Goal: Information Seeking & Learning: Check status

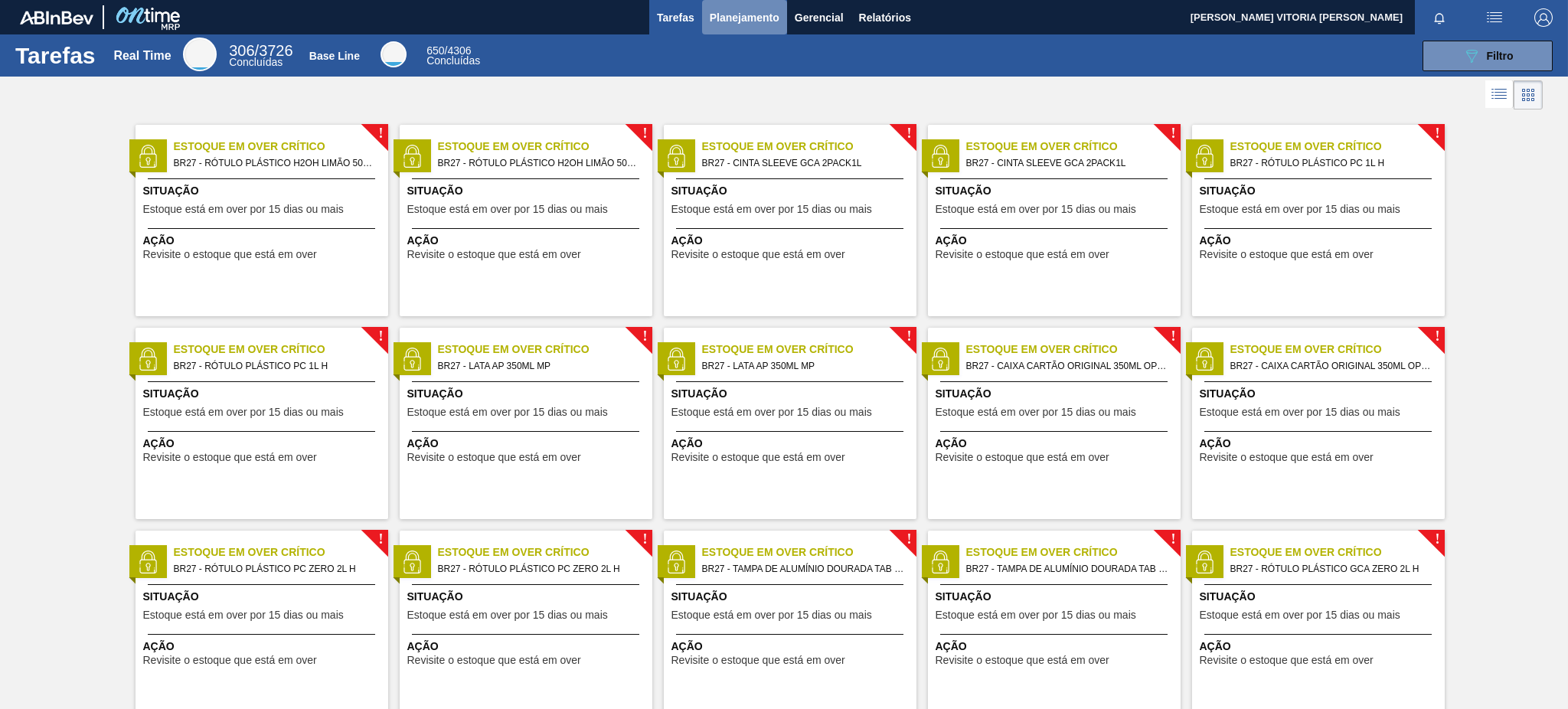
click at [763, 11] on span "Planejamento" at bounding box center [744, 18] width 70 height 19
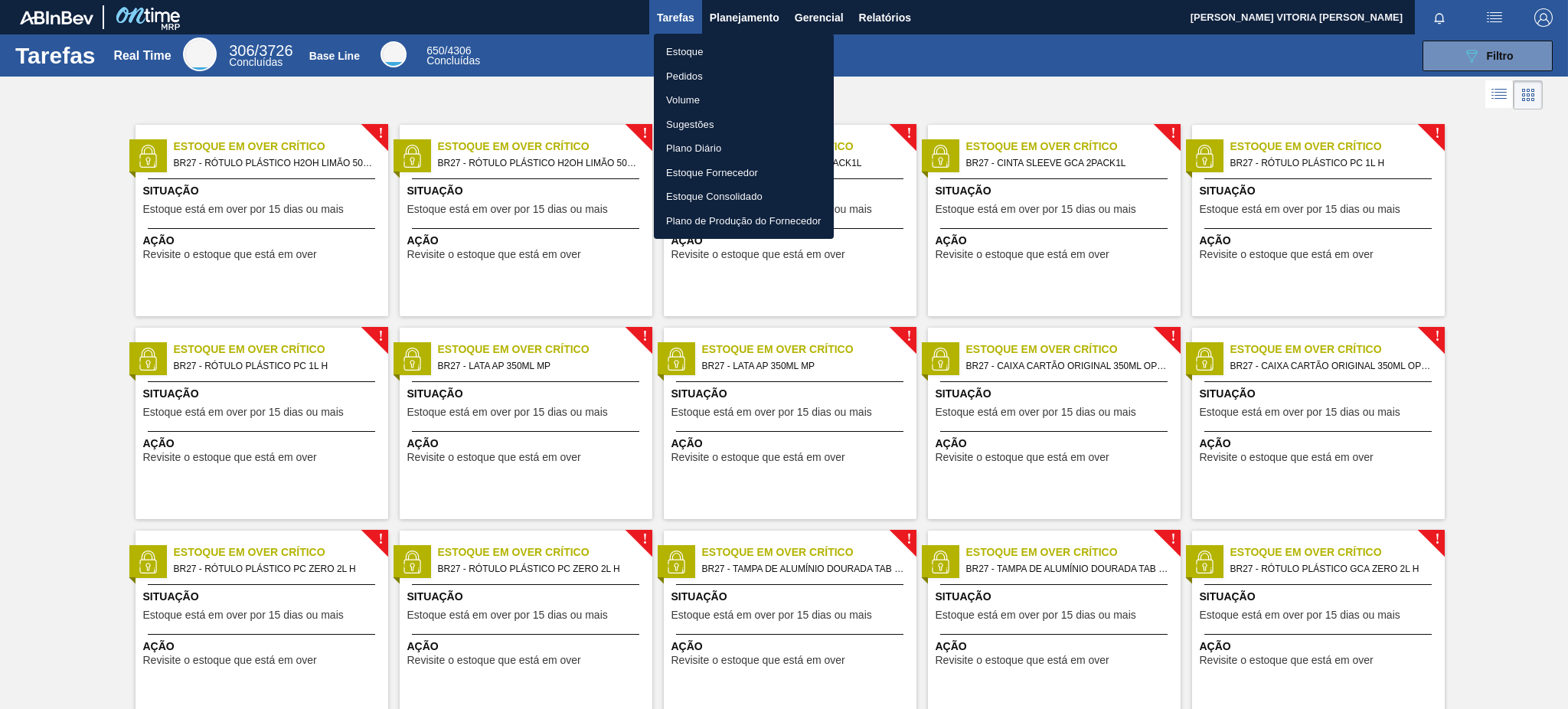
click at [739, 48] on li "Estoque" at bounding box center [744, 52] width 180 height 25
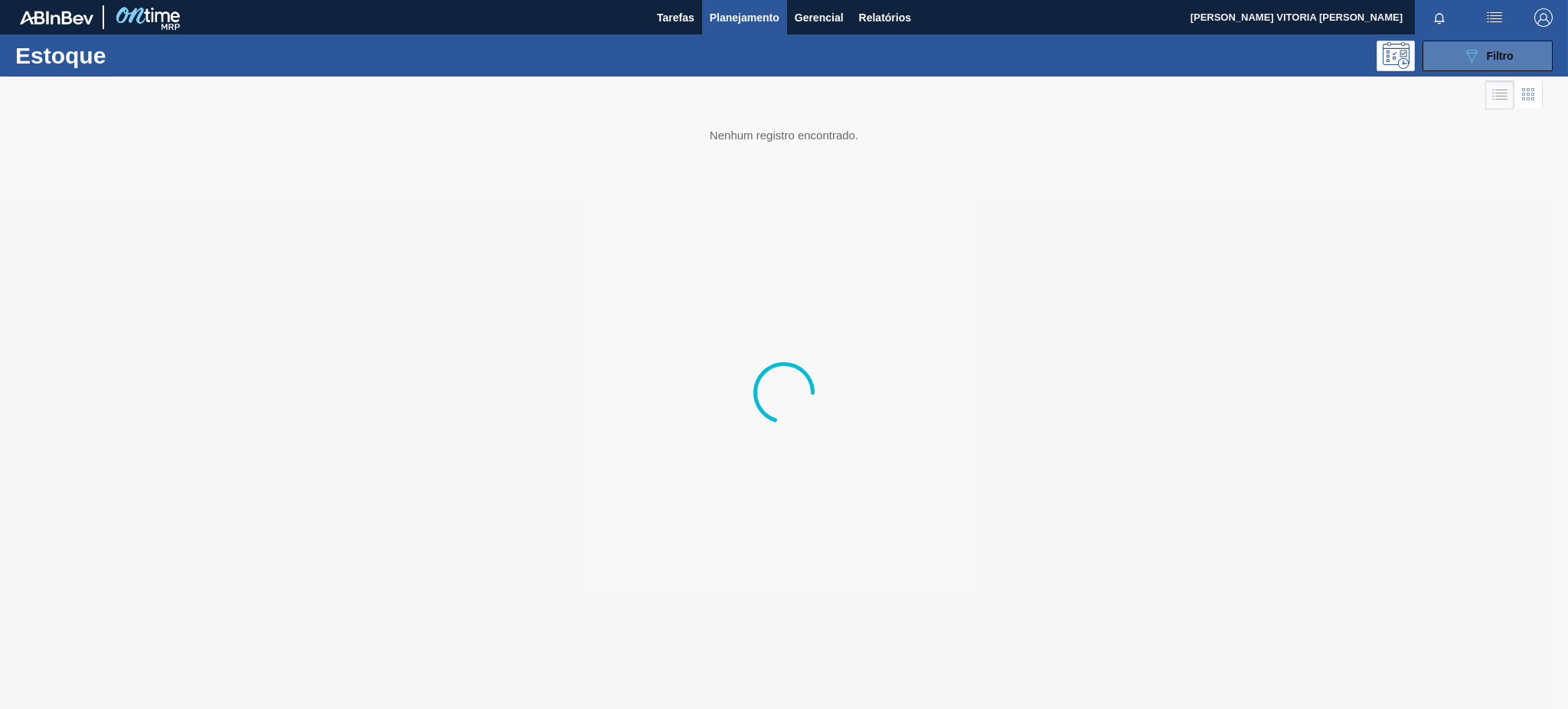
click at [1175, 49] on button "089F7B8B-B2A5-4AFE-B5C0-19BA573D28AC Filtro" at bounding box center [1487, 56] width 130 height 31
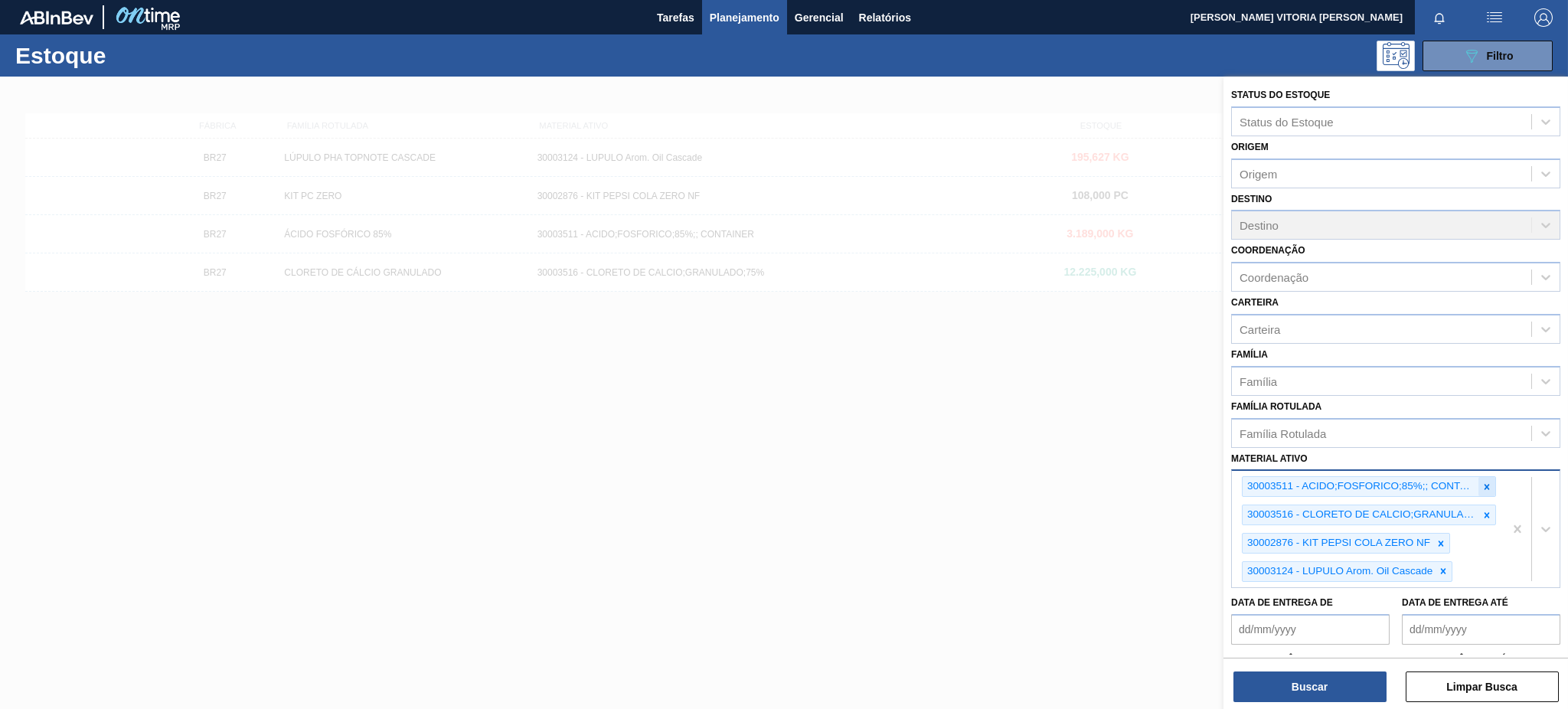
click at [1175, 477] on div at bounding box center [1487, 486] width 17 height 19
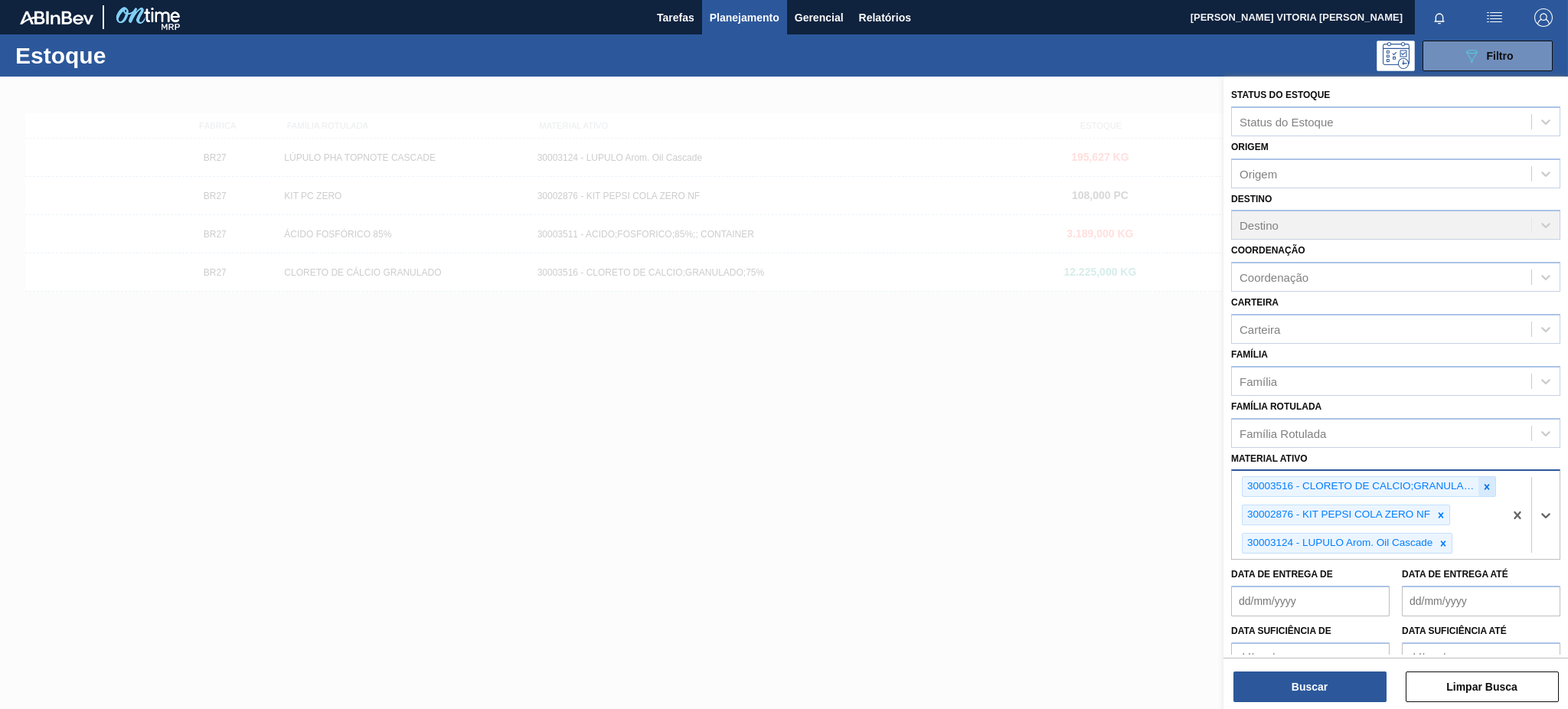
click at [1175, 477] on div at bounding box center [1487, 486] width 17 height 19
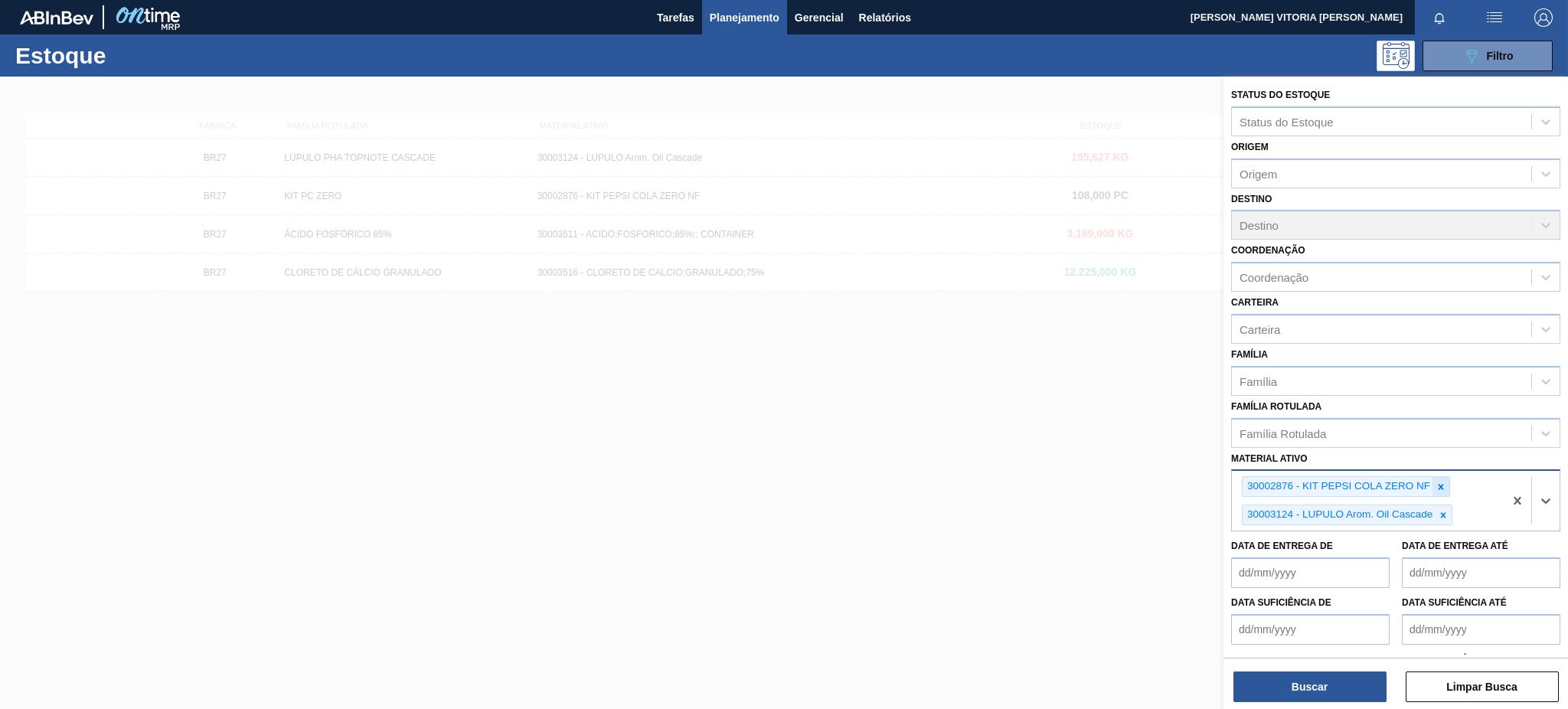
click at [1175, 481] on icon at bounding box center [1441, 486] width 11 height 11
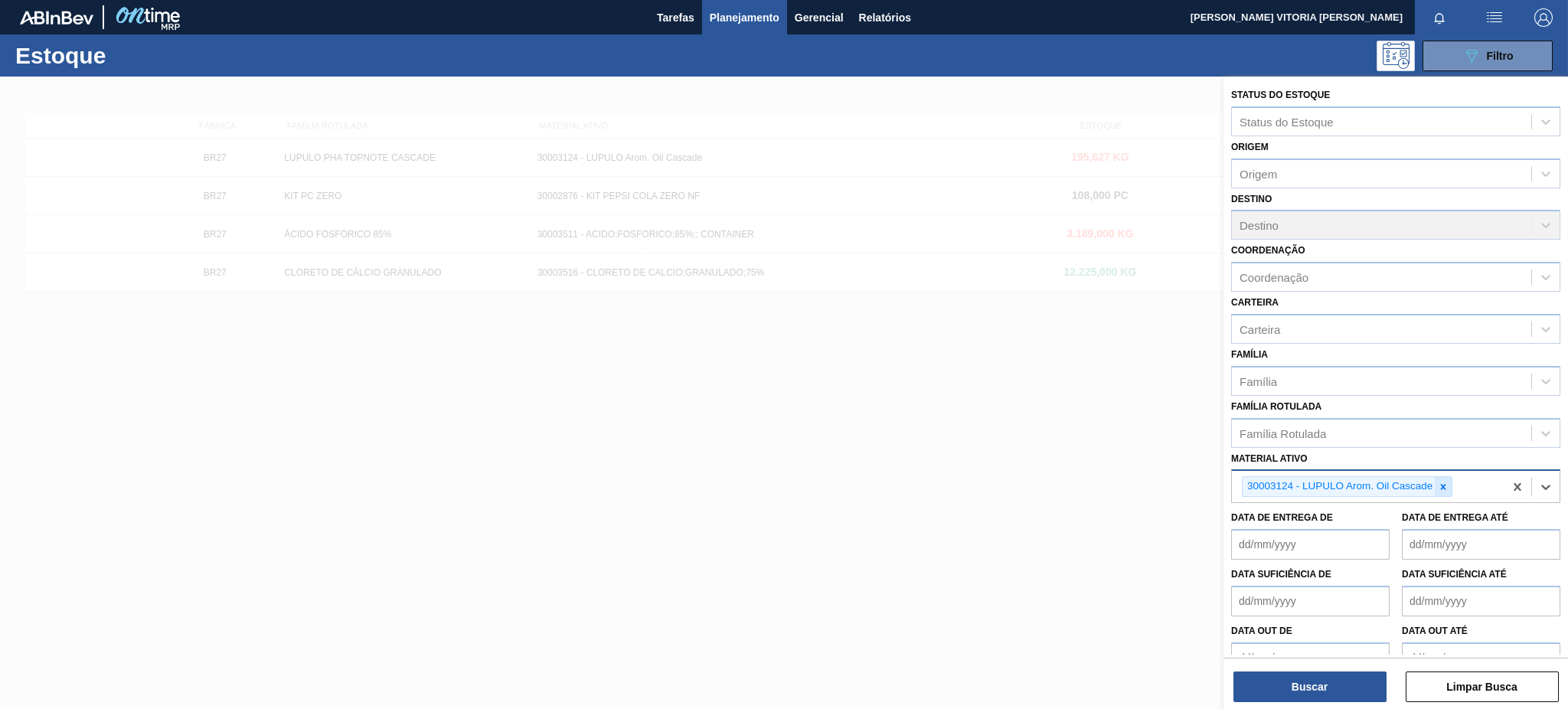
click at [1175, 485] on icon at bounding box center [1443, 486] width 11 height 11
paste ativo "30030371"
type ativo "30030371"
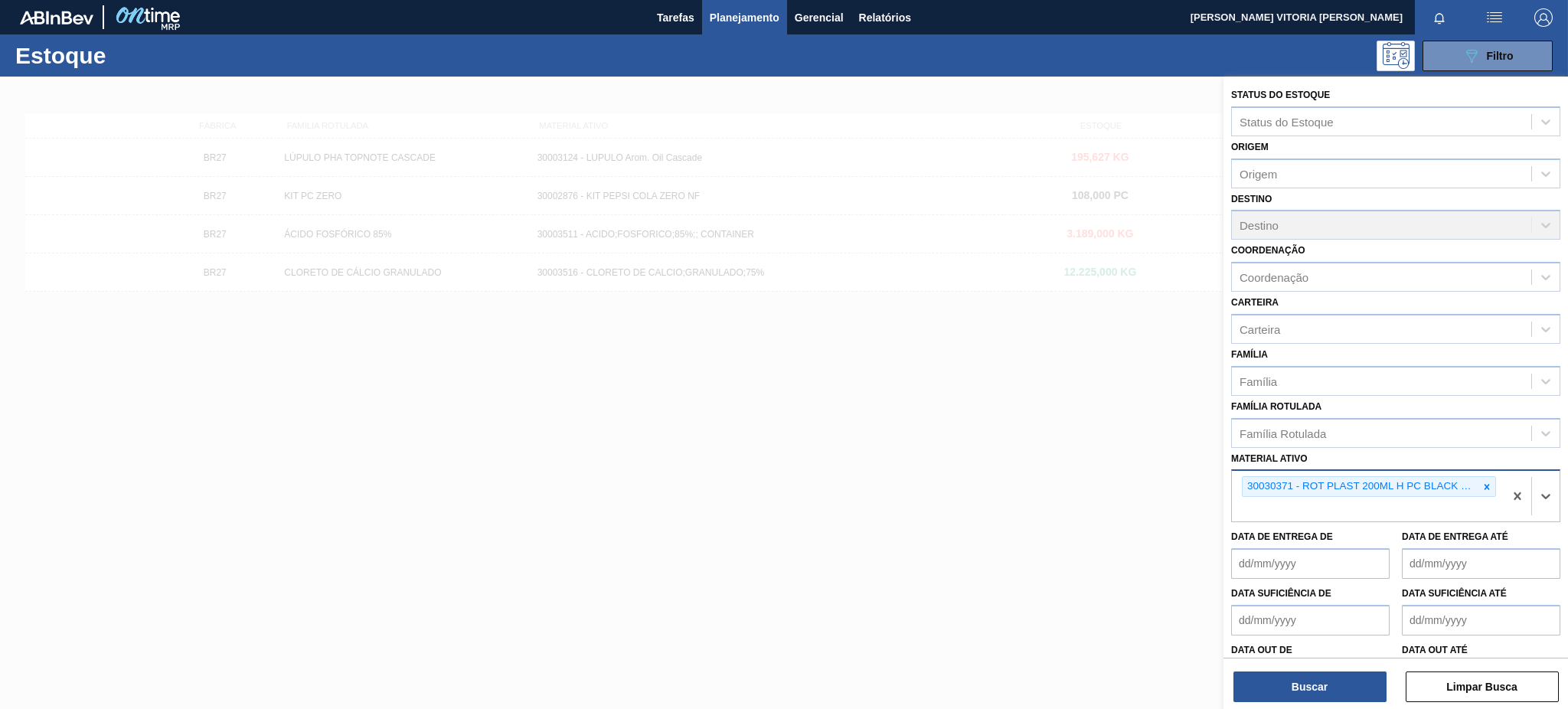
paste ativo "30030777"
type ativo "30030777"
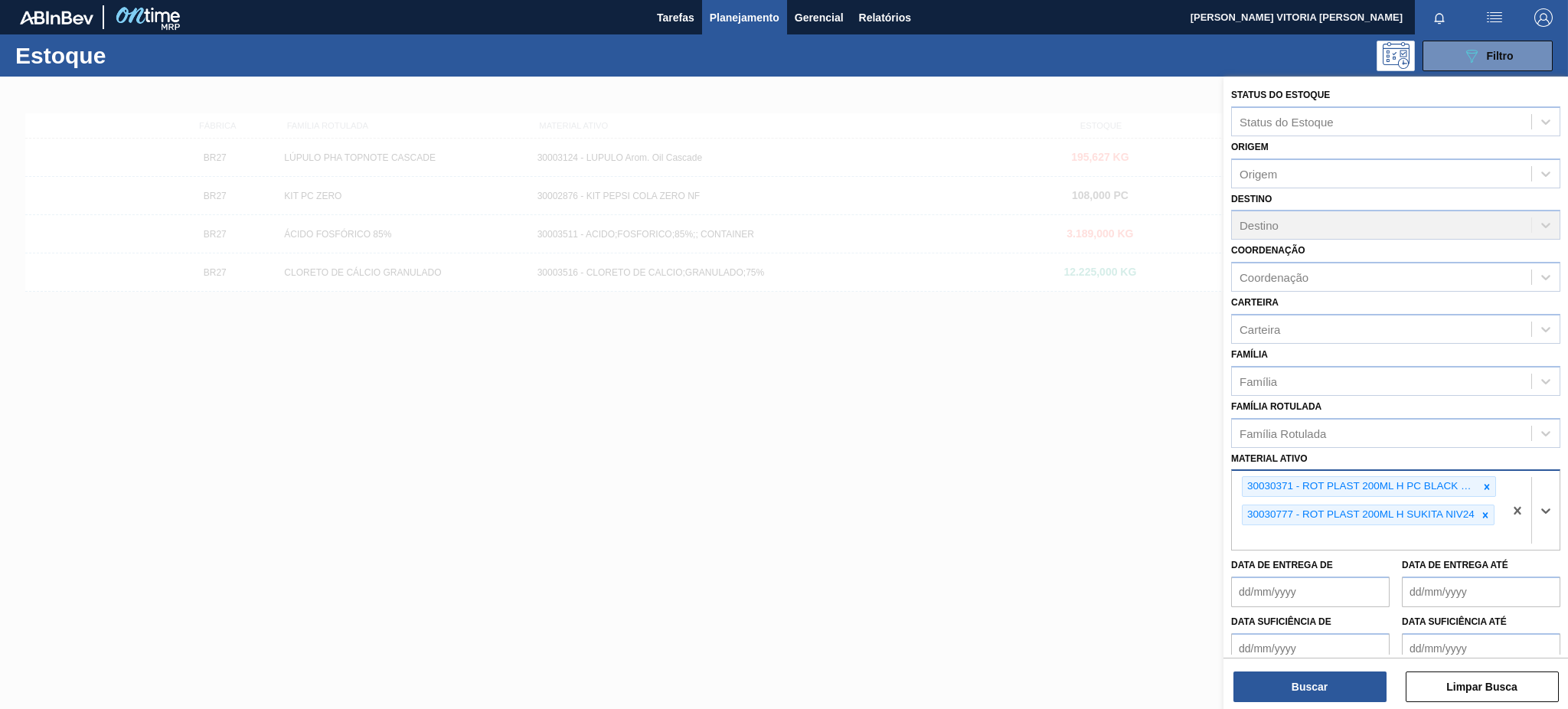
paste ativo "30030778"
type ativo "30030778"
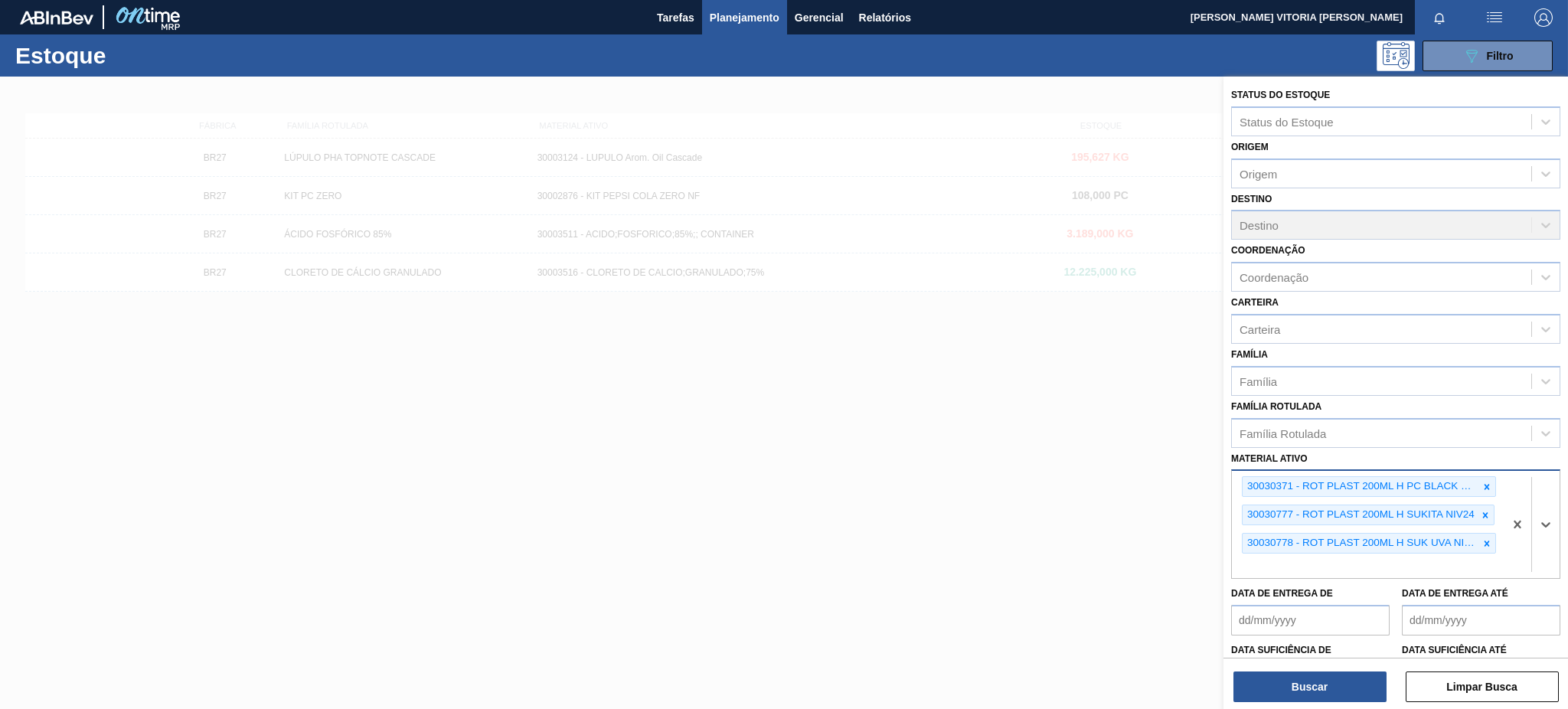
paste ativo "30017817"
type ativo "30017817"
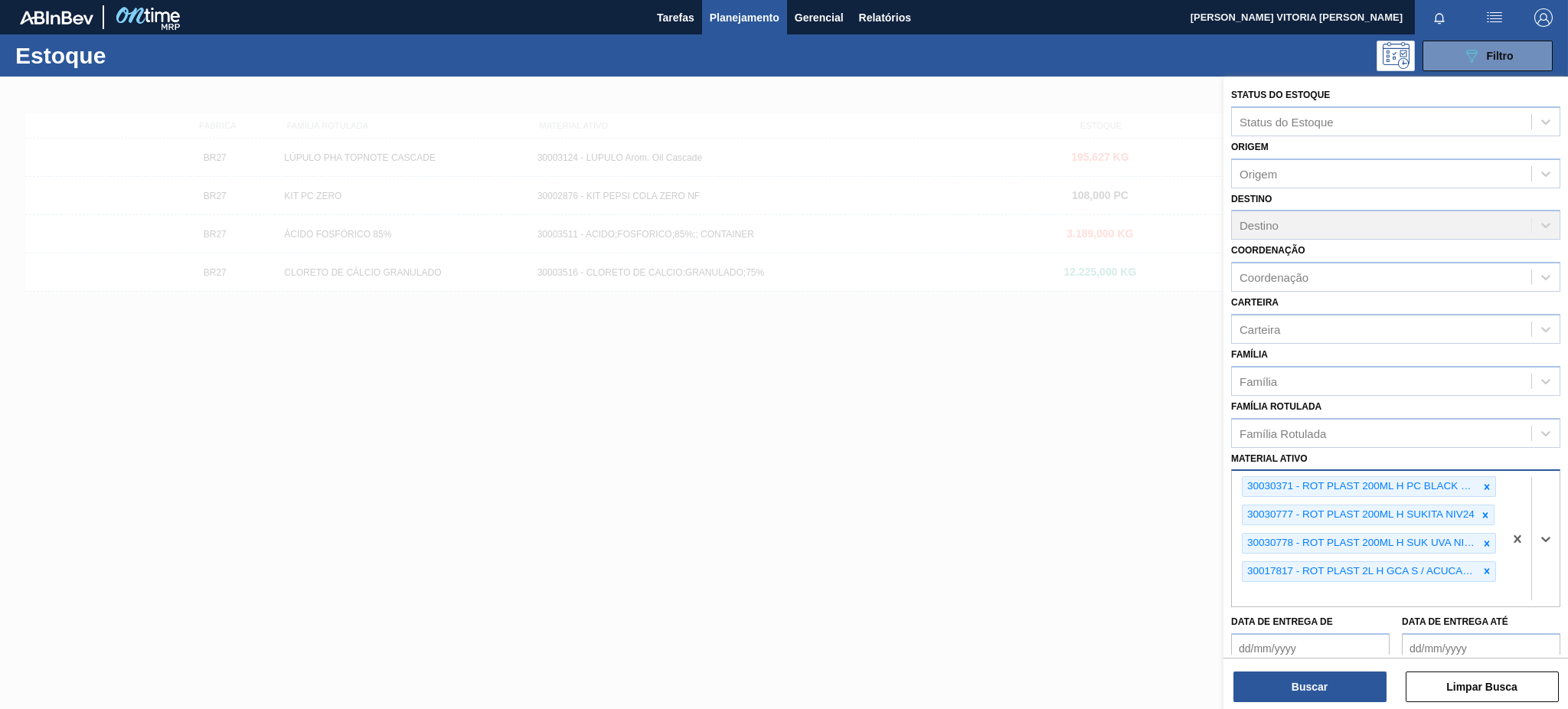
paste ativo "30030870"
type ativo "30030870"
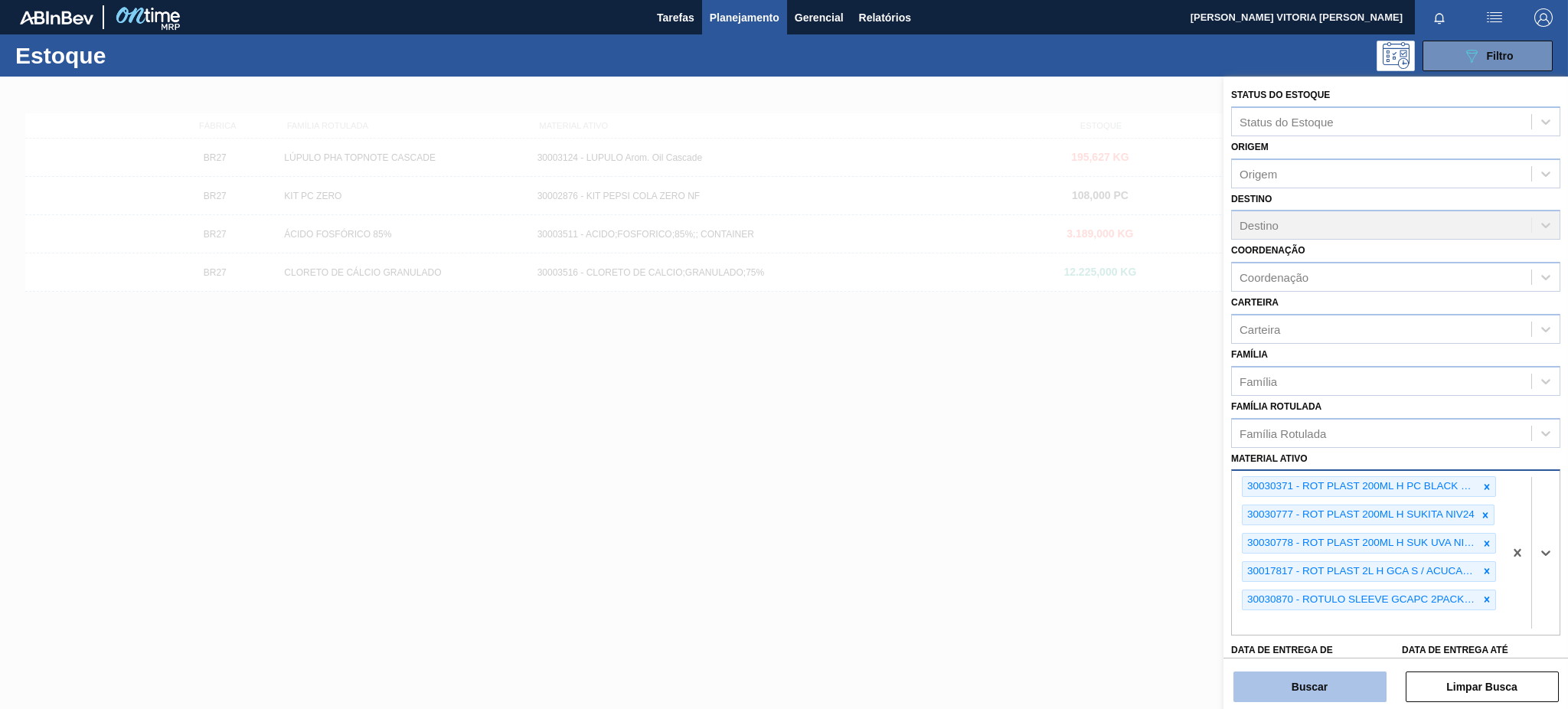
click at [1175, 531] on button "Buscar" at bounding box center [1309, 686] width 153 height 31
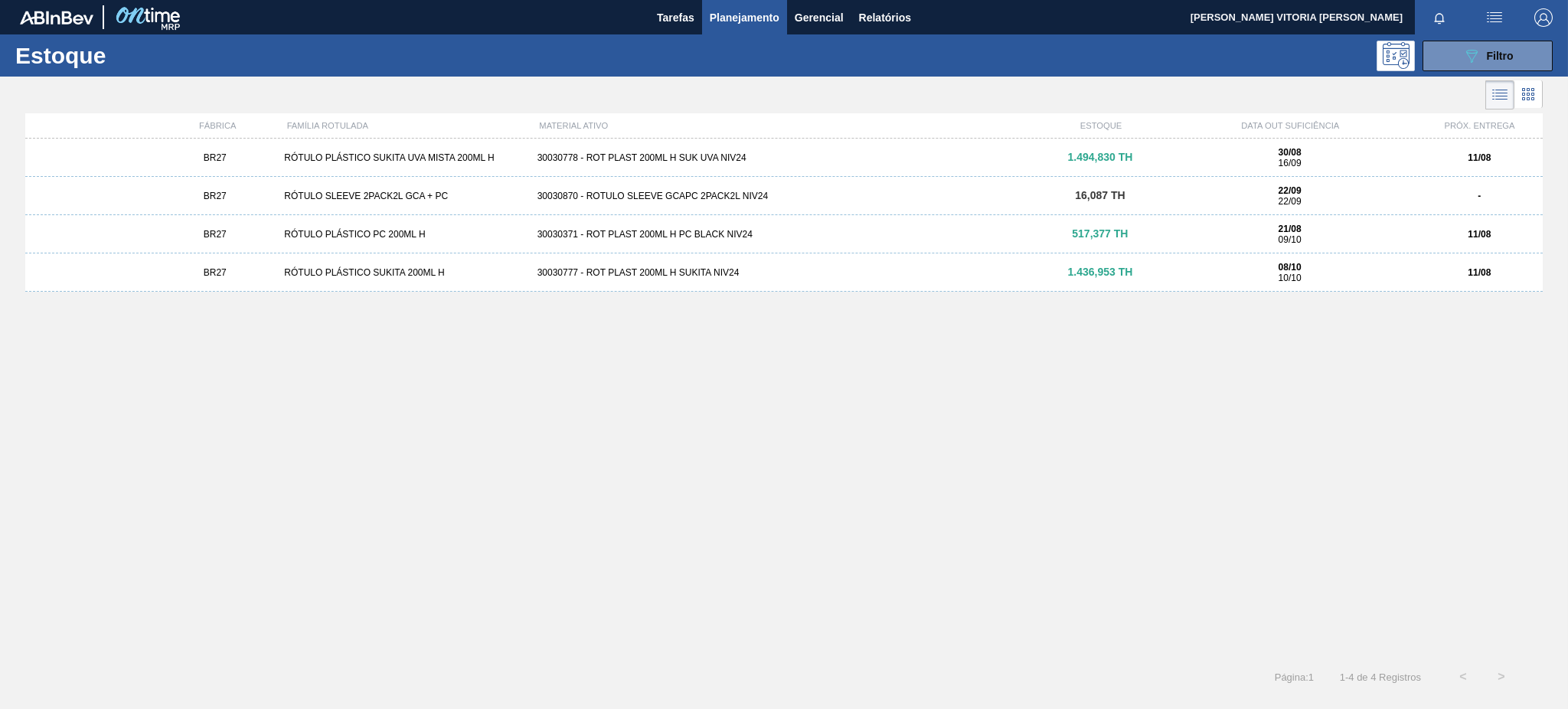
click at [821, 162] on div "30030778 - ROT PLAST 200ML H SUK UVA NIV24" at bounding box center [784, 157] width 506 height 11
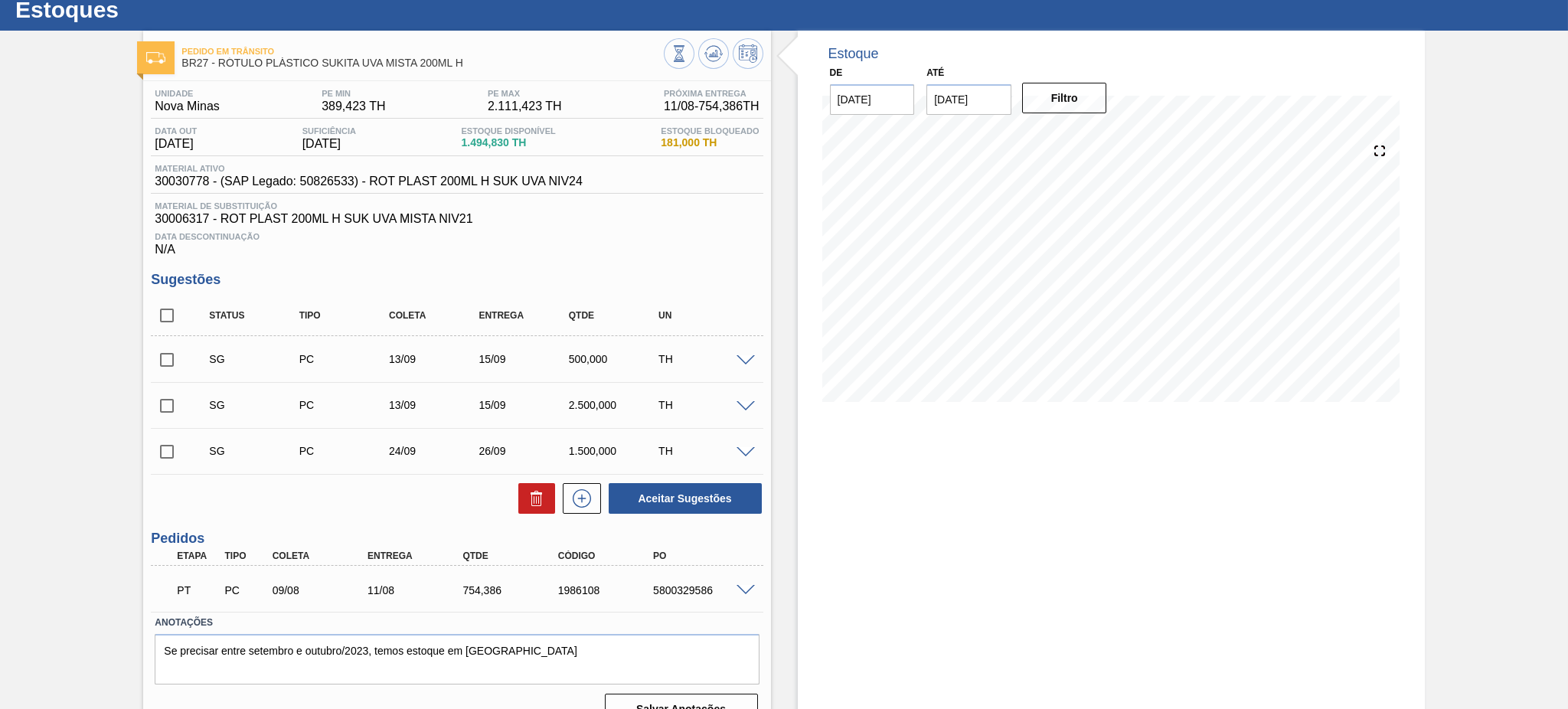
scroll to position [72, 0]
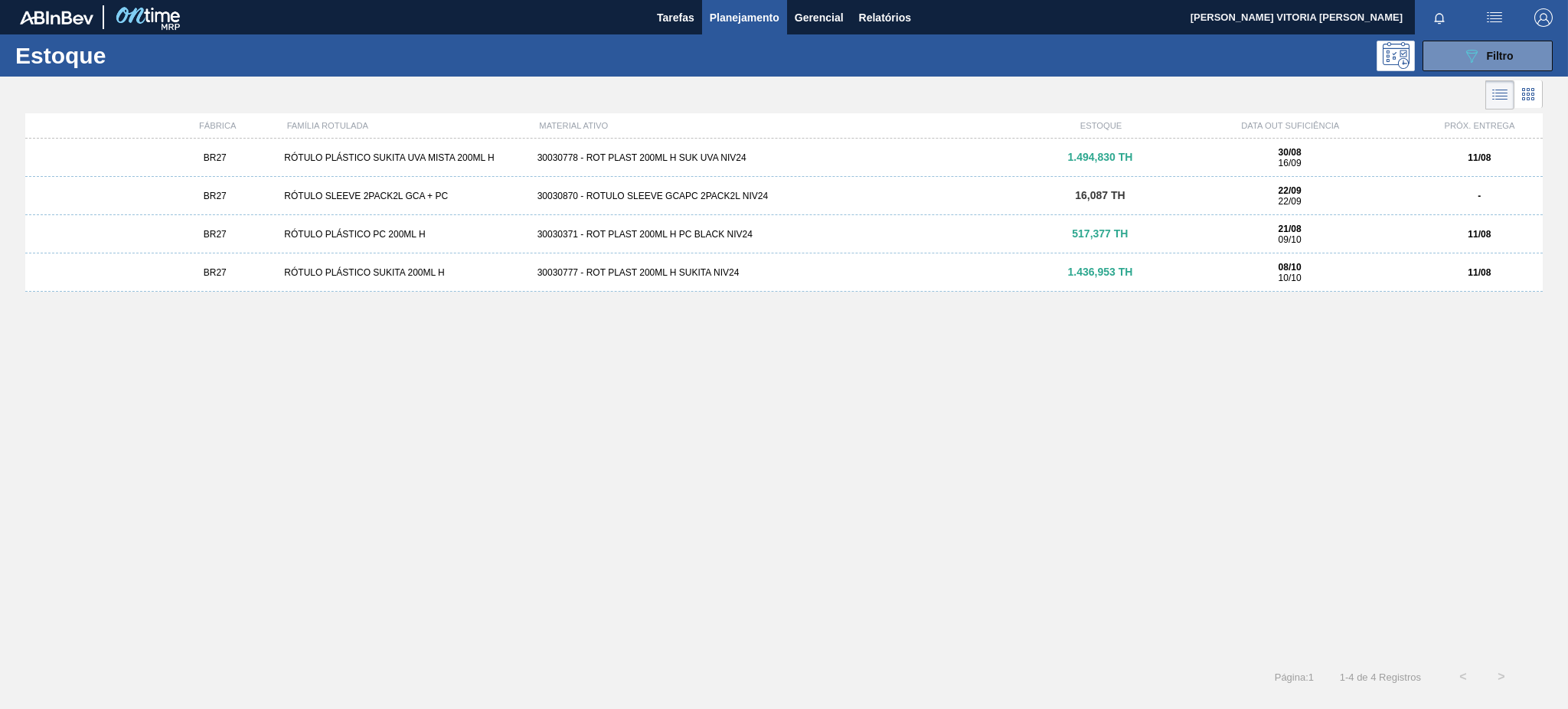
drag, startPoint x: 710, startPoint y: 202, endPoint x: 718, endPoint y: 198, distance: 8.9
click at [713, 203] on div "BR27 RÓTULO SLEEVE 2PACK2L GCA + PC 30030870 - ROTULO SLEEVE GCAPC 2PACK2L NIV2…" at bounding box center [784, 195] width 1518 height 38
click at [1175, 60] on icon "089F7B8B-B2A5-4AFE-B5C0-19BA573D28AC" at bounding box center [1471, 56] width 19 height 19
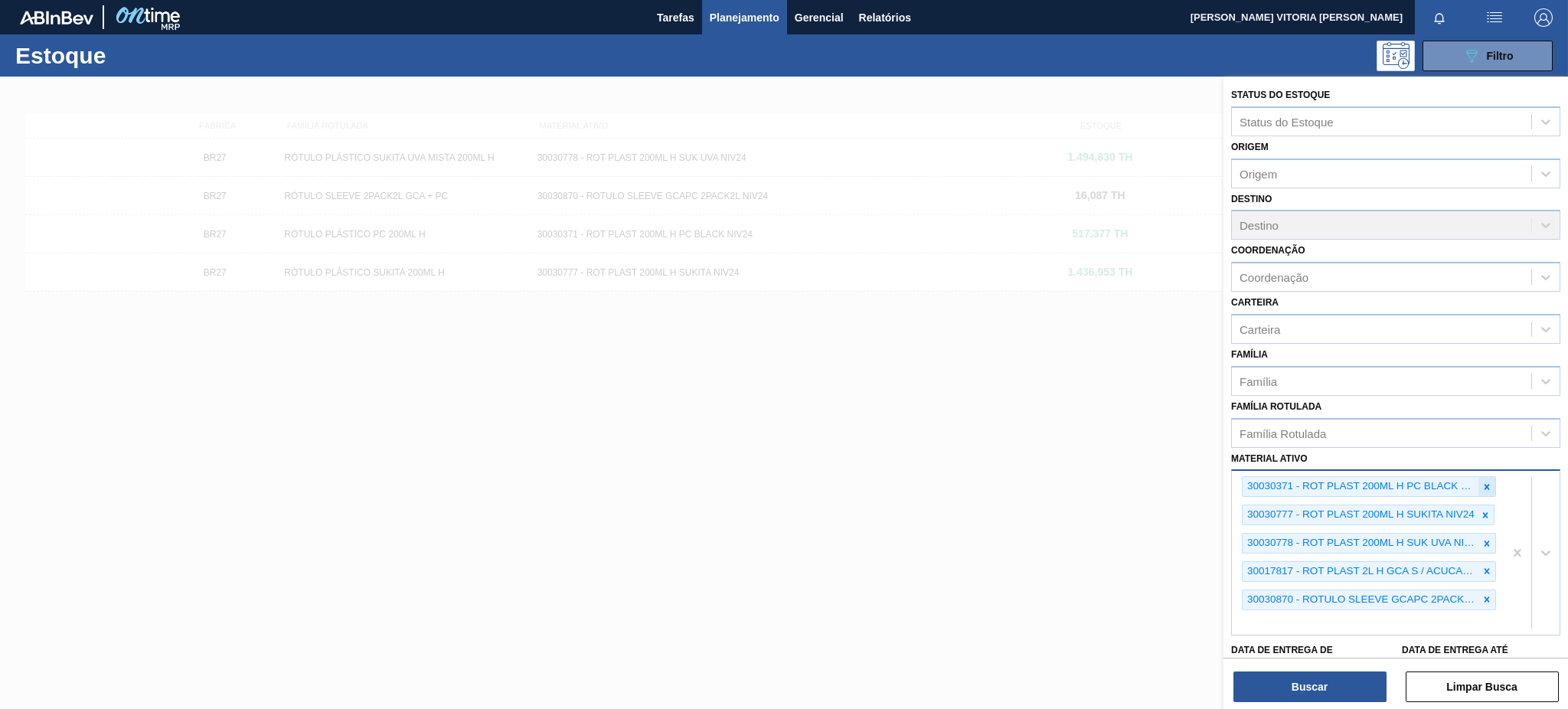
click at [1175, 477] on div at bounding box center [1487, 486] width 17 height 19
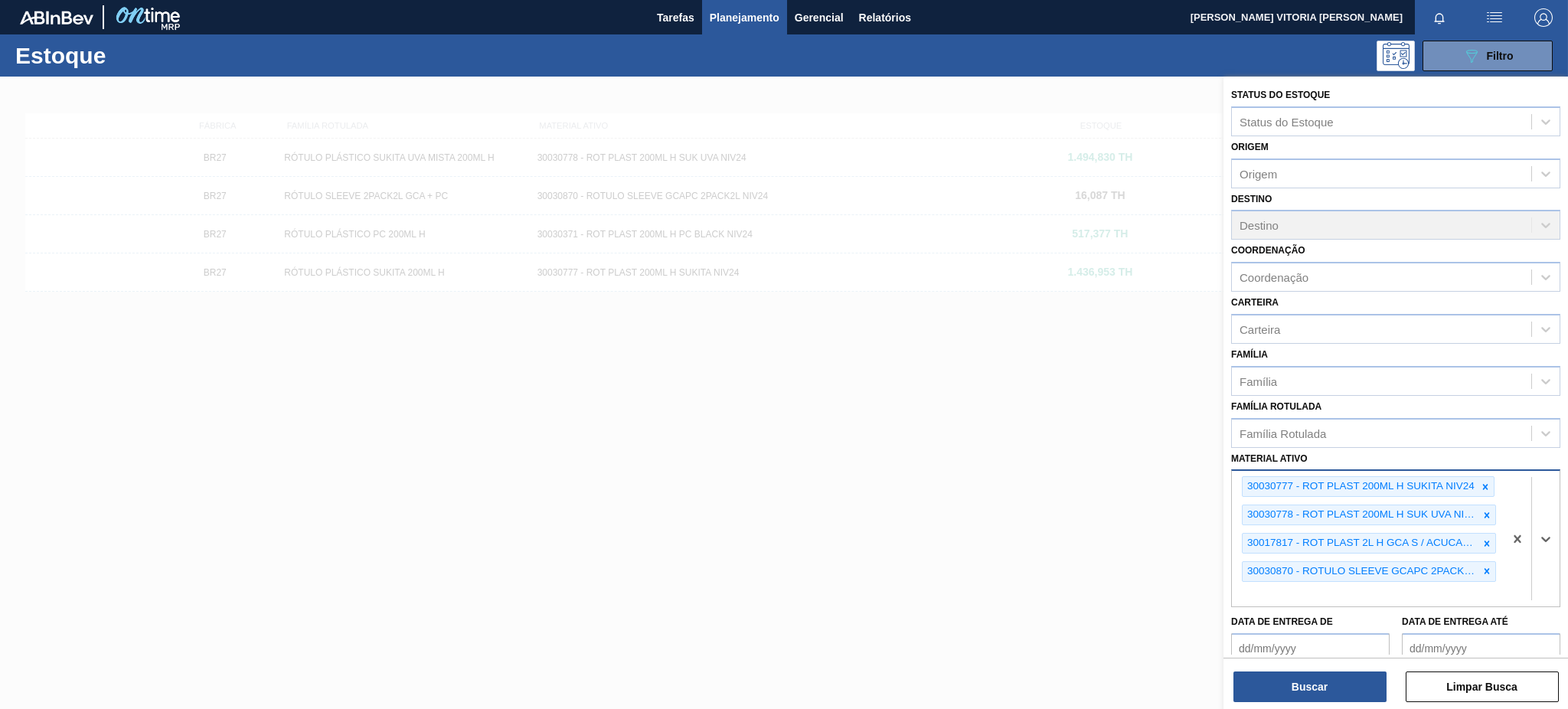
click at [1175, 477] on div at bounding box center [1485, 486] width 17 height 19
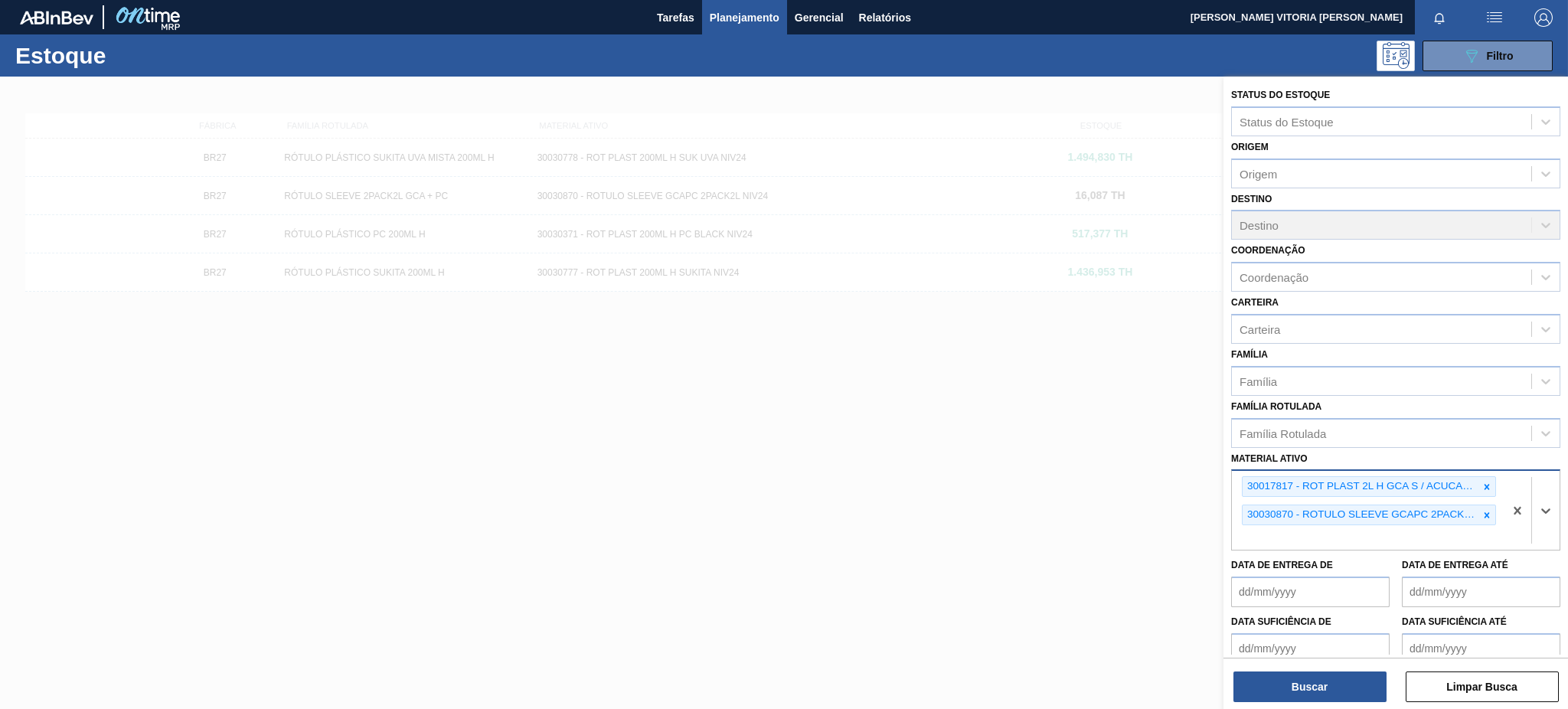
click at [1175, 477] on div at bounding box center [1487, 486] width 17 height 19
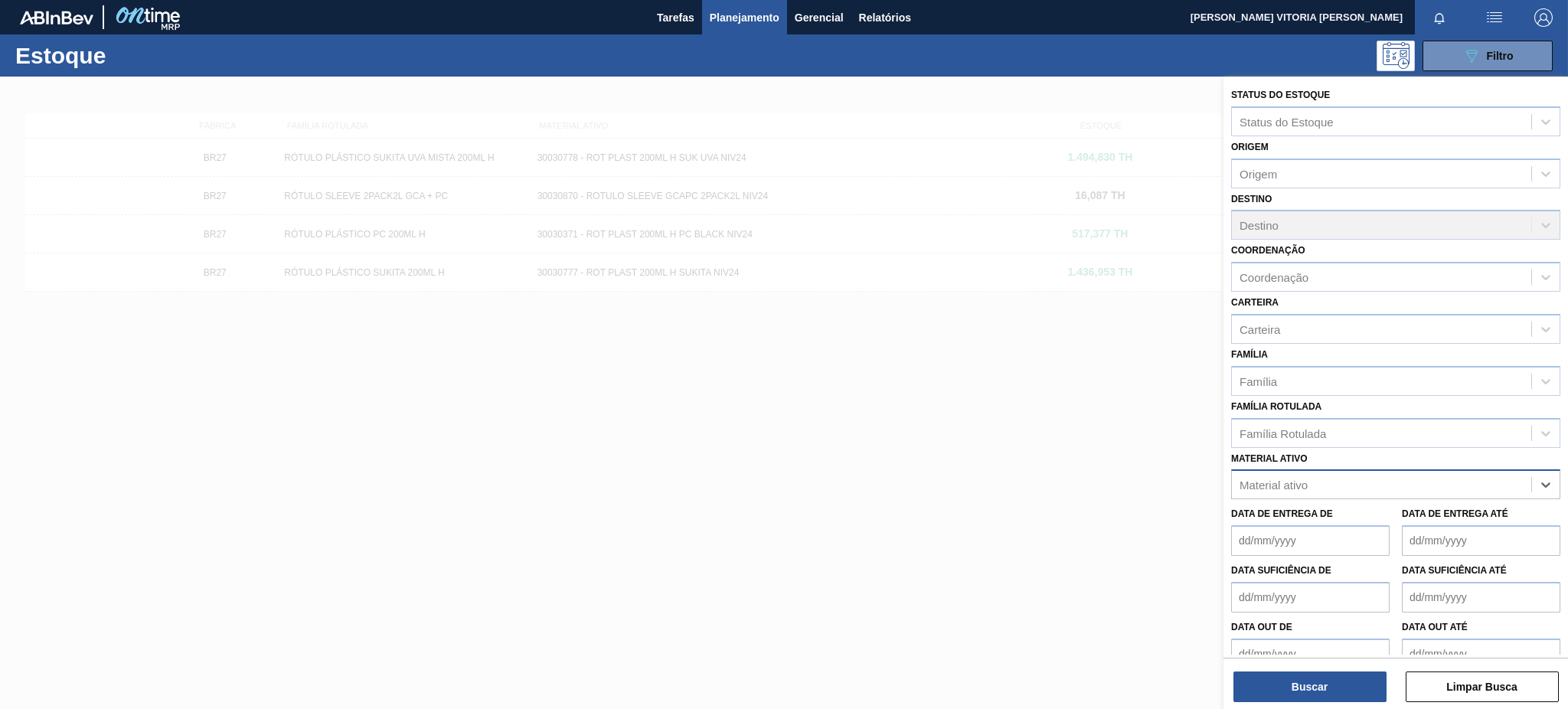
click at [1175, 474] on div "Material ativo" at bounding box center [1381, 484] width 299 height 22
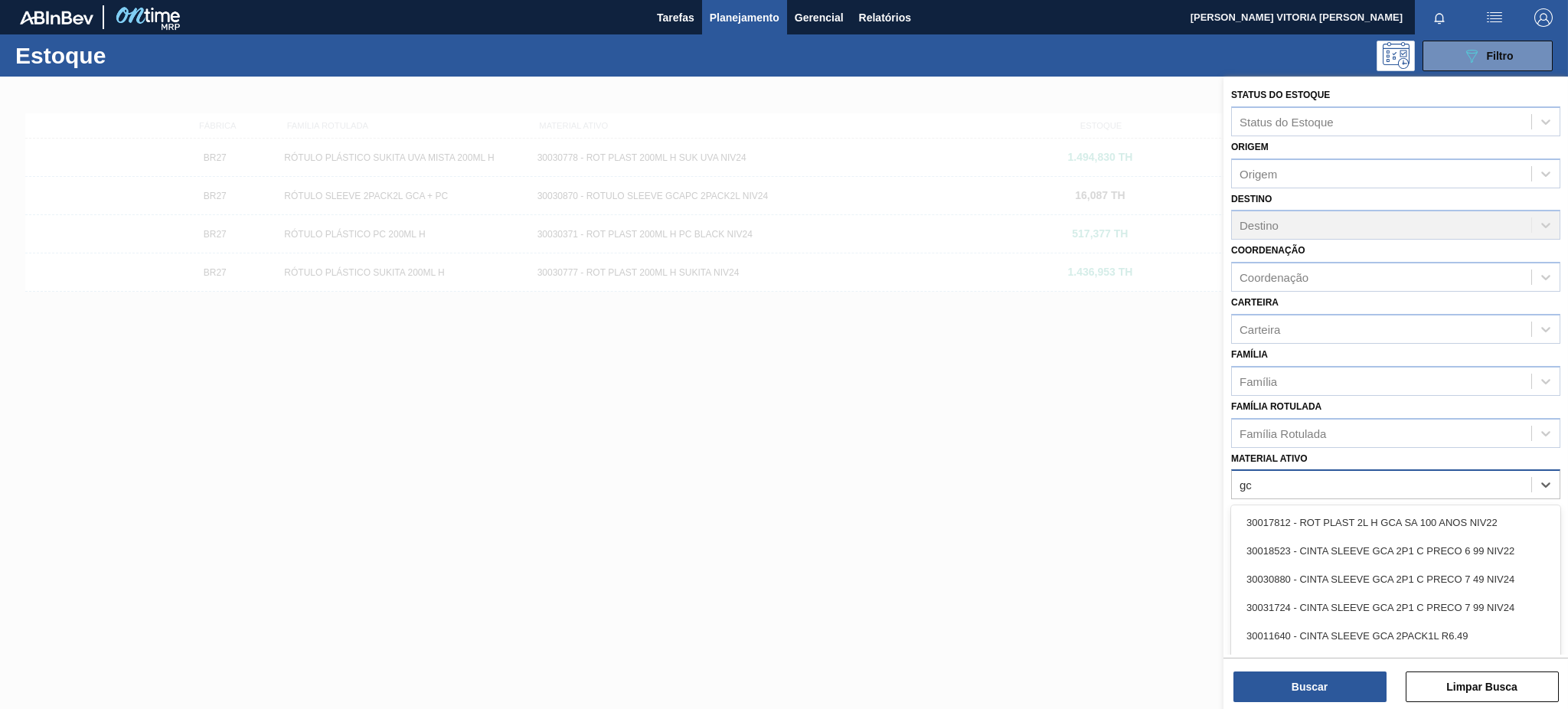
type ativo "gca"
click at [1175, 531] on div "30017817 - ROT PLAST 2L H GCA S / ACUCAR NIV23" at bounding box center [1396, 577] width 330 height 28
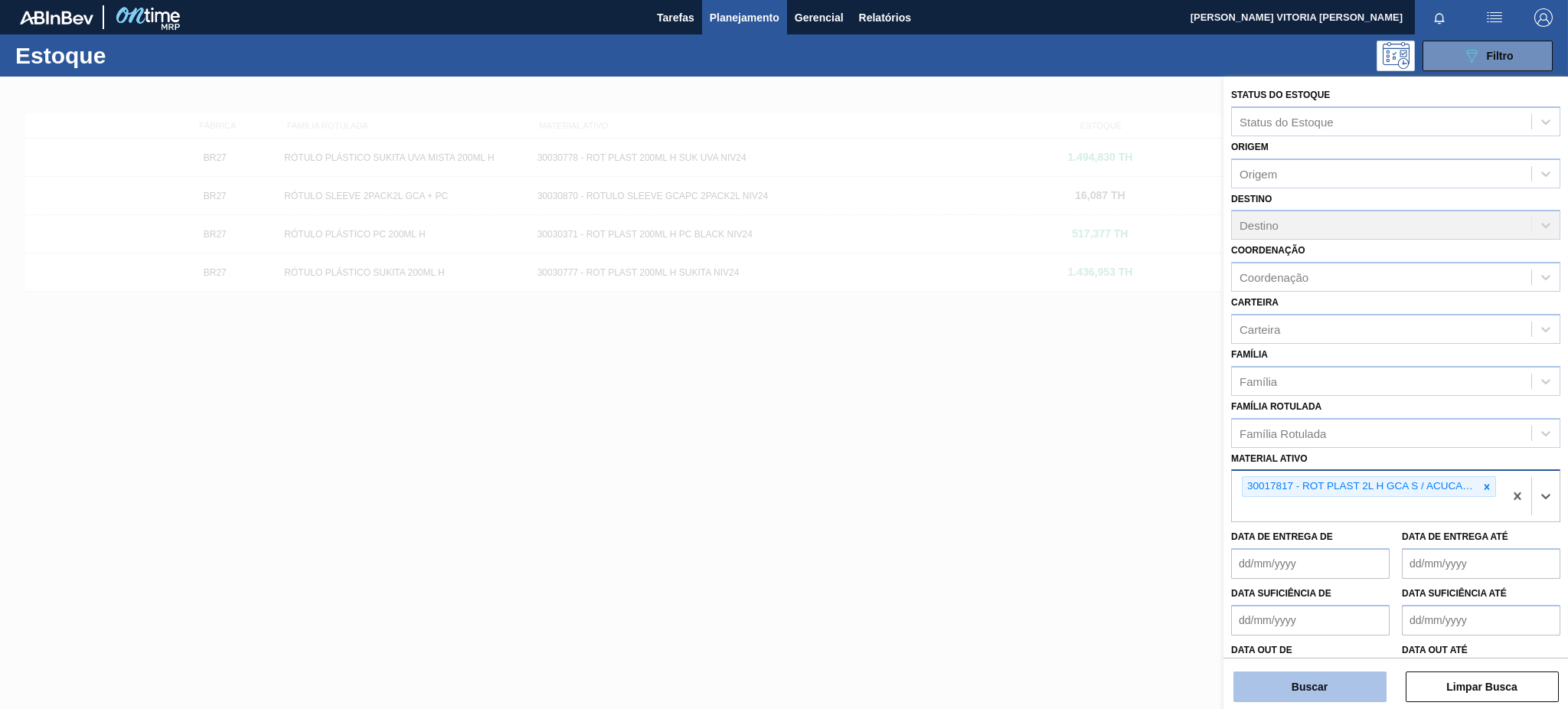
click at [1175, 531] on button "Buscar" at bounding box center [1309, 686] width 153 height 31
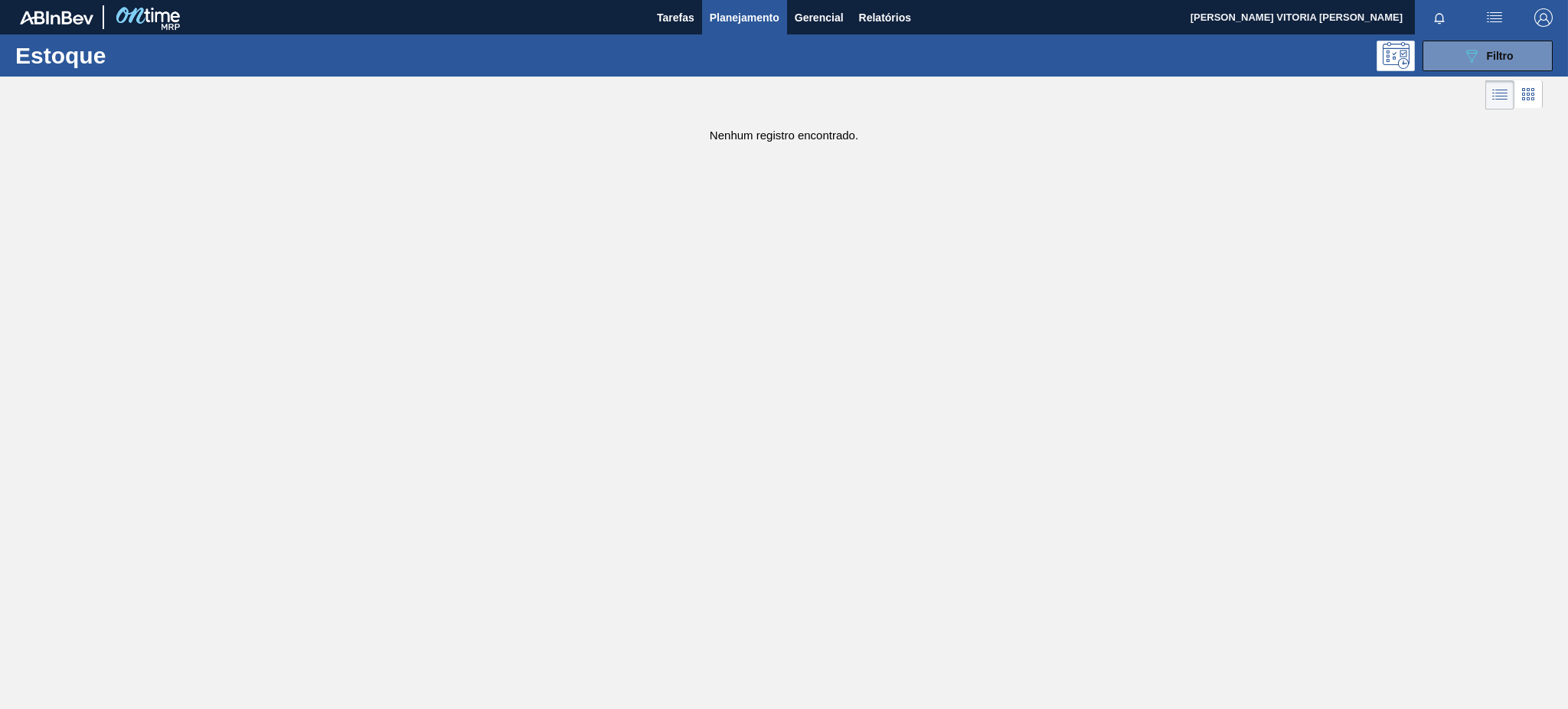
drag, startPoint x: 1458, startPoint y: 49, endPoint x: 1485, endPoint y: 135, distance: 90.1
click at [1175, 49] on button "089F7B8B-B2A5-4AFE-B5C0-19BA573D28AC Filtro" at bounding box center [1487, 56] width 130 height 31
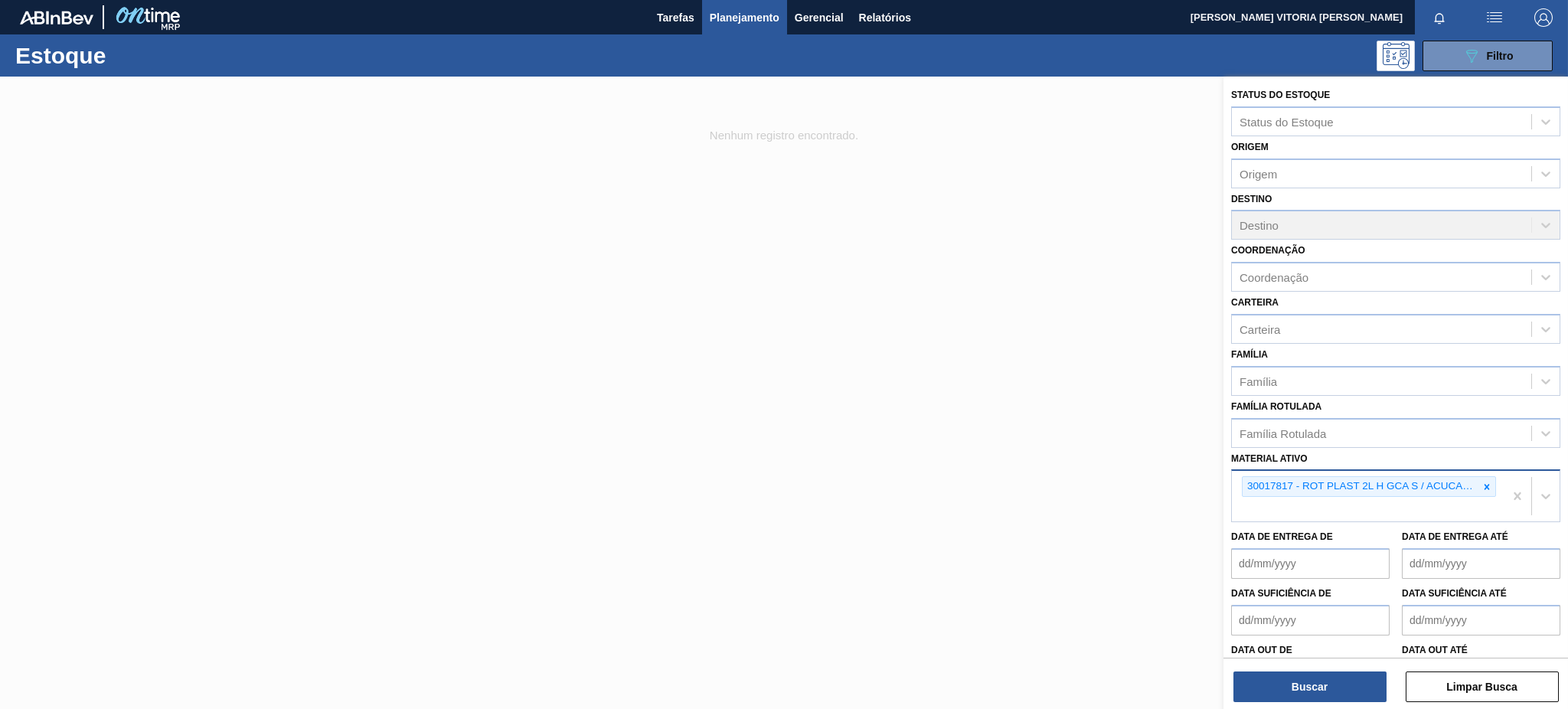
click at [1175, 500] on div "30017817 - ROT PLAST 2L H GCA S / ACUCAR NIV23" at bounding box center [1367, 495] width 272 height 50
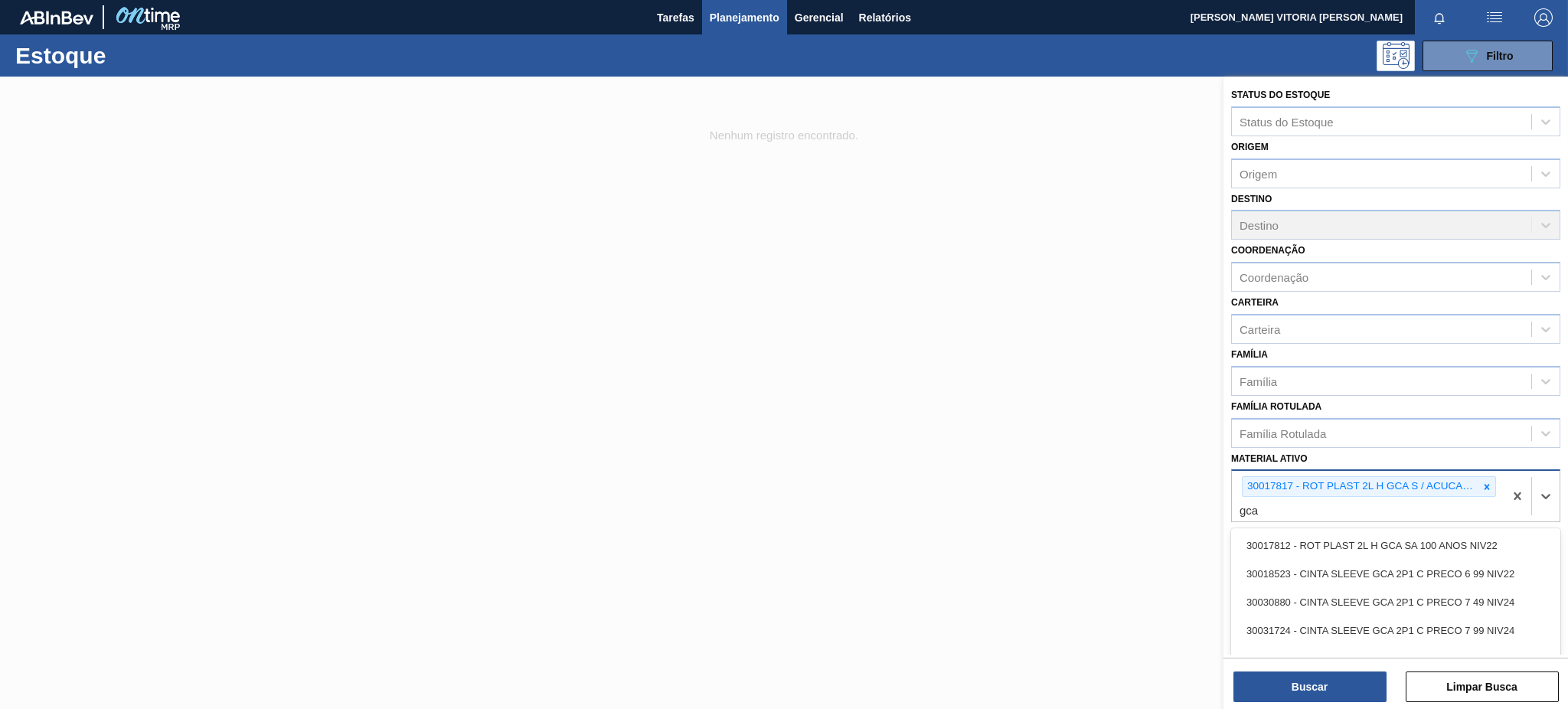
type ativo "gca s"
click at [1175, 506] on div "30017817 - ROT PLAST 2L H GCA S / ACUCAR NIV23 gca s" at bounding box center [1367, 495] width 272 height 50
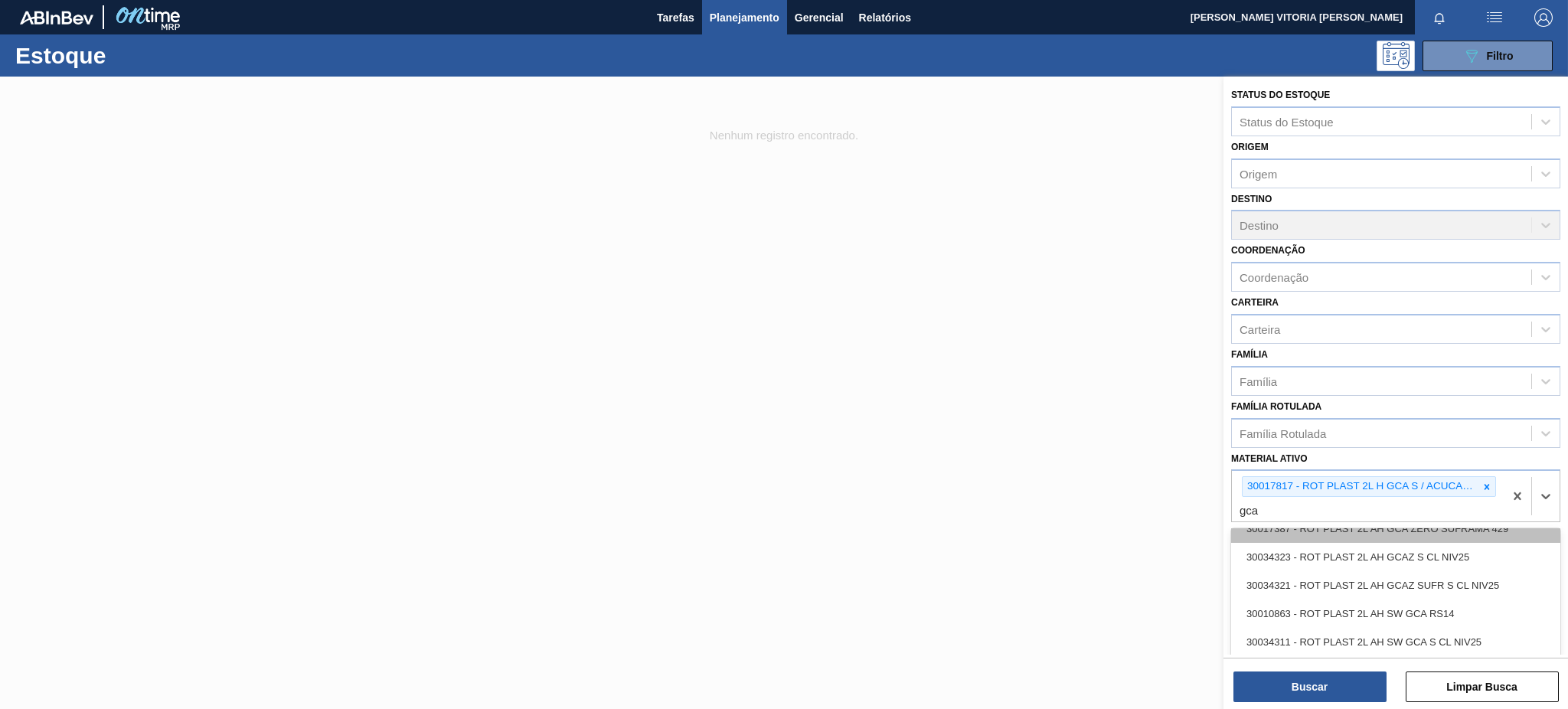
scroll to position [2143, 0]
type ativo "gca"
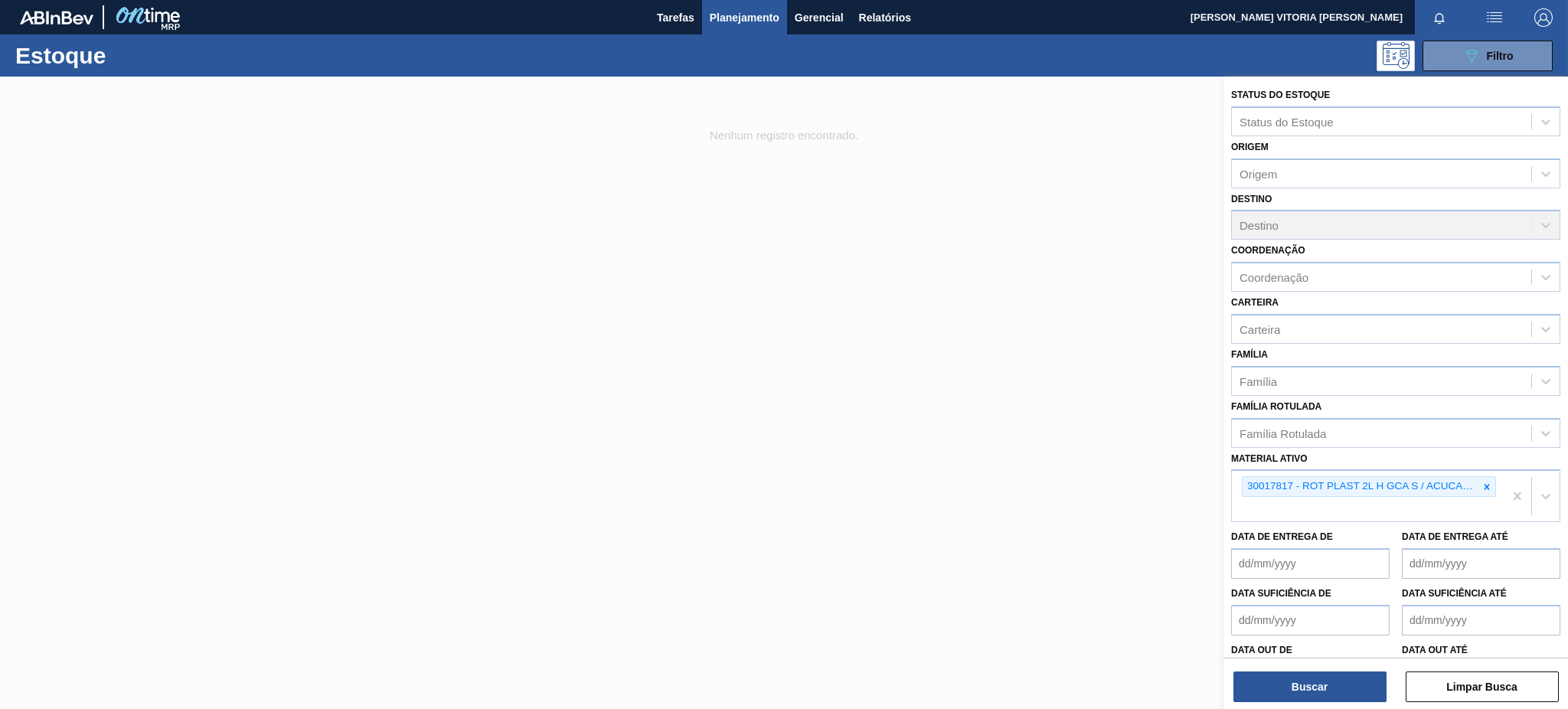
click at [1065, 505] on div at bounding box center [784, 431] width 1568 height 709
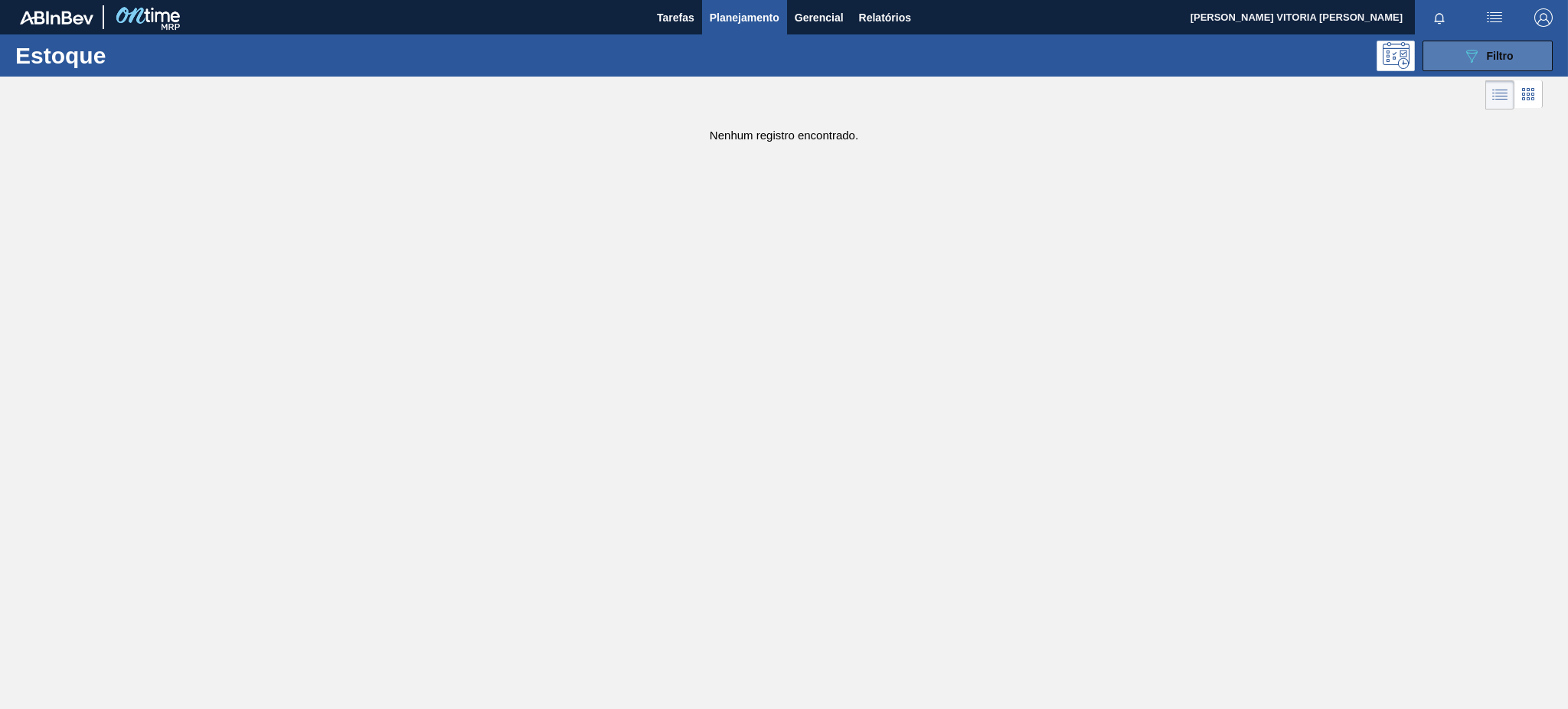
click at [1175, 53] on button "089F7B8B-B2A5-4AFE-B5C0-19BA573D28AC Filtro" at bounding box center [1487, 56] width 130 height 31
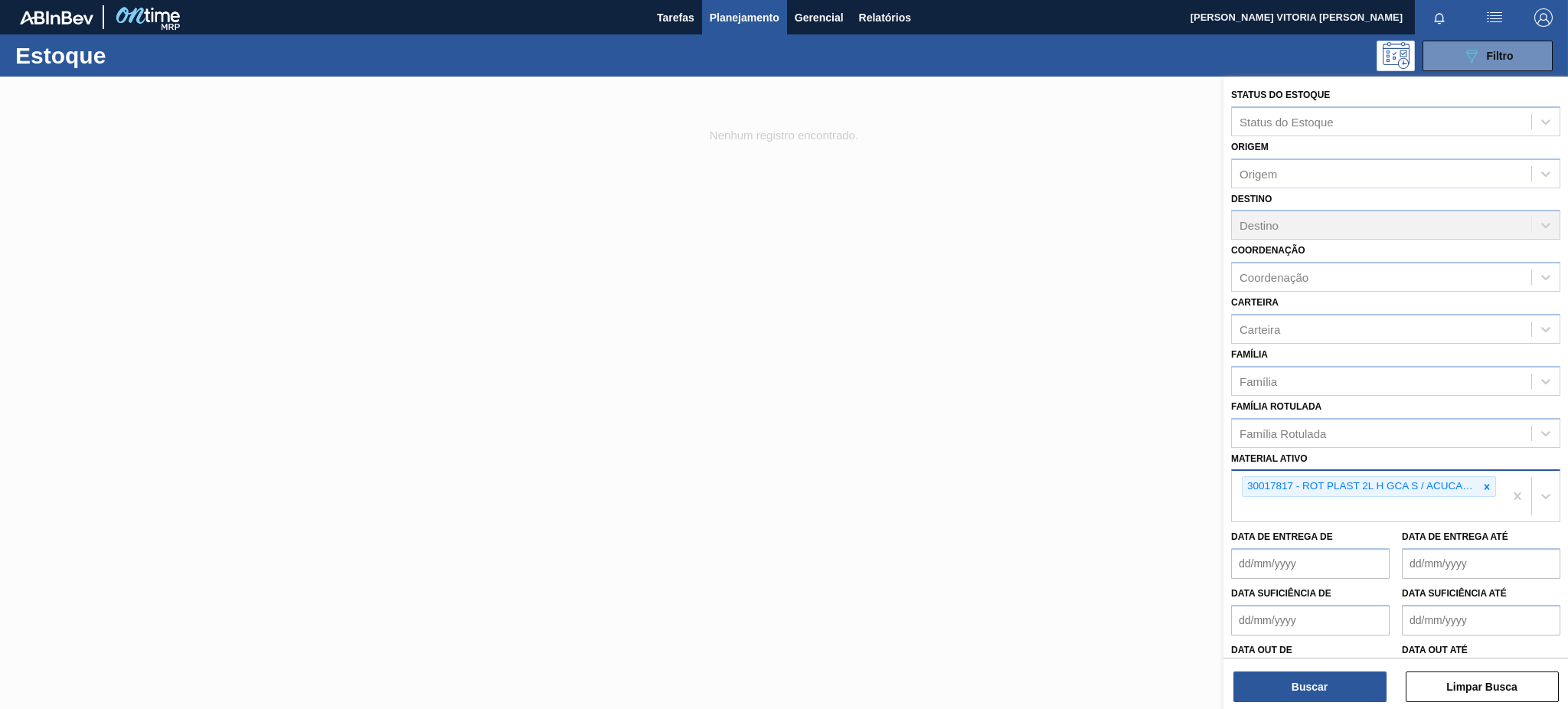
click at [1175, 502] on div "30017817 - ROT PLAST 2L H GCA S / ACUCAR NIV23" at bounding box center [1367, 495] width 272 height 50
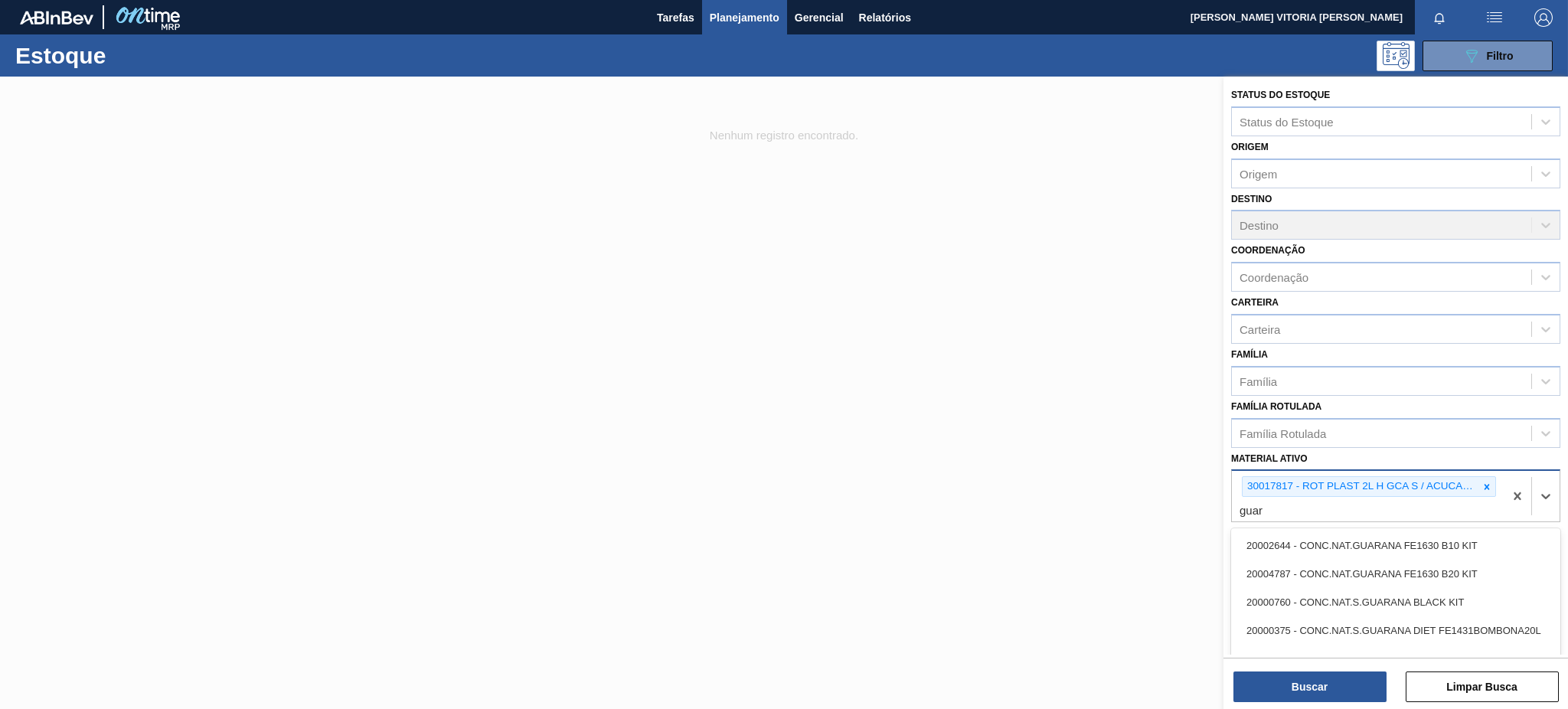
type ativo "guara"
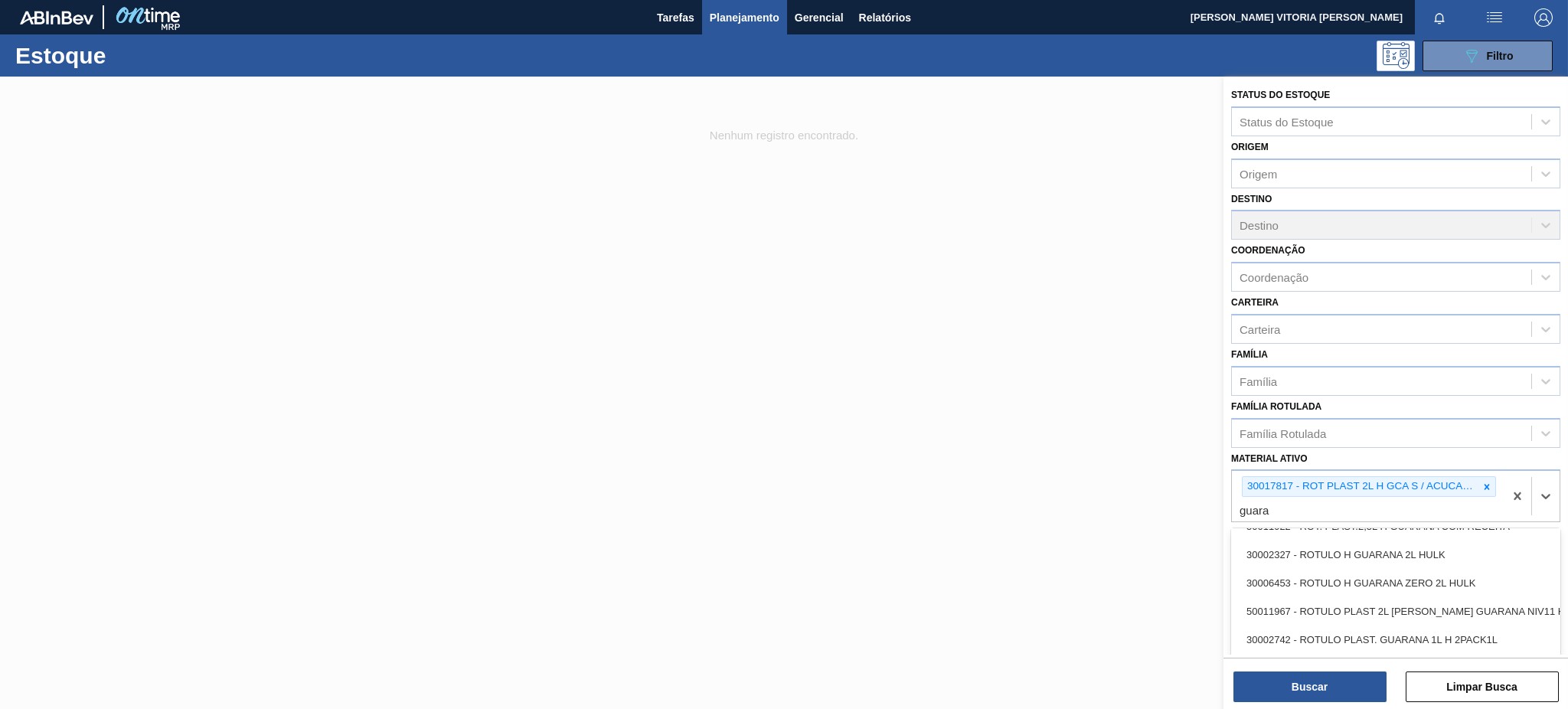
scroll to position [392, 0]
click at [1175, 531] on div "30006453 - ROTULO H GUARANA ZERO 2L HULK" at bounding box center [1396, 578] width 330 height 28
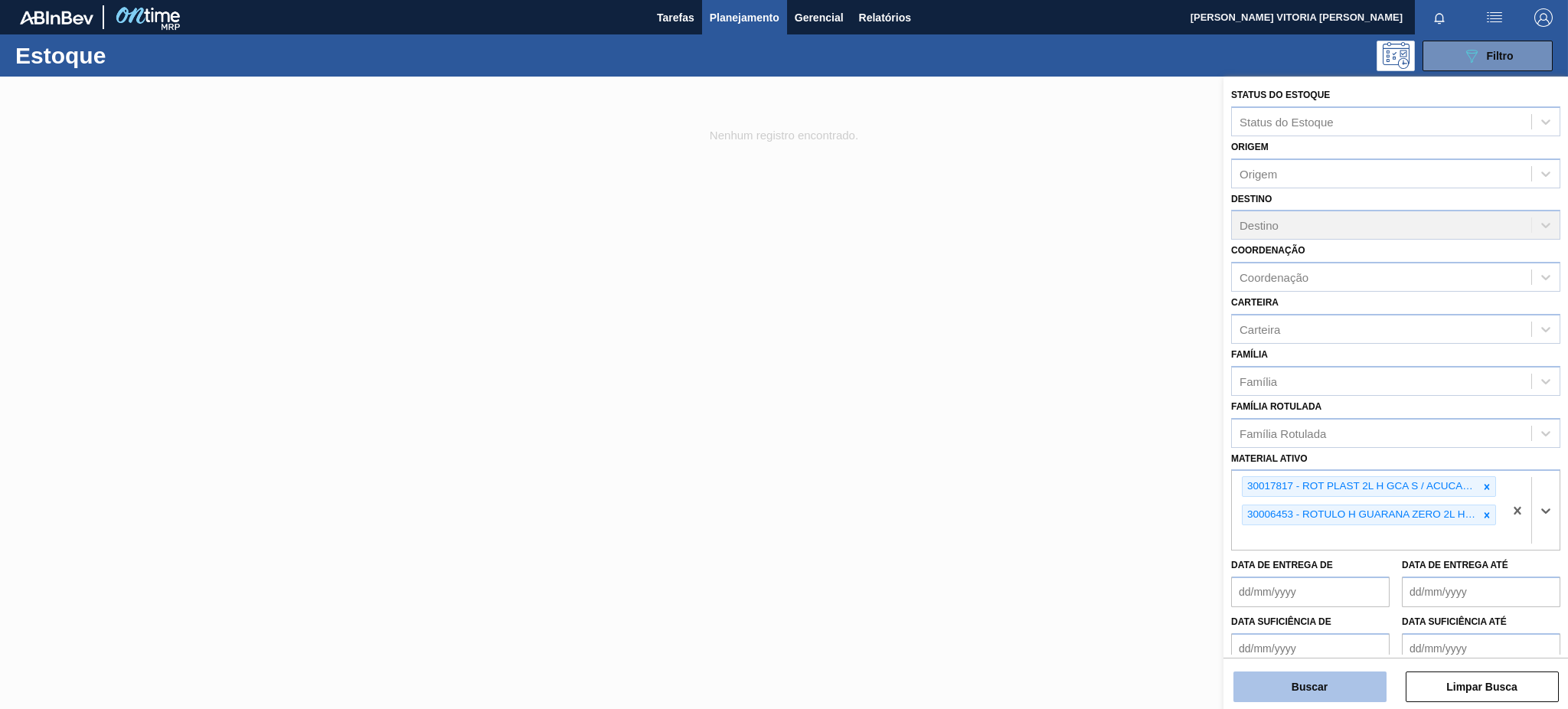
click at [1175, 531] on button "Buscar" at bounding box center [1309, 686] width 153 height 31
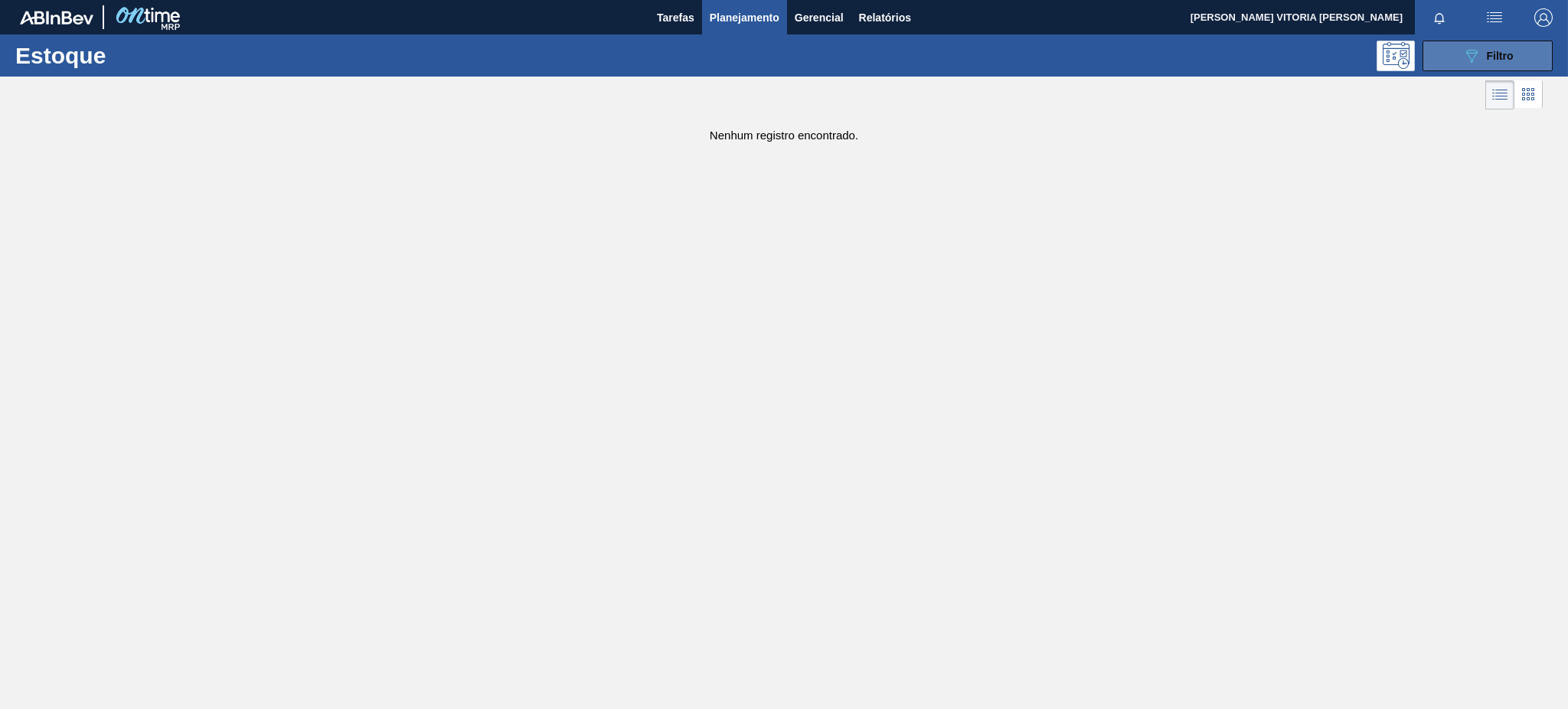
click at [1175, 68] on button "089F7B8B-B2A5-4AFE-B5C0-19BA573D28AC Filtro" at bounding box center [1487, 56] width 130 height 31
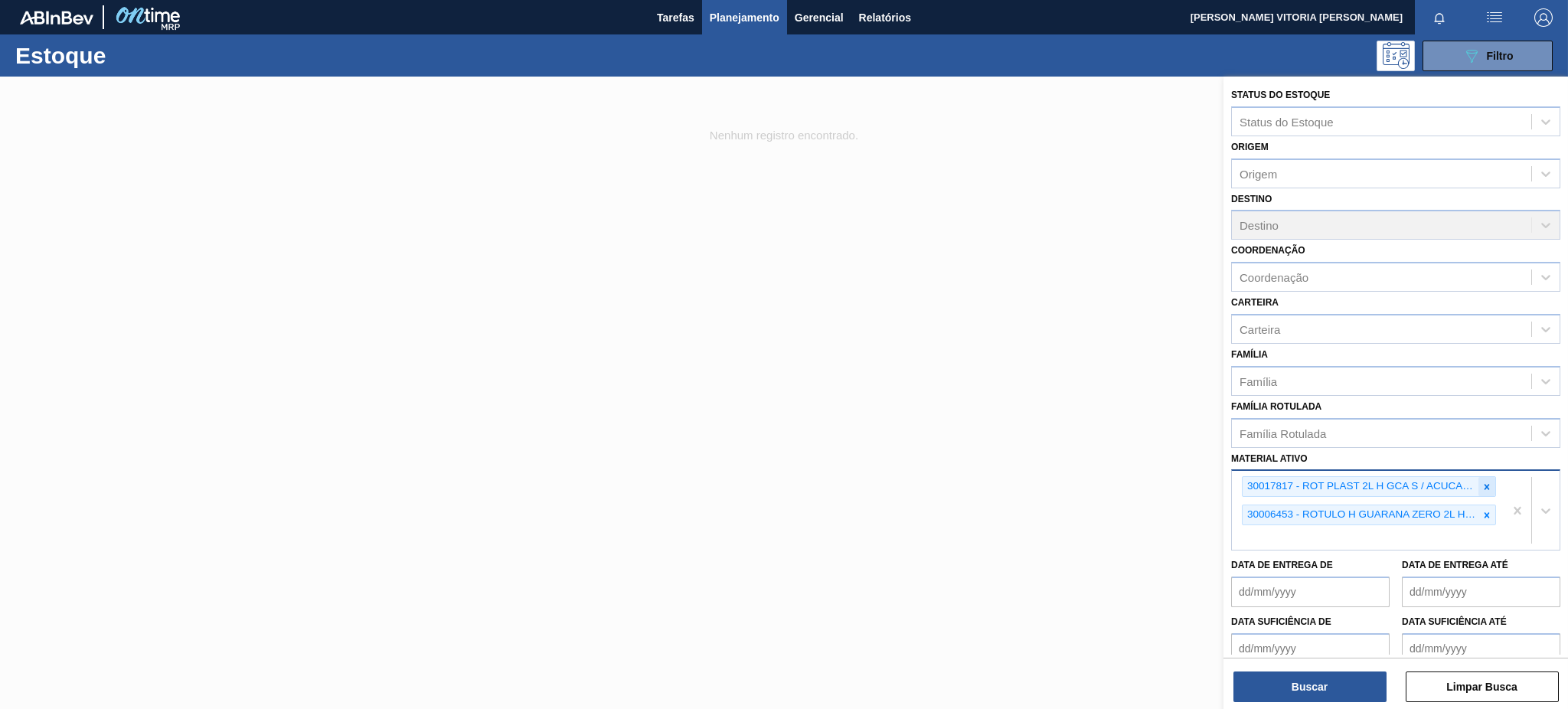
click at [1175, 477] on div at bounding box center [1487, 486] width 17 height 19
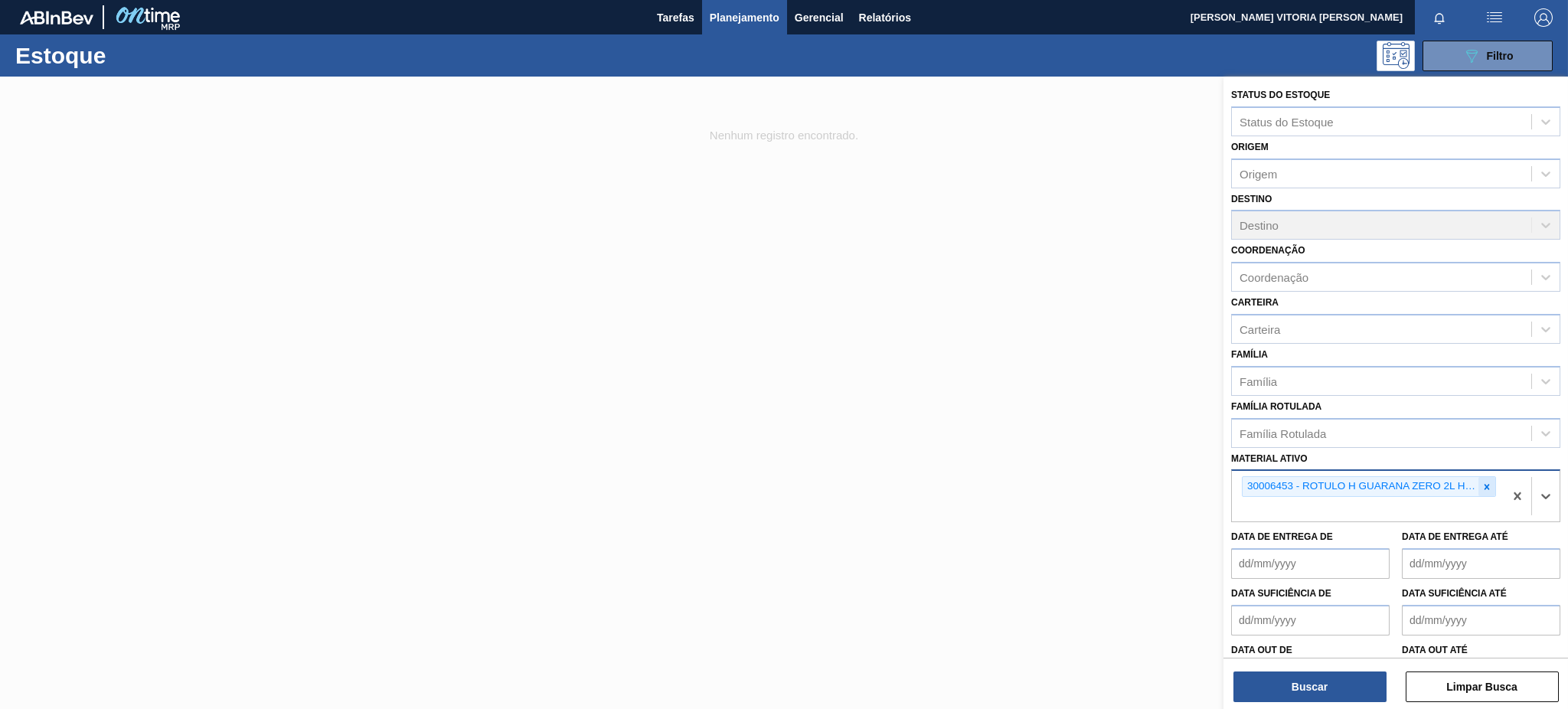
click at [1175, 481] on icon at bounding box center [1487, 486] width 11 height 11
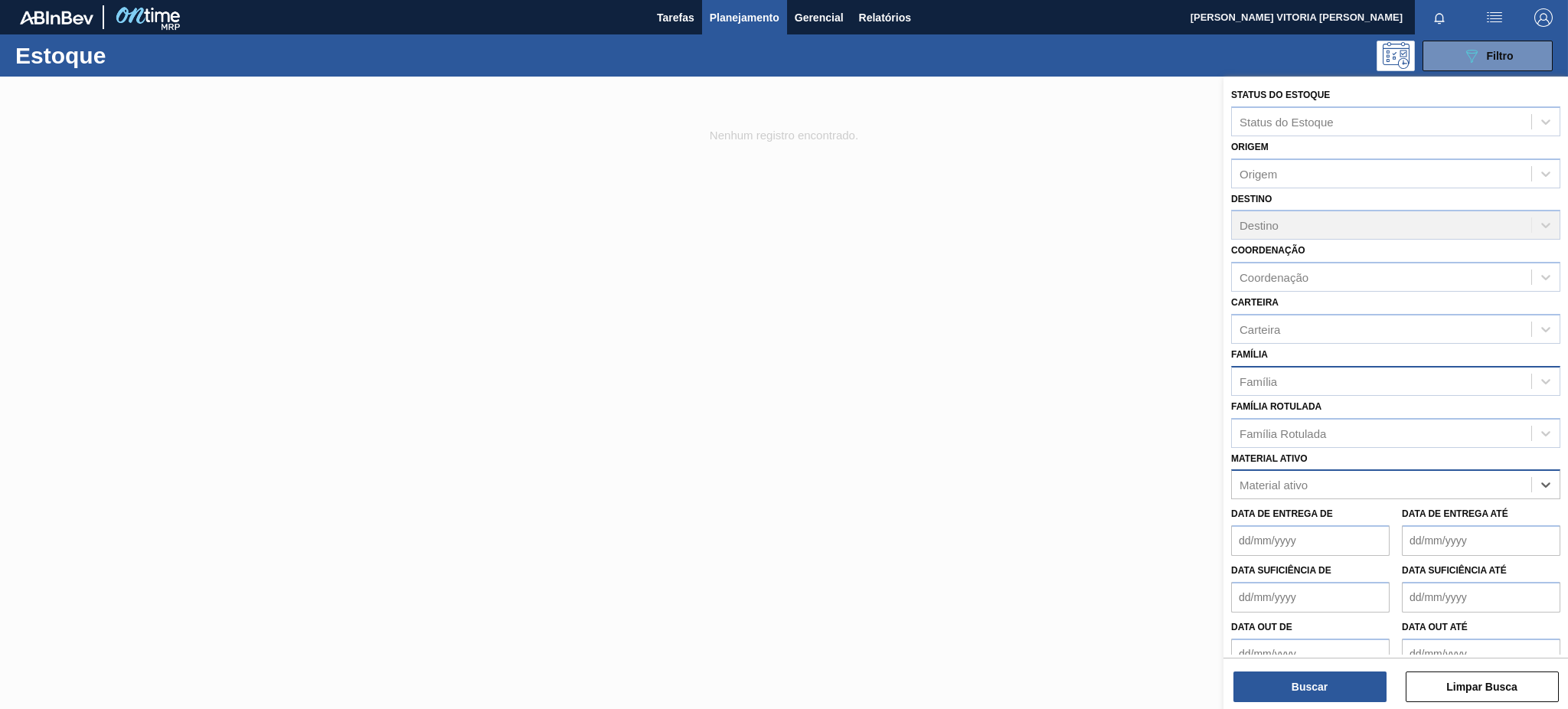
click at [1175, 382] on div "Família" at bounding box center [1381, 381] width 299 height 22
type input "rotul"
click at [1151, 396] on div at bounding box center [784, 431] width 1568 height 709
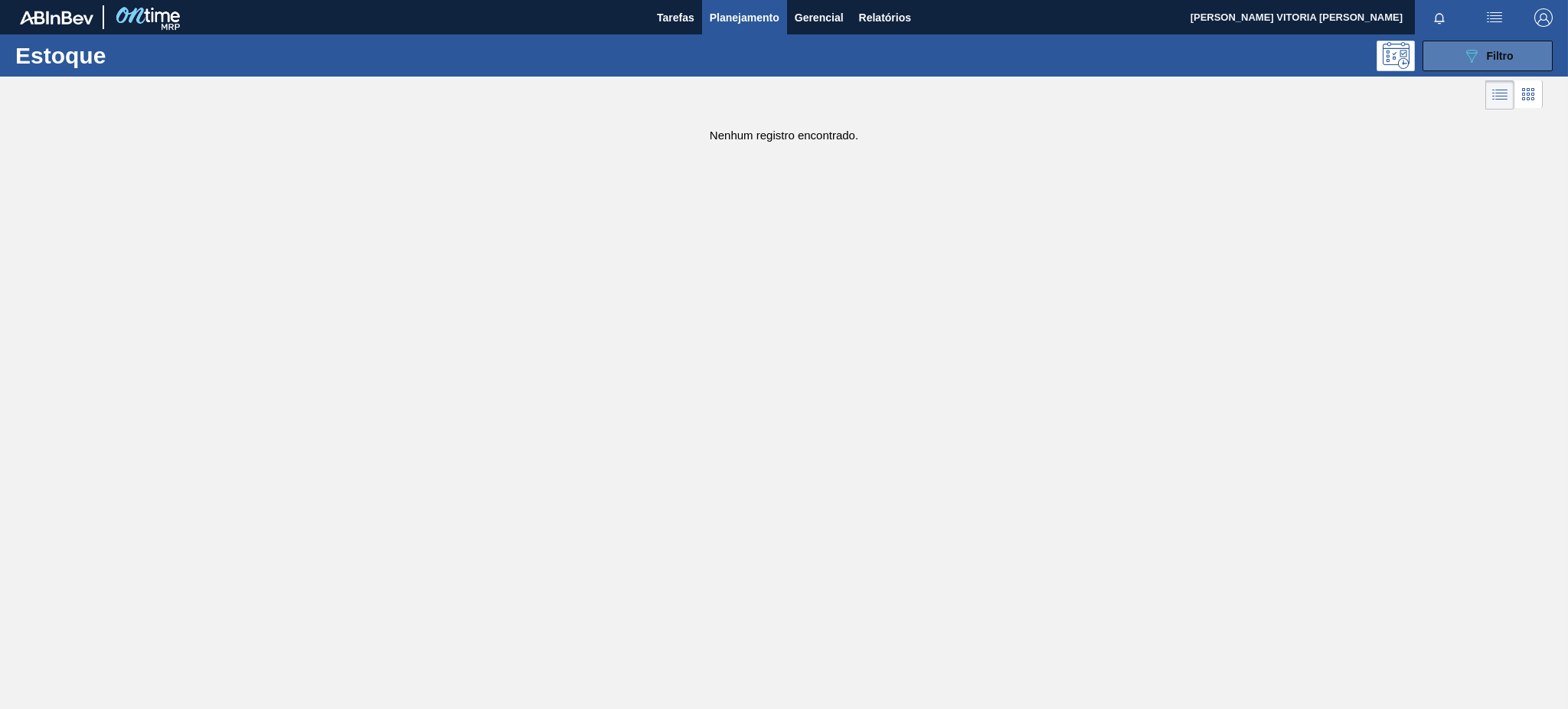
click at [1175, 63] on icon "089F7B8B-B2A5-4AFE-B5C0-19BA573D28AC" at bounding box center [1471, 56] width 19 height 19
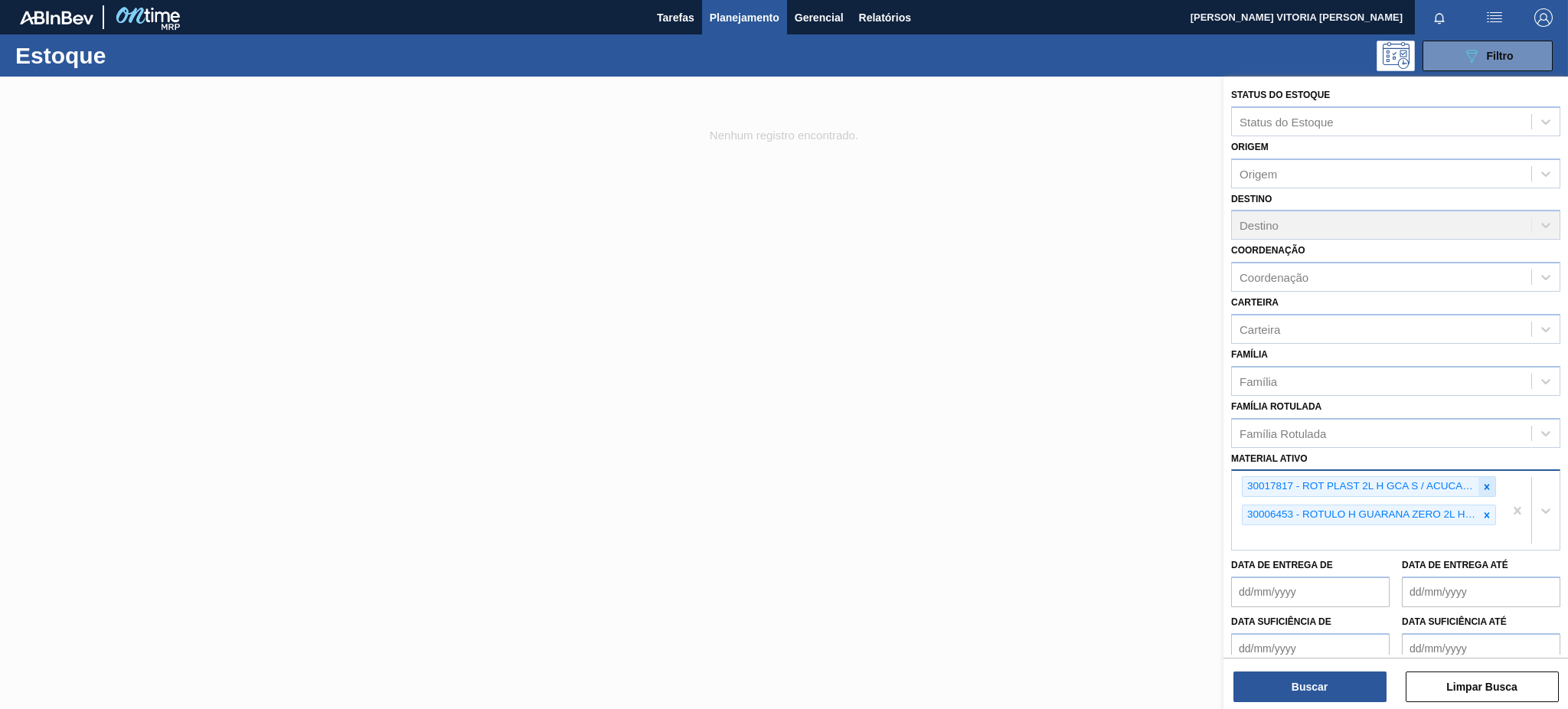
click at [1175, 481] on icon at bounding box center [1487, 486] width 11 height 11
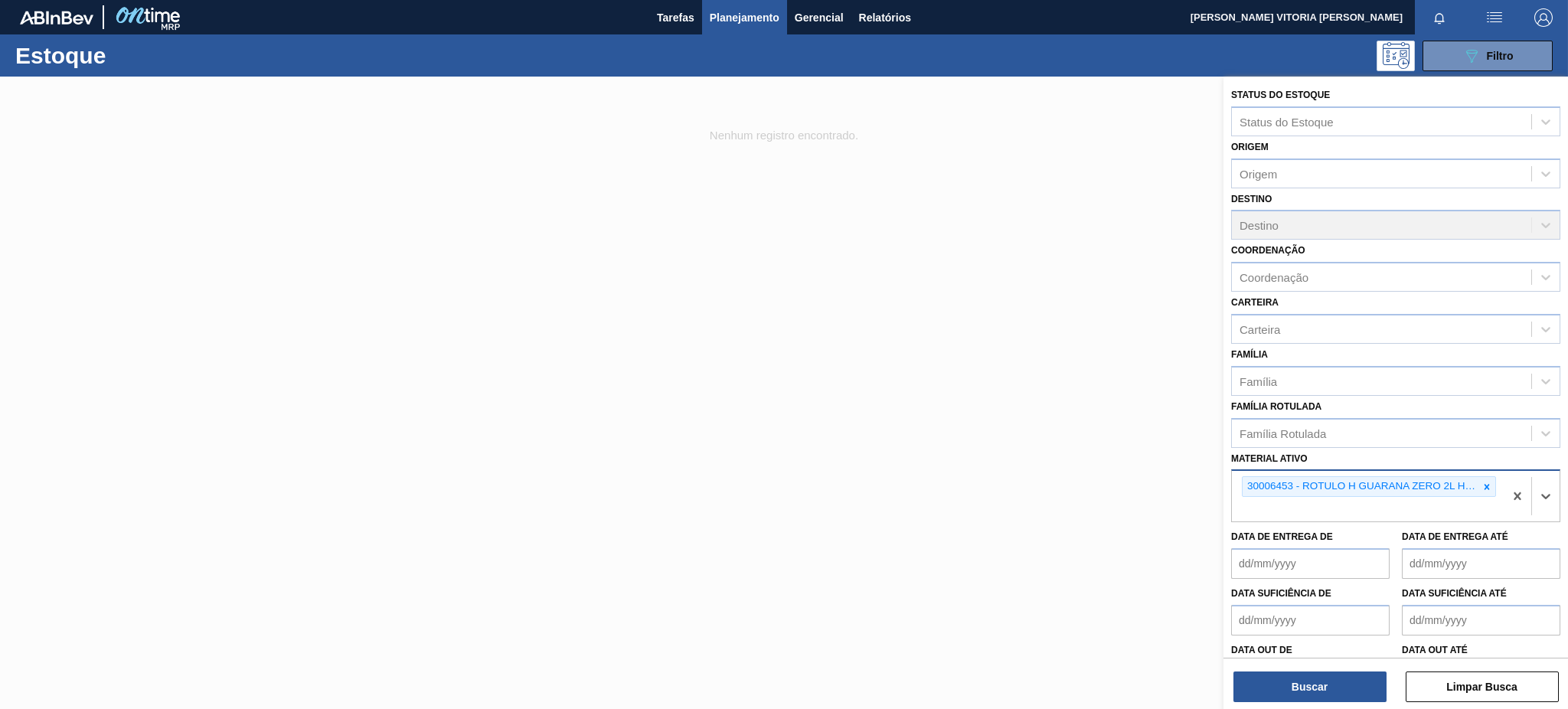
click at [1175, 481] on icon at bounding box center [1487, 486] width 11 height 11
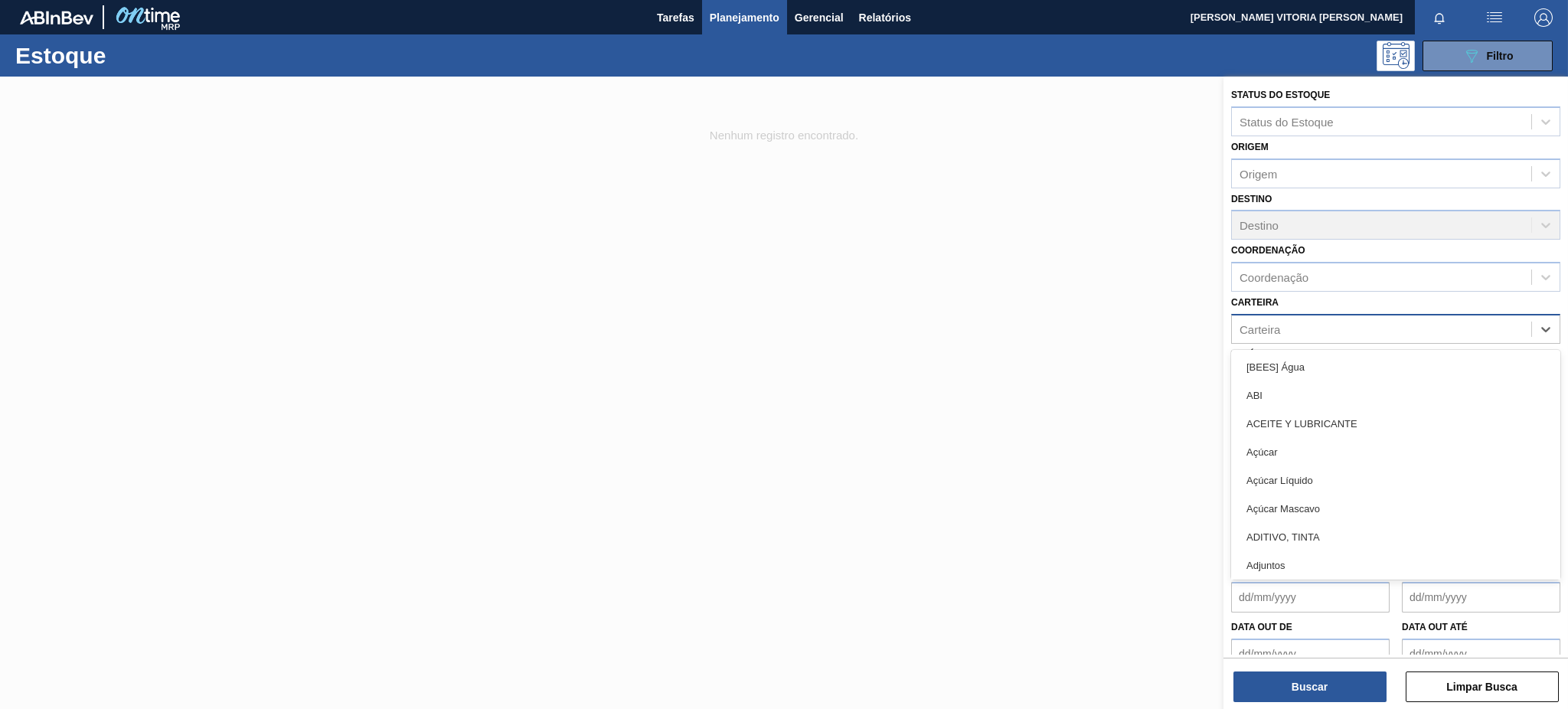
click at [1175, 319] on div "Carteira" at bounding box center [1381, 328] width 299 height 22
type input "plá"
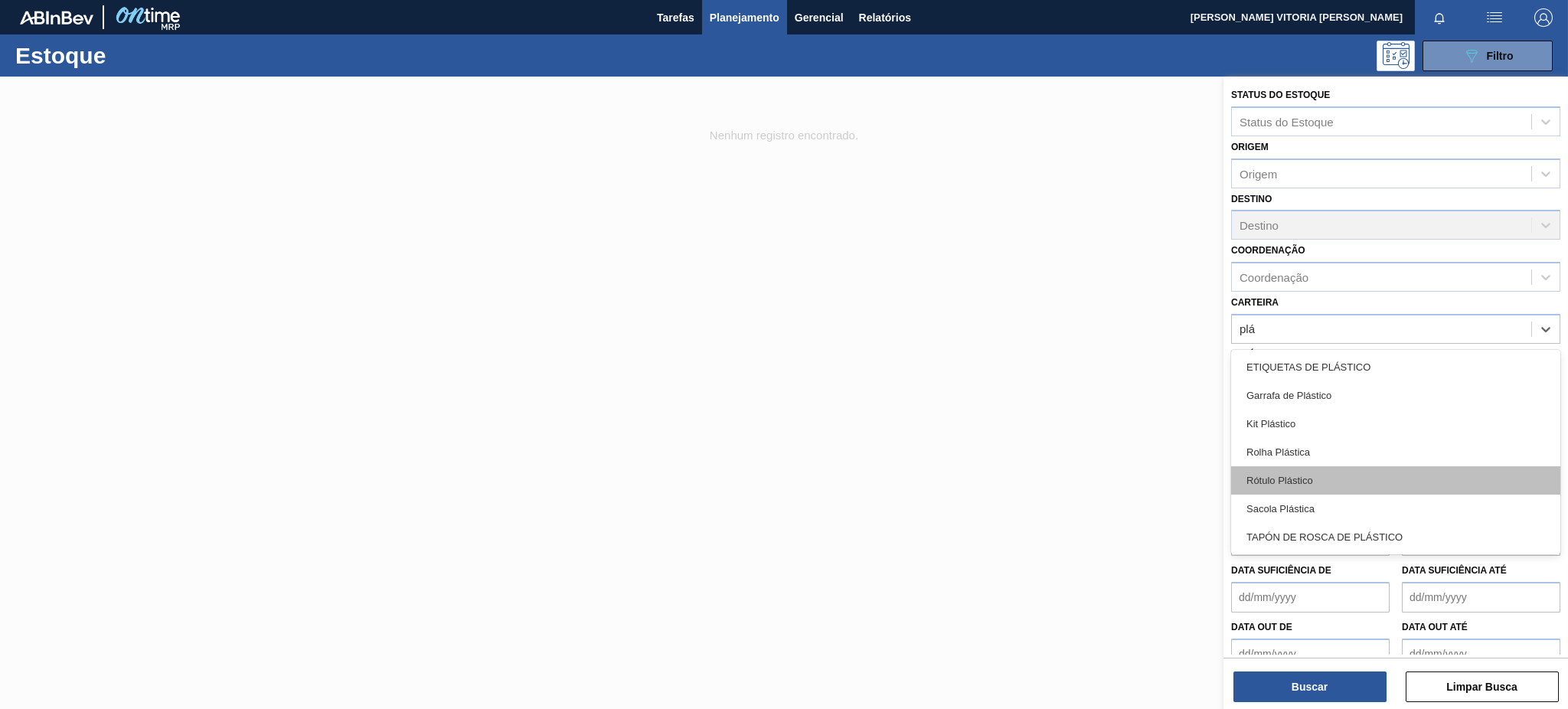
click at [1175, 481] on div "Rótulo Plástico" at bounding box center [1396, 480] width 330 height 28
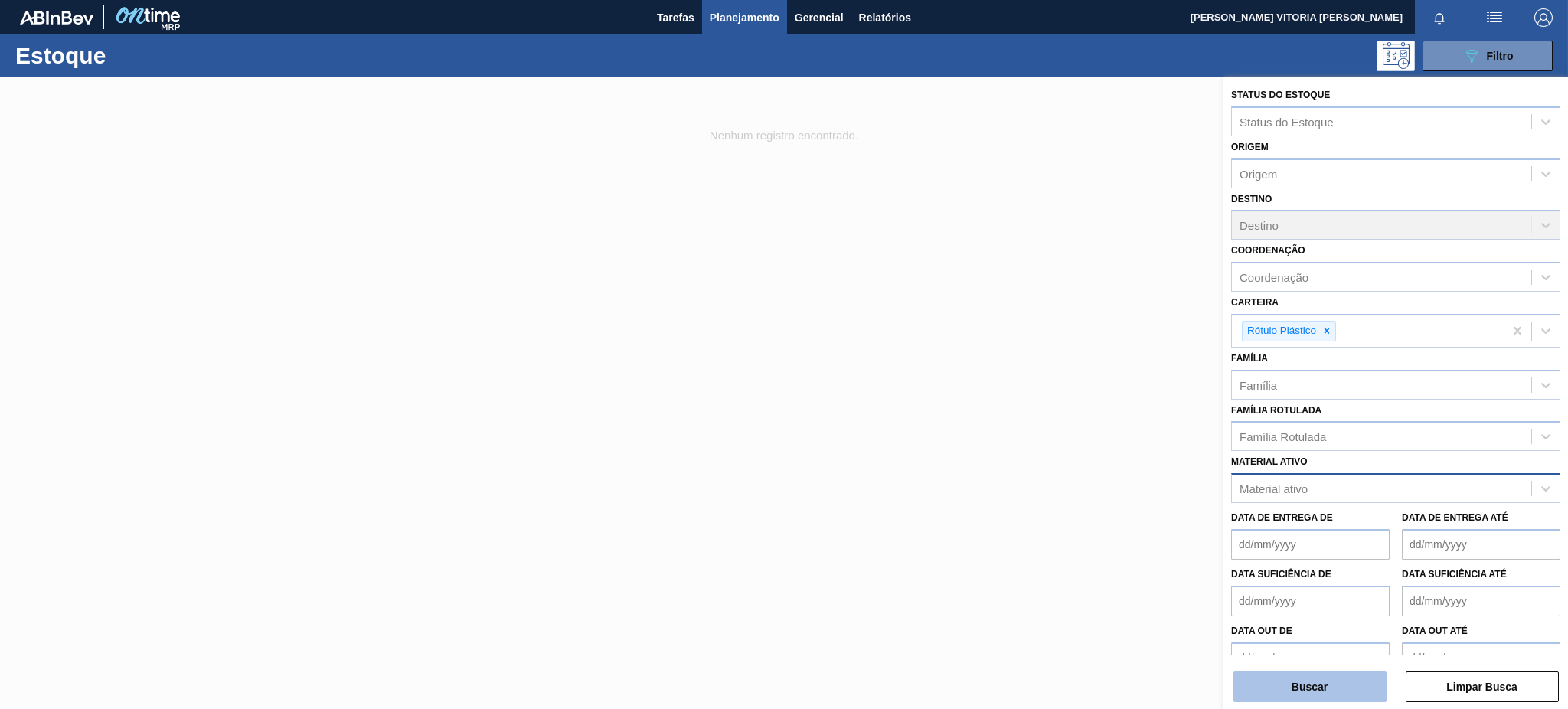
click at [1175, 531] on button "Buscar" at bounding box center [1309, 686] width 153 height 31
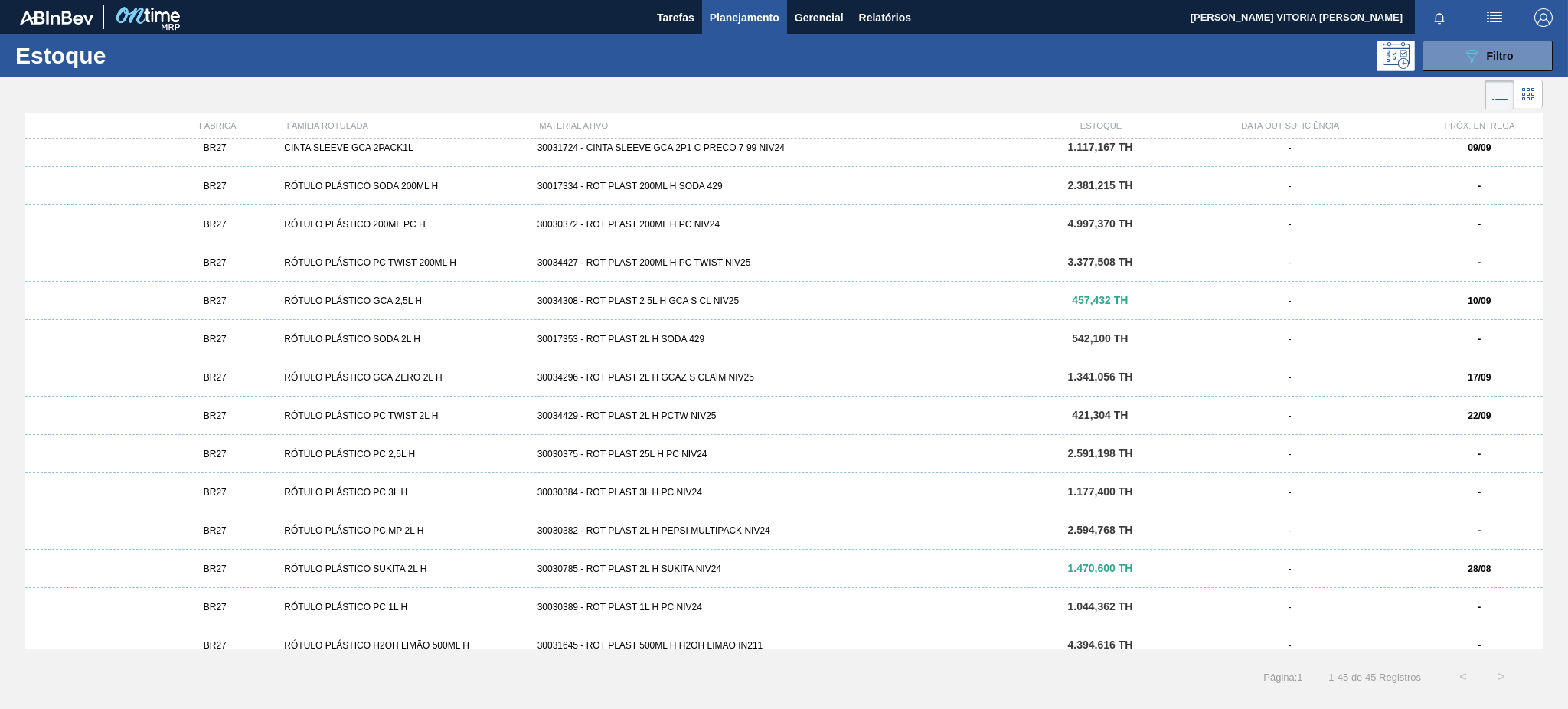
scroll to position [904, 0]
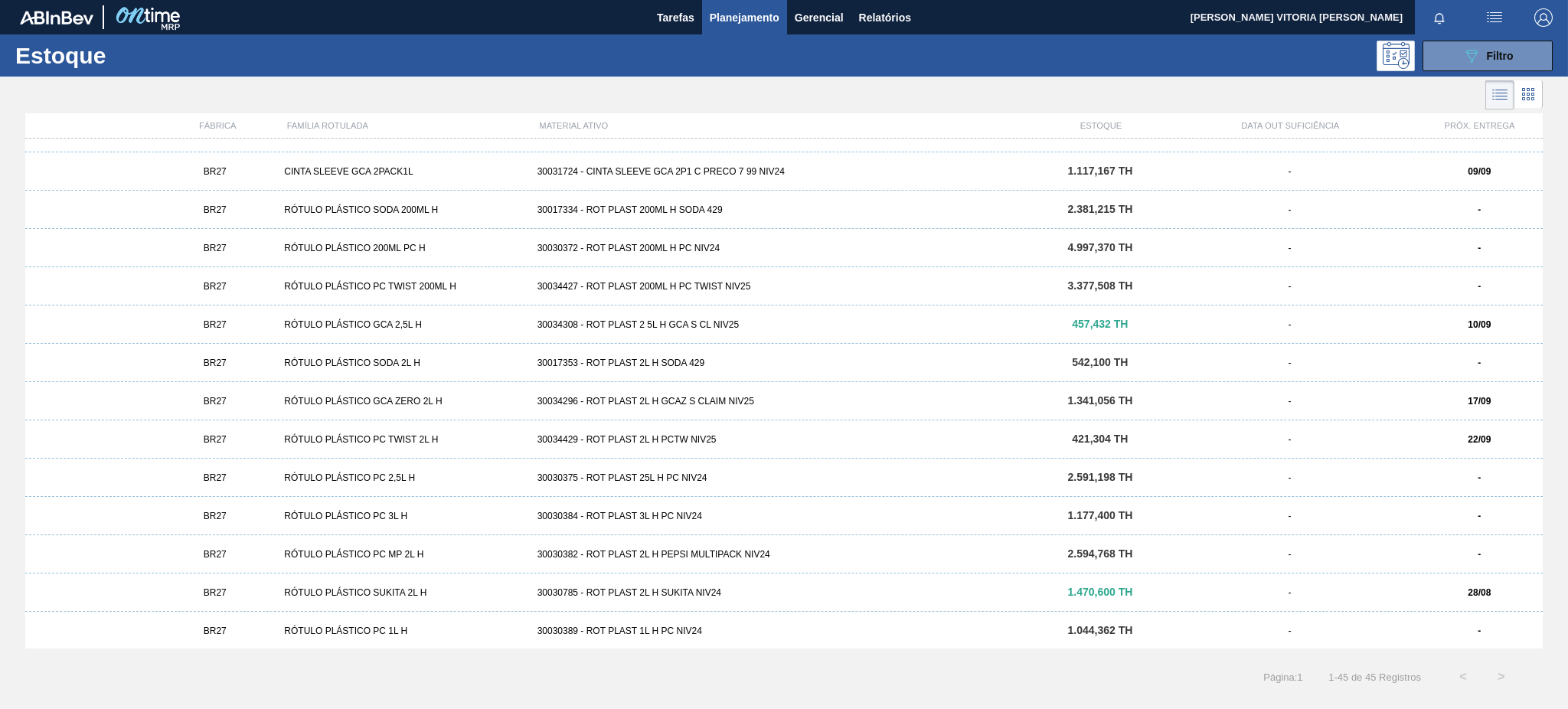
click at [738, 397] on div "30034296 - ROT PLAST 2L H GCAZ S CLAIM NIV25" at bounding box center [784, 401] width 506 height 11
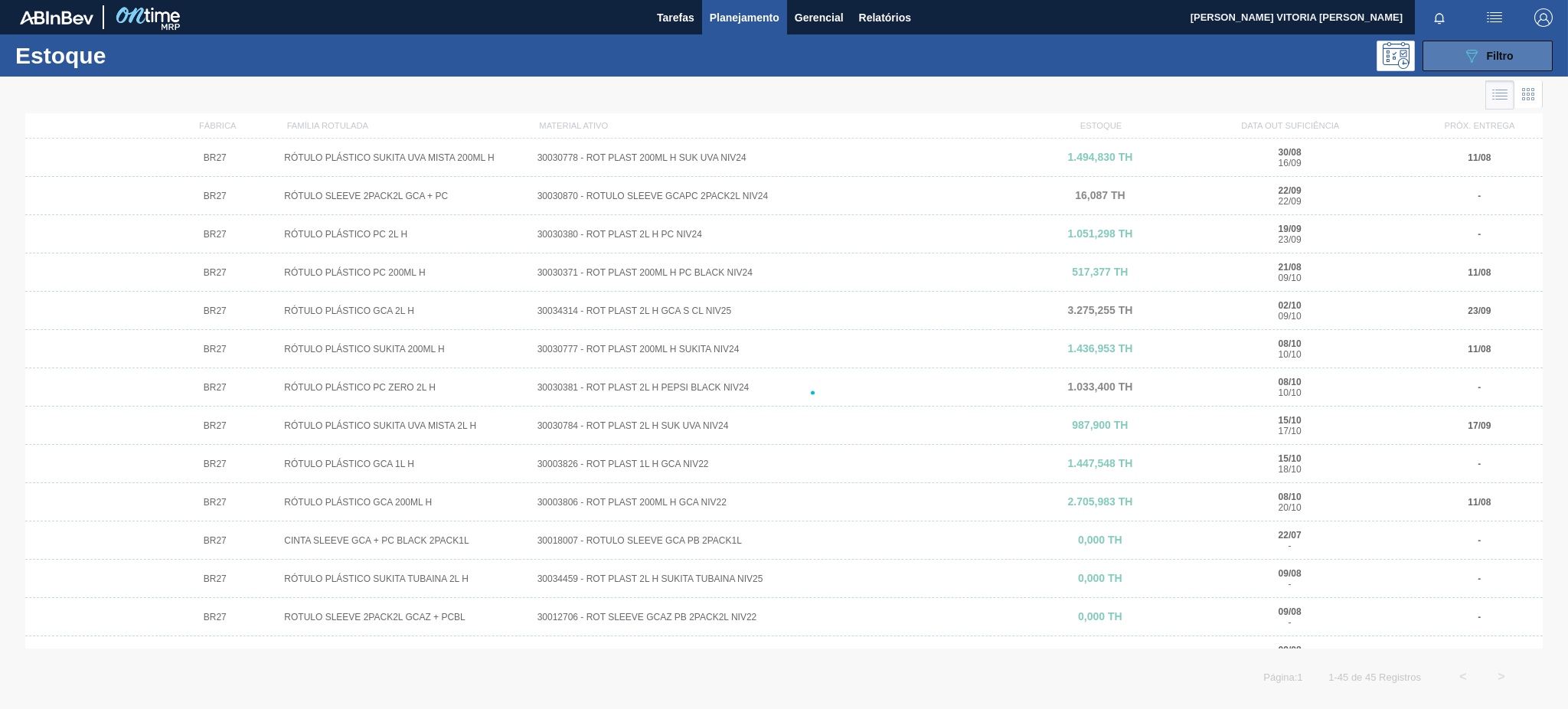
click at [1175, 55] on span "Filtro" at bounding box center [1500, 56] width 27 height 12
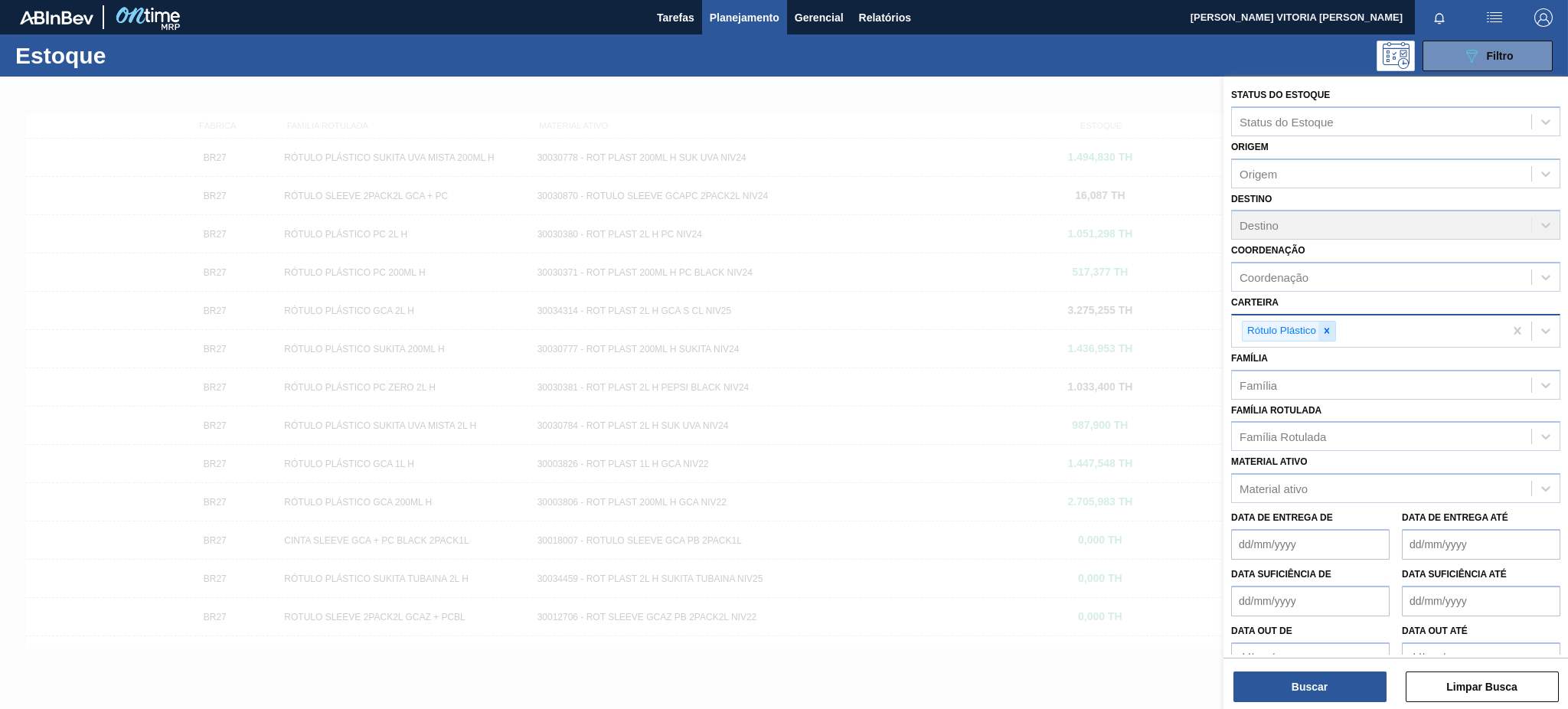
click at [1175, 325] on icon at bounding box center [1327, 330] width 11 height 11
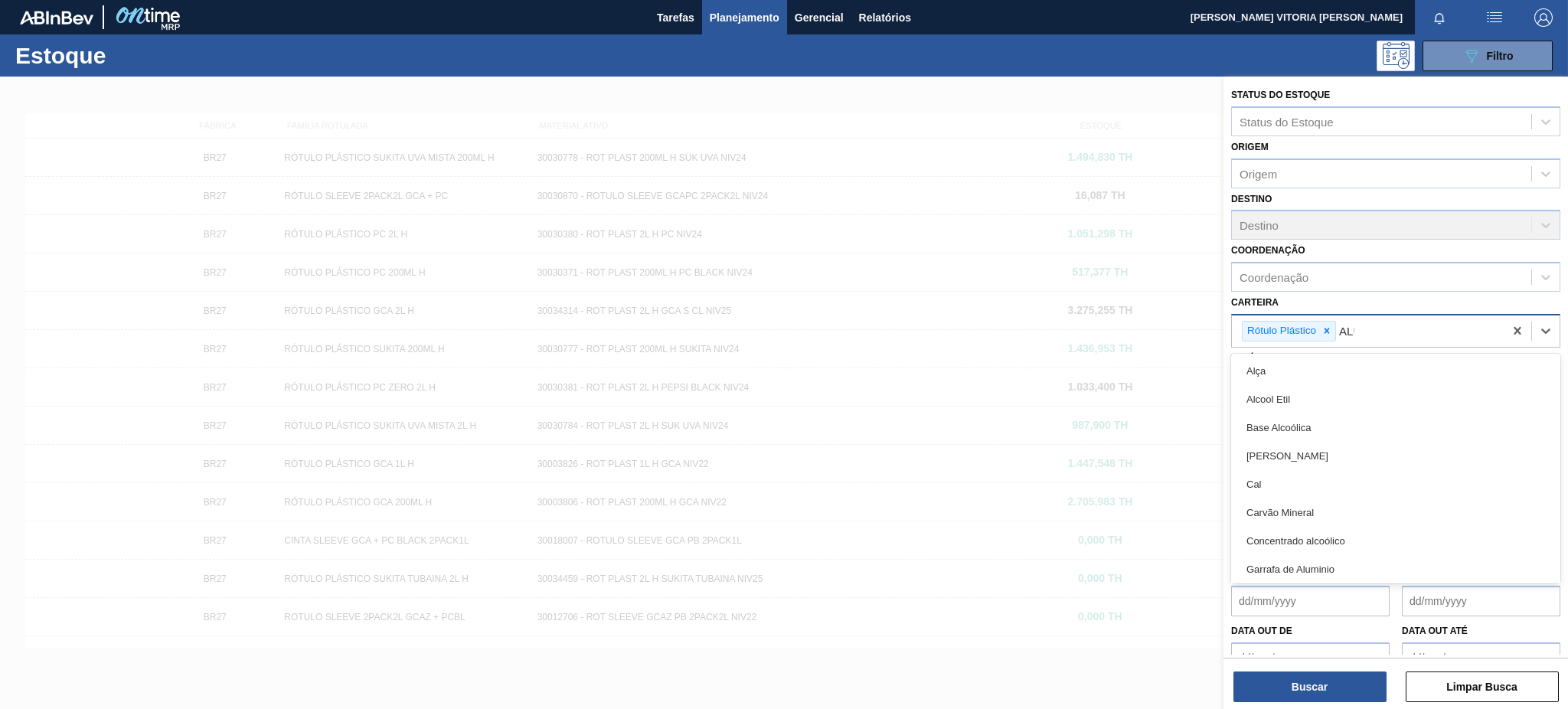
type input "ALUM"
click at [1175, 321] on div at bounding box center [1326, 331] width 17 height 19
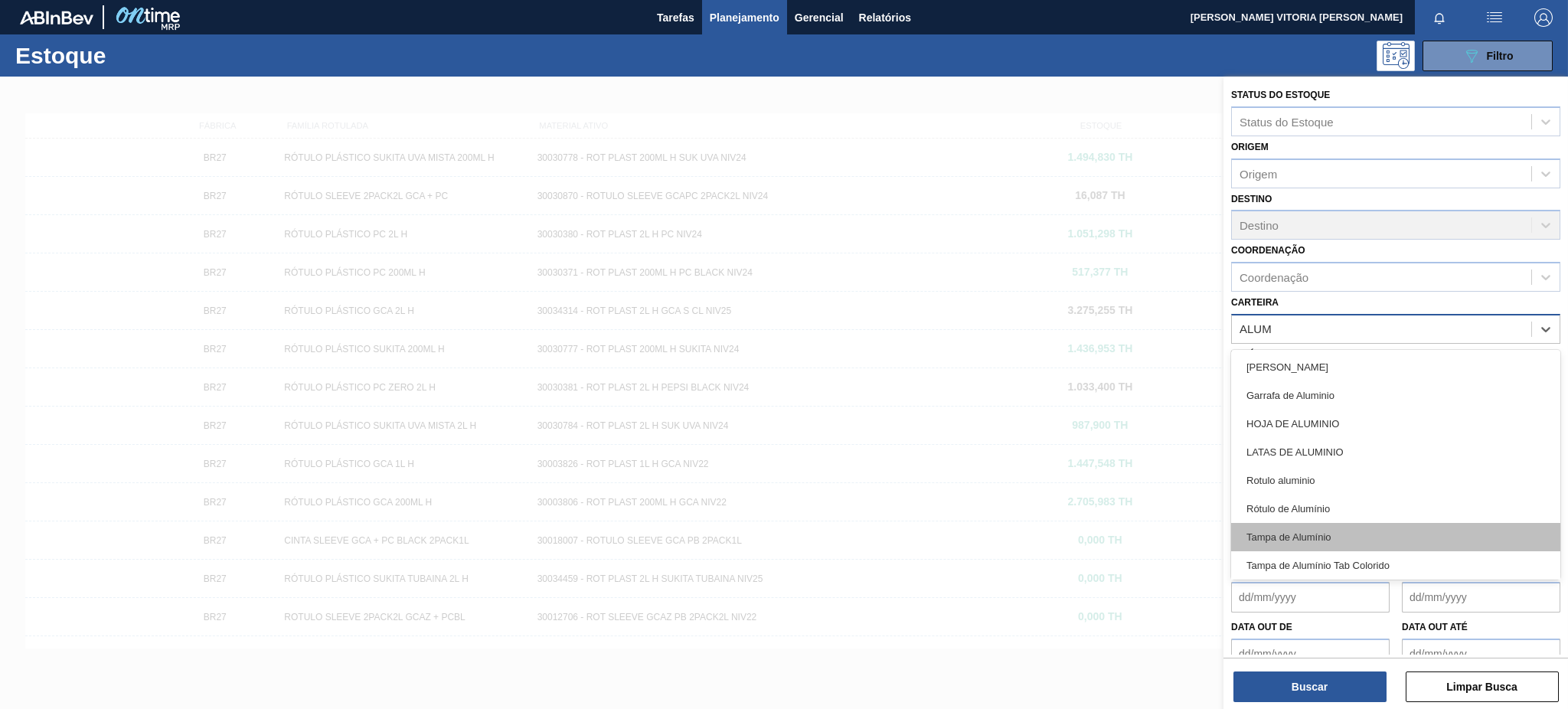
click at [1175, 531] on div "Tampa de Alumínio" at bounding box center [1396, 537] width 330 height 28
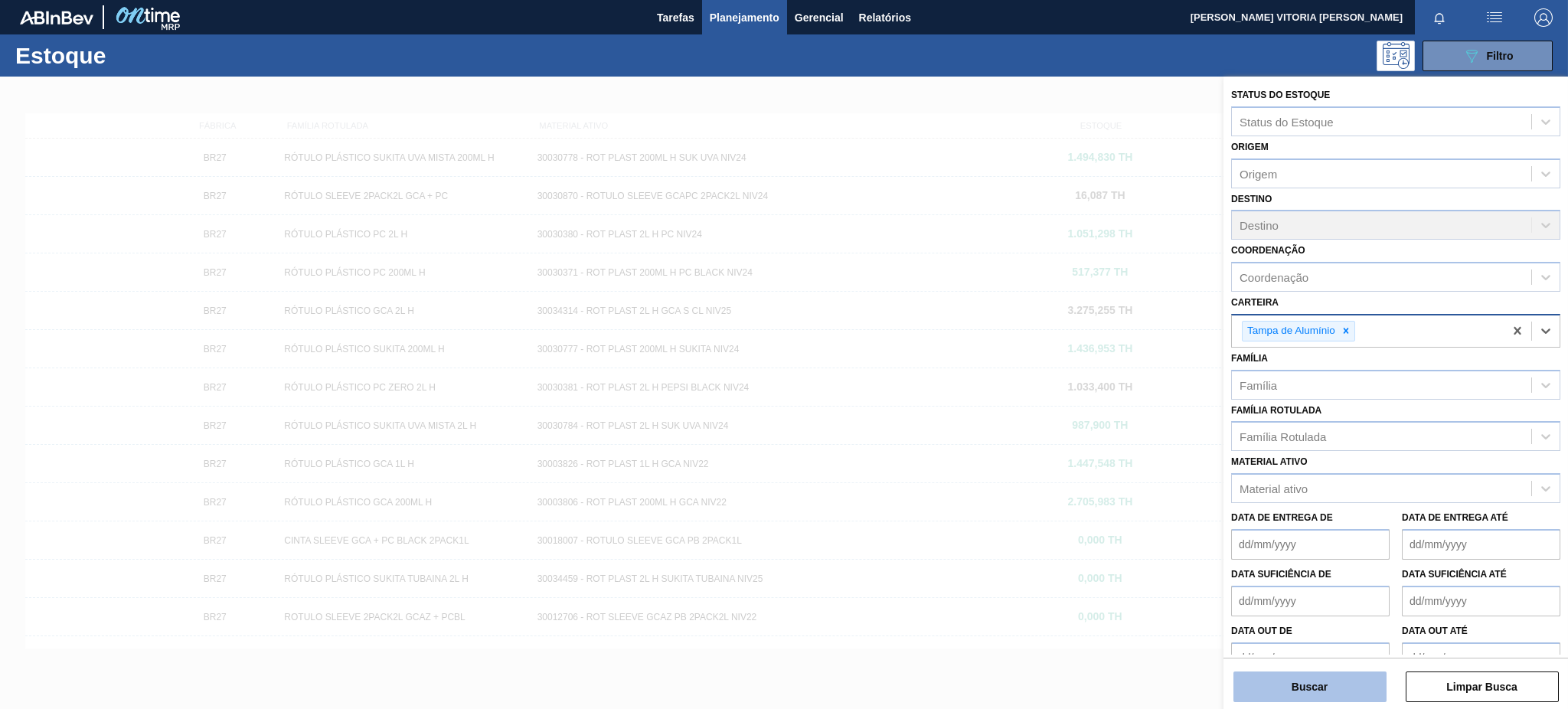
click at [1175, 531] on button "Buscar" at bounding box center [1309, 686] width 153 height 31
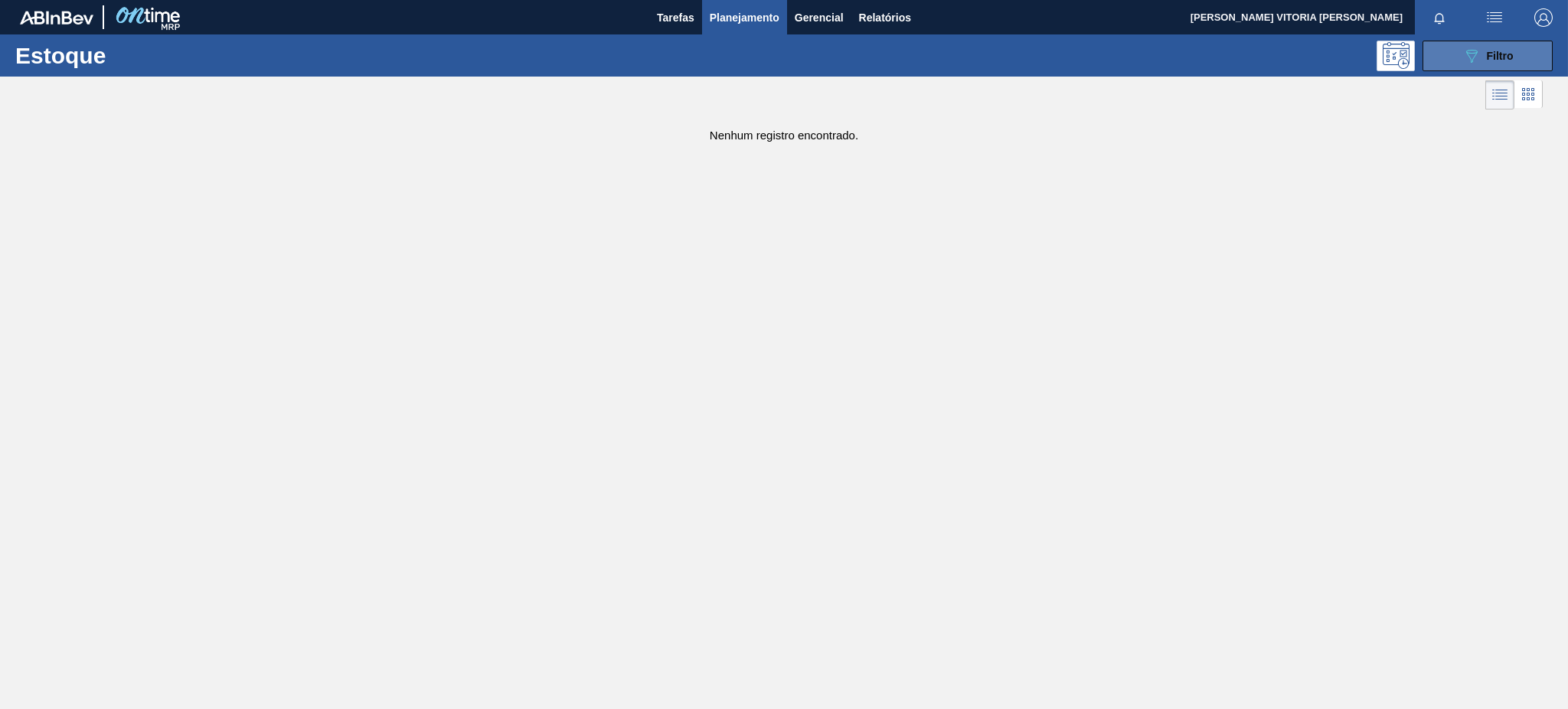
click at [1175, 57] on button "089F7B8B-B2A5-4AFE-B5C0-19BA573D28AC Filtro" at bounding box center [1487, 56] width 130 height 31
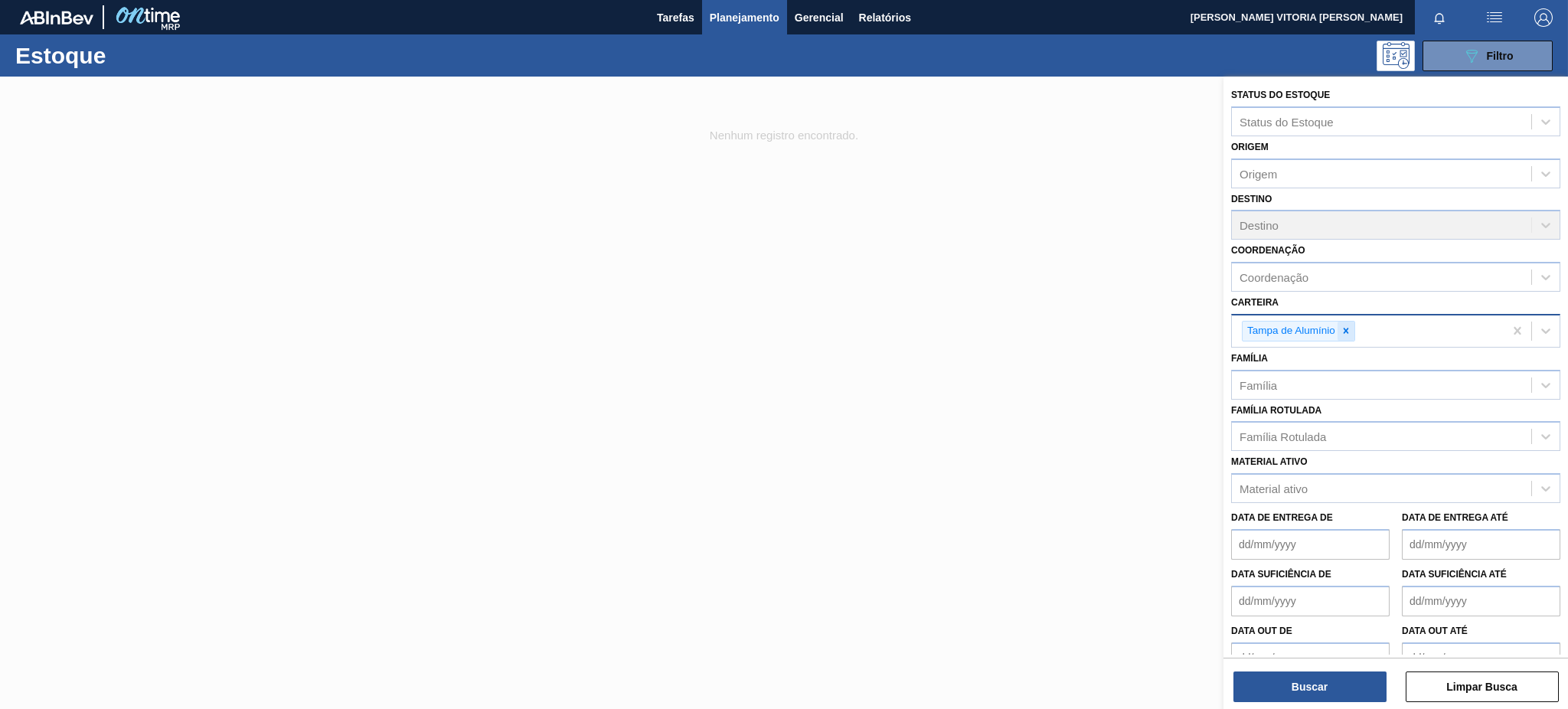
click at [1175, 330] on icon at bounding box center [1346, 330] width 11 height 11
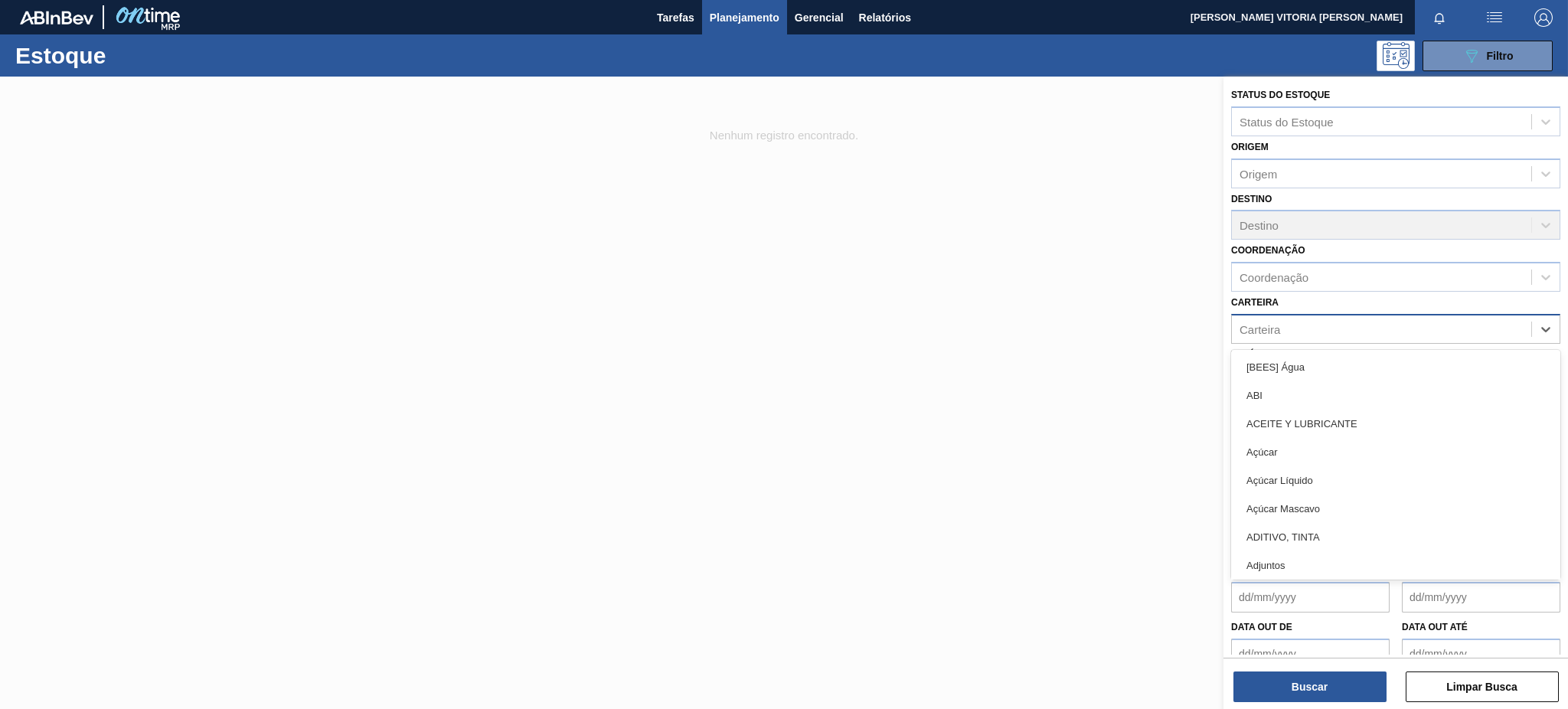
click at [1175, 318] on div "Carteira" at bounding box center [1381, 328] width 299 height 22
type input "ALUM"
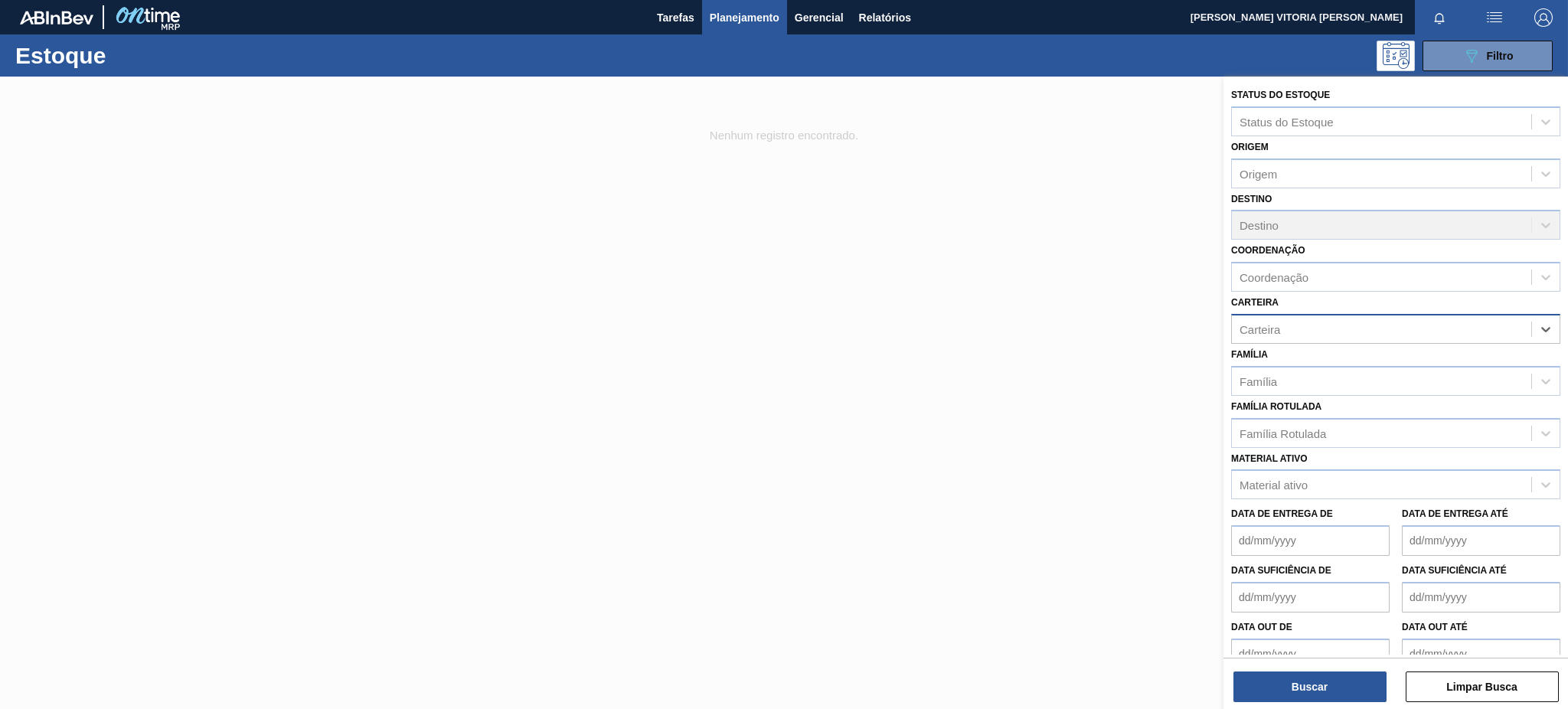
drag, startPoint x: 1300, startPoint y: 324, endPoint x: 1231, endPoint y: 326, distance: 69.0
click at [1175, 326] on div "Carteira" at bounding box center [1381, 328] width 299 height 22
click at [1175, 322] on div "Carteira" at bounding box center [1260, 328] width 41 height 13
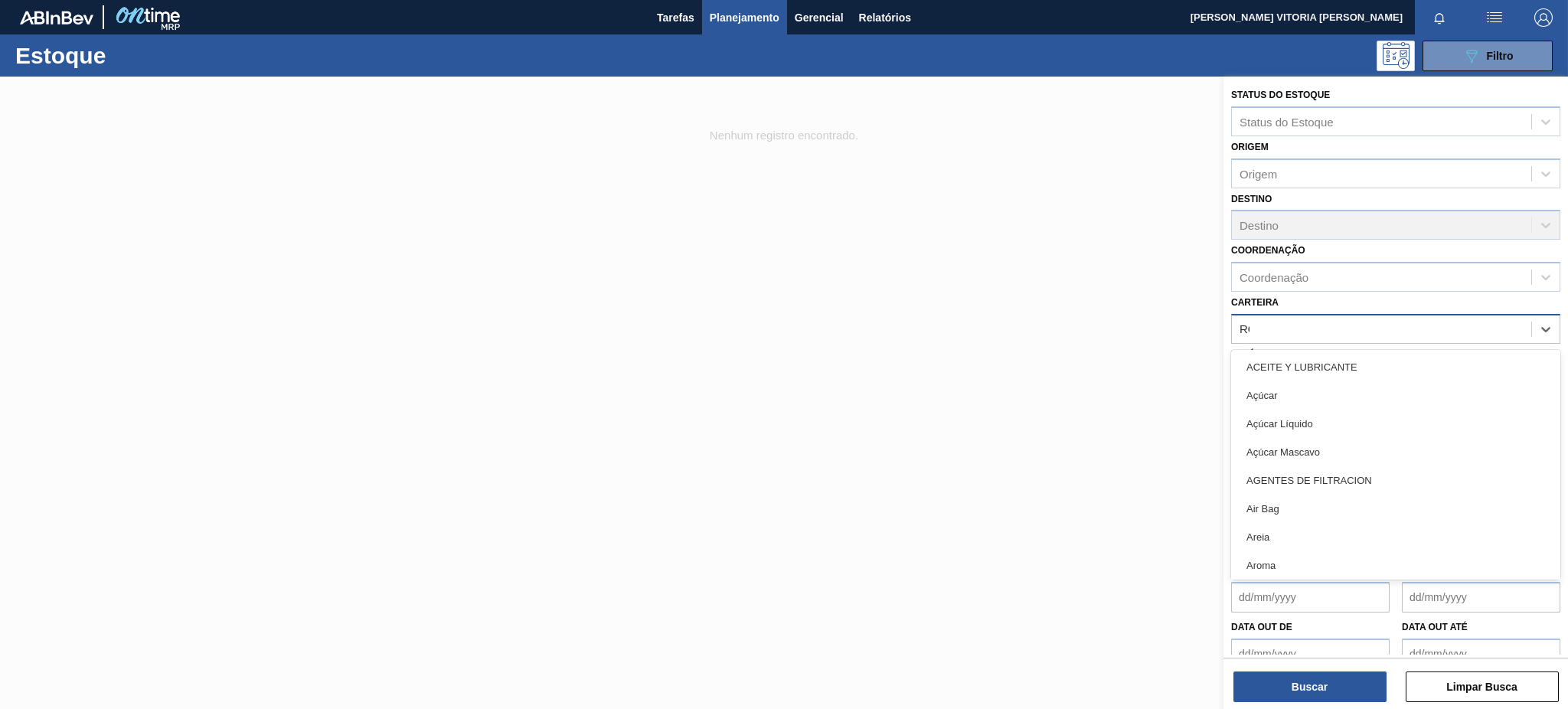
type input "ROL"
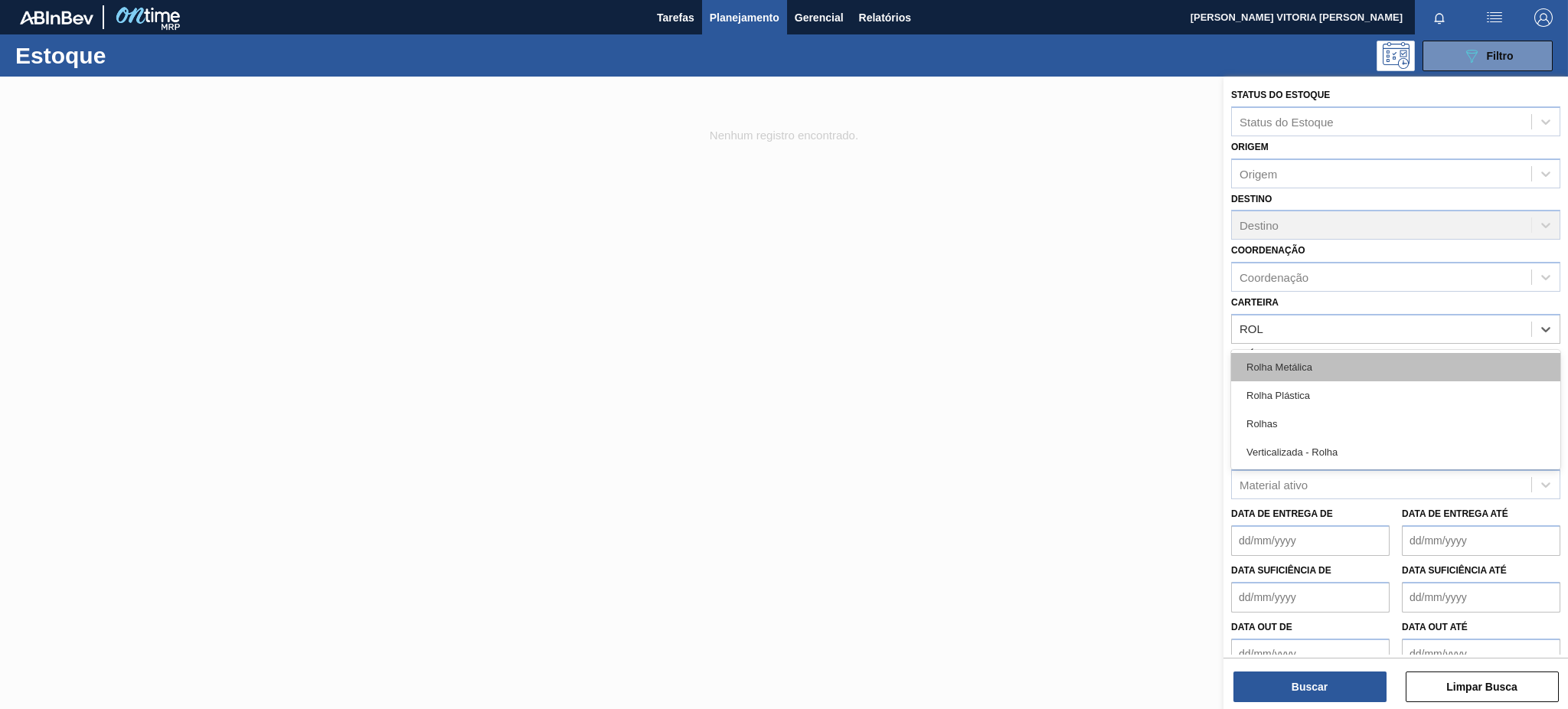
drag, startPoint x: 1307, startPoint y: 354, endPoint x: 1426, endPoint y: 427, distance: 139.6
click at [1175, 353] on div "Rolha Metálica" at bounding box center [1396, 367] width 330 height 28
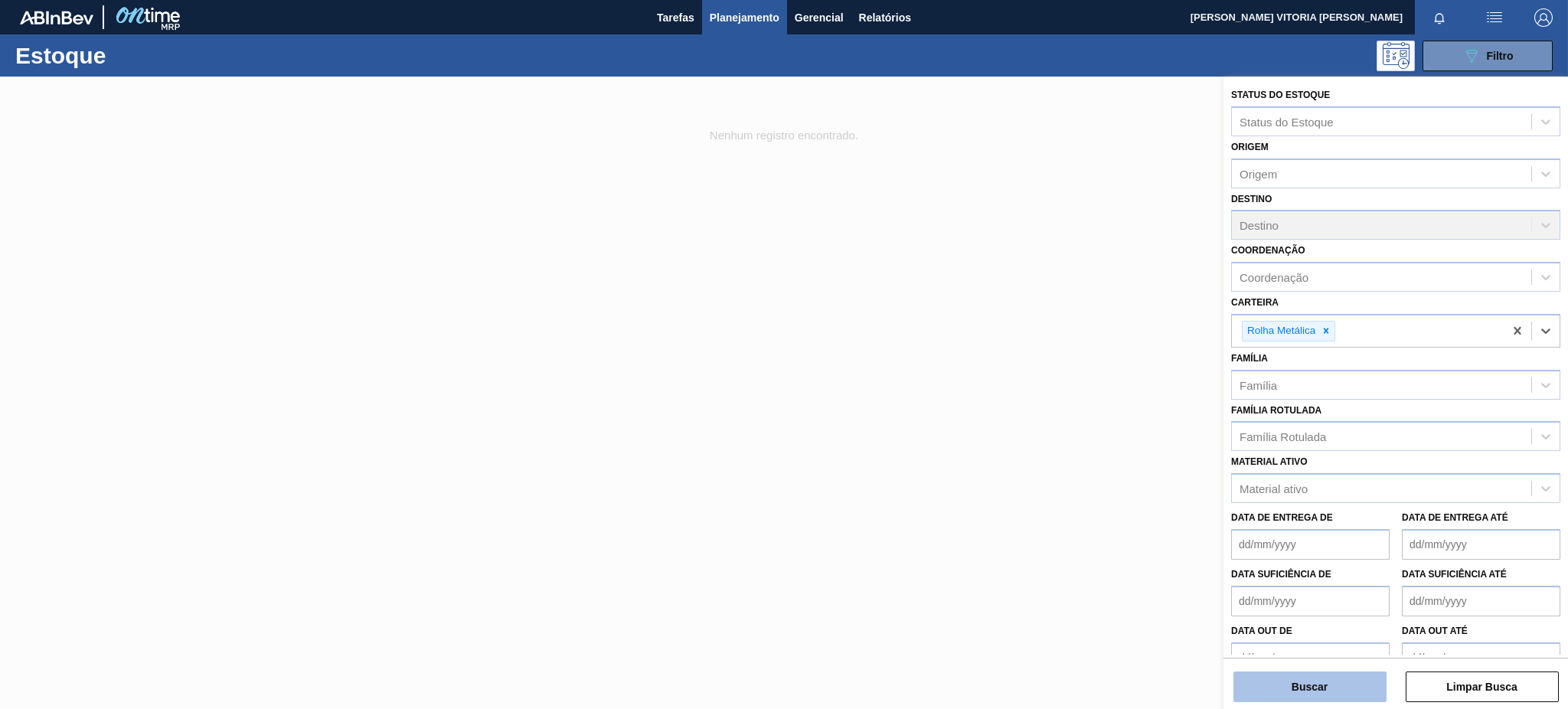
click at [1175, 531] on button "Buscar" at bounding box center [1309, 686] width 153 height 31
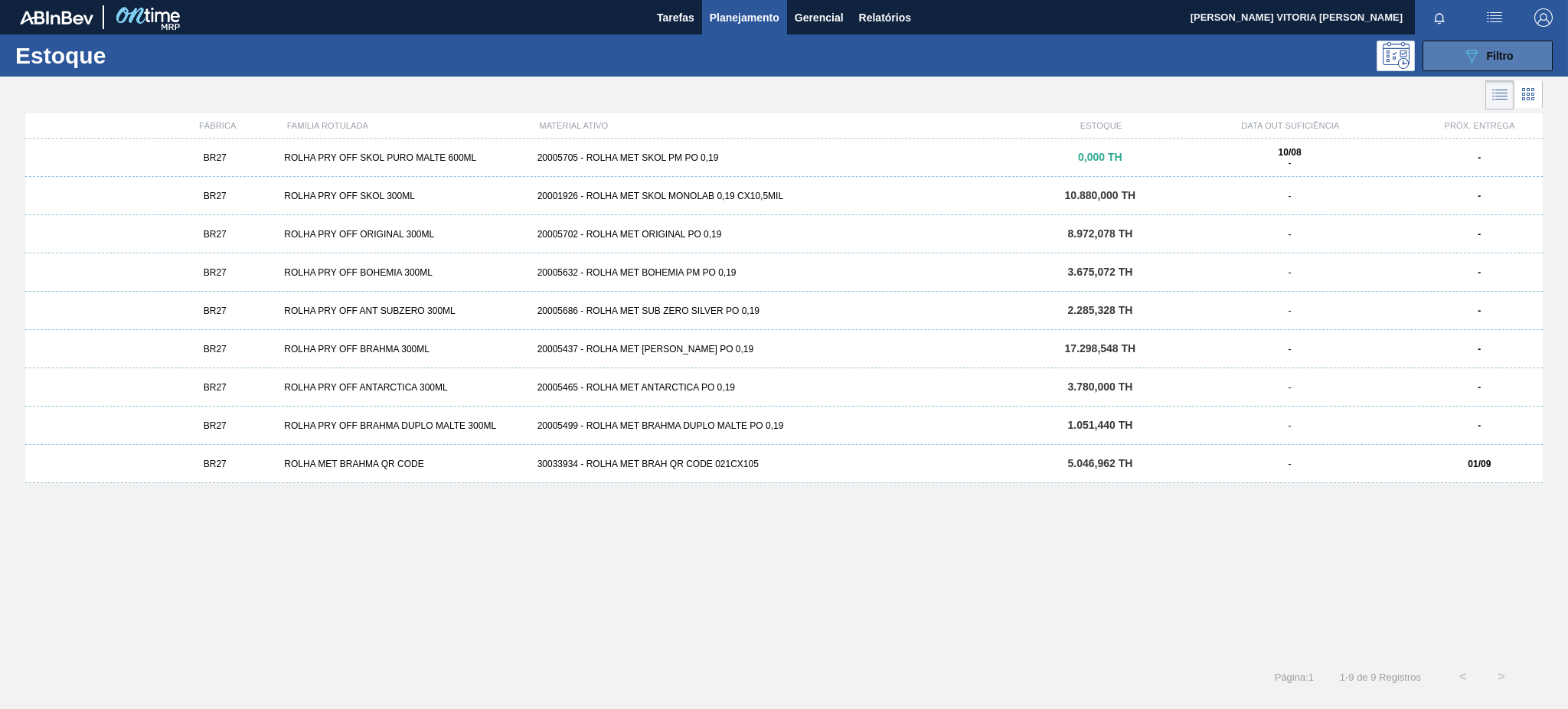
click at [1175, 50] on icon "089F7B8B-B2A5-4AFE-B5C0-19BA573D28AC" at bounding box center [1471, 56] width 19 height 19
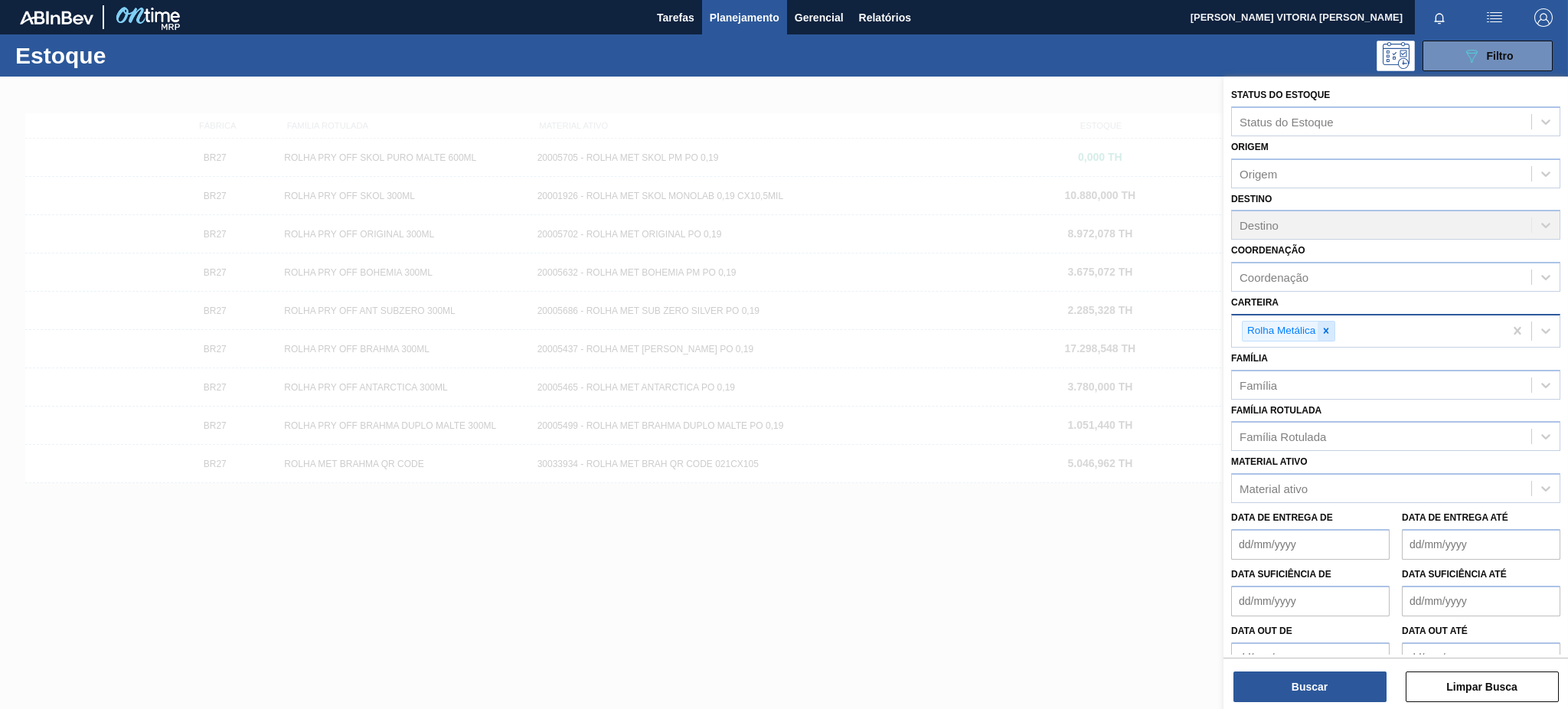
click at [1175, 321] on div at bounding box center [1326, 331] width 17 height 19
click at [1175, 427] on div "Família Rotulada" at bounding box center [1283, 433] width 87 height 13
paste Rotulada "20002047"
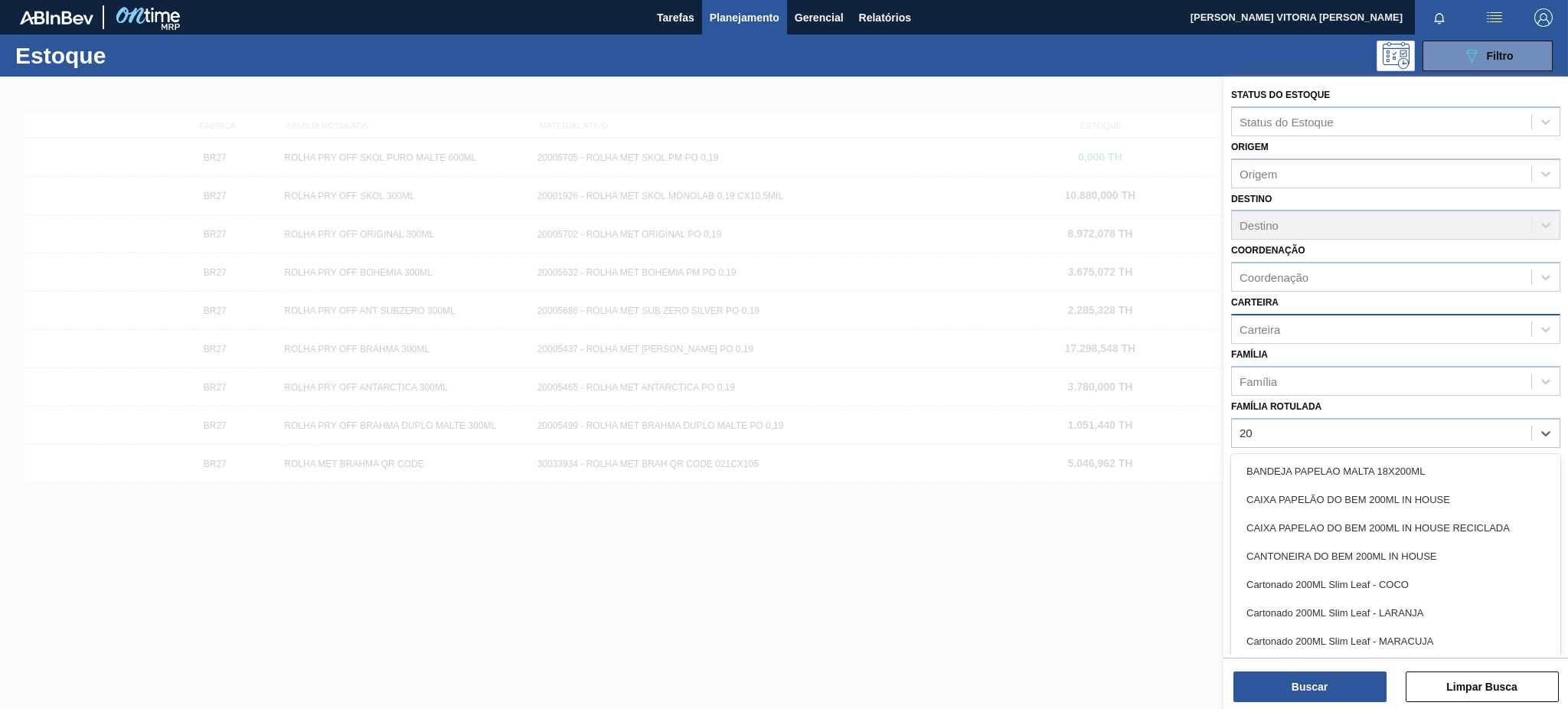
type Rotulada "2"
click at [1175, 502] on div at bounding box center [784, 431] width 1568 height 709
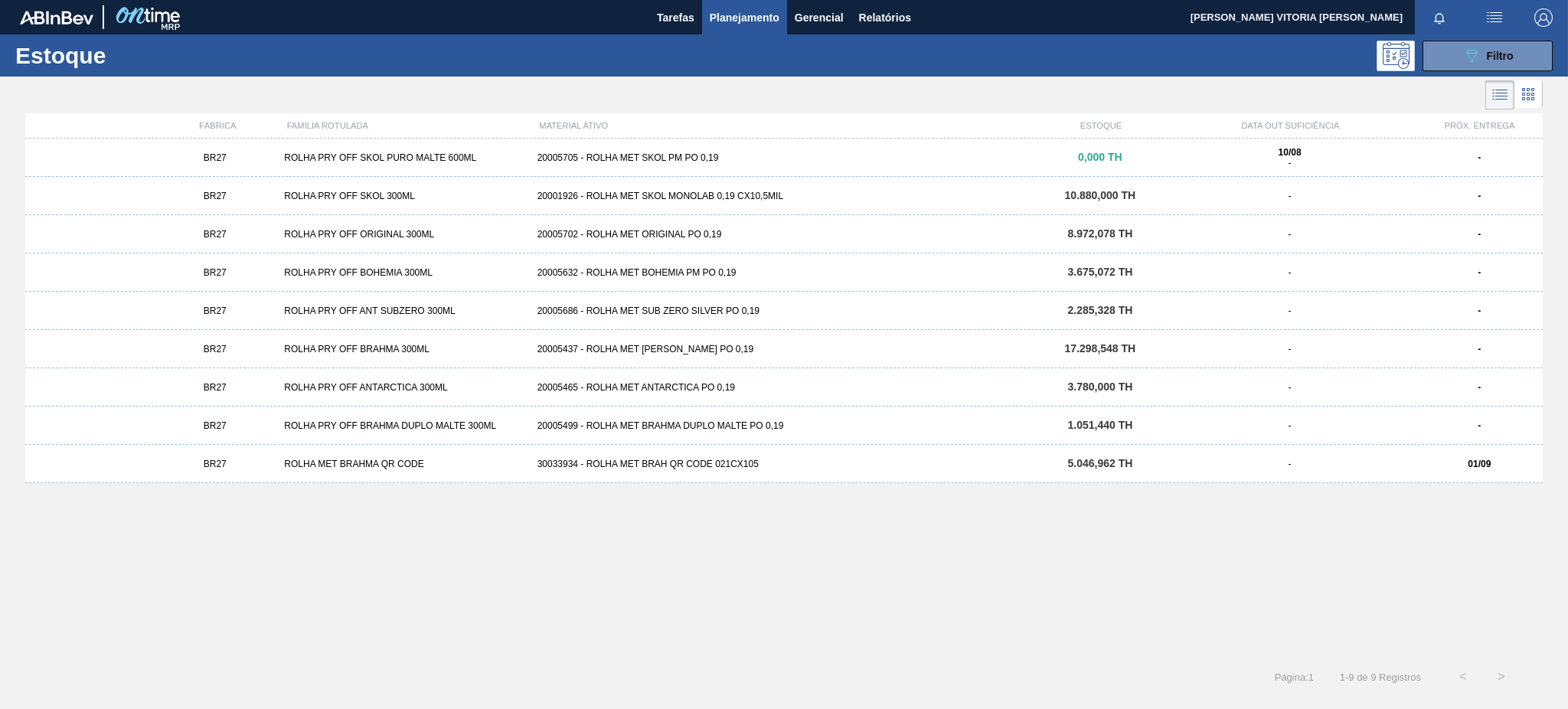
click at [1175, 49] on icon "089F7B8B-B2A5-4AFE-B5C0-19BA573D28AC" at bounding box center [1471, 56] width 19 height 19
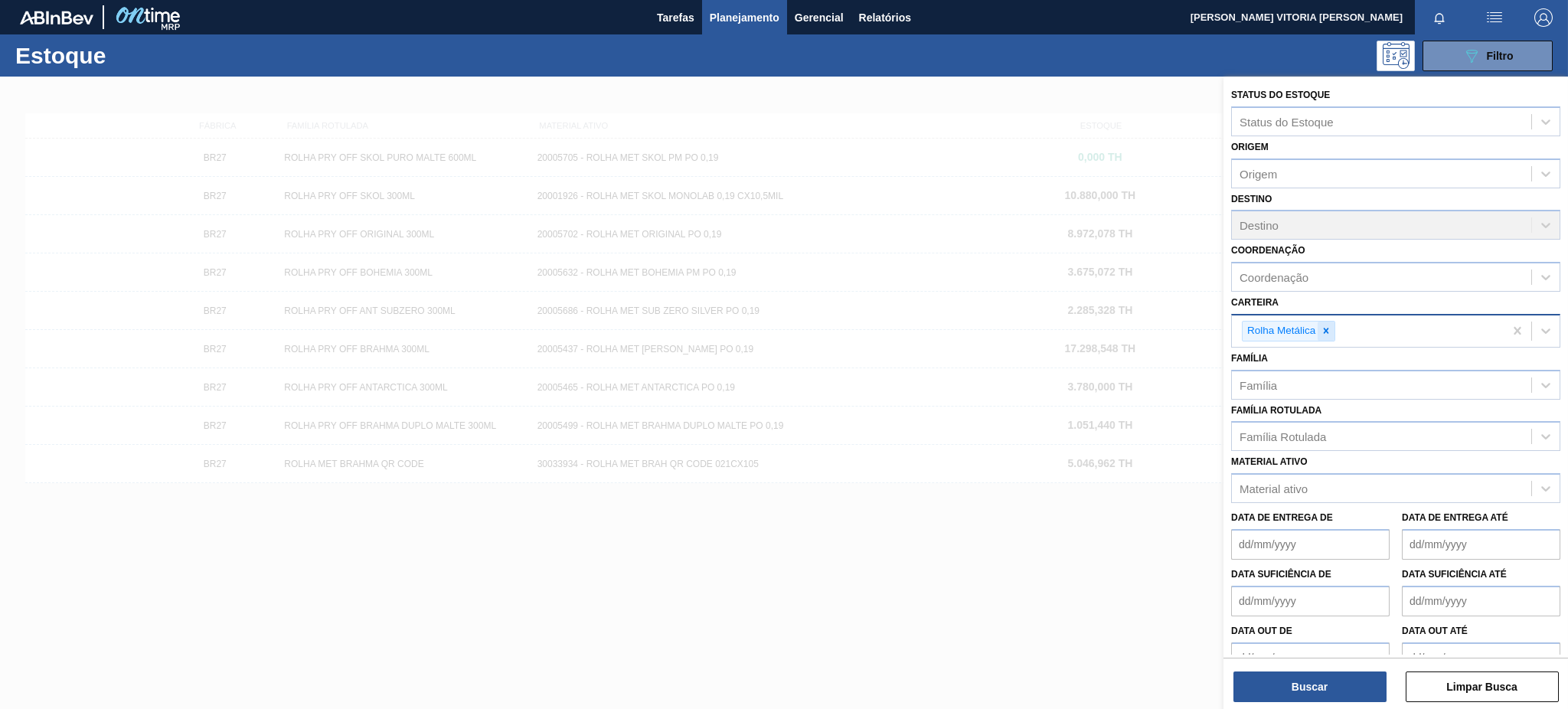
click at [1175, 325] on icon at bounding box center [1326, 330] width 11 height 11
click at [1175, 484] on div "Material ativo" at bounding box center [1381, 484] width 299 height 22
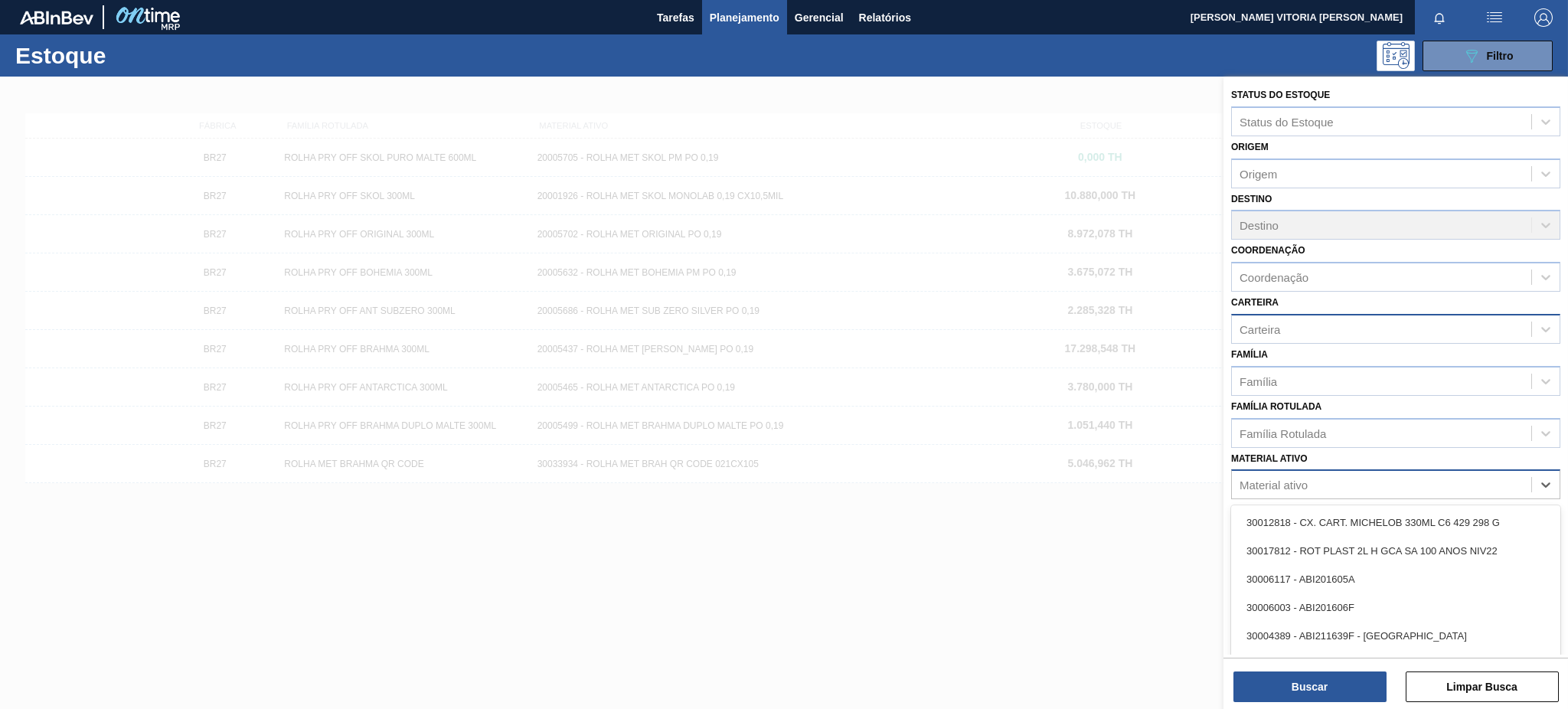
paste ativo "20002047"
type ativo "20002047"
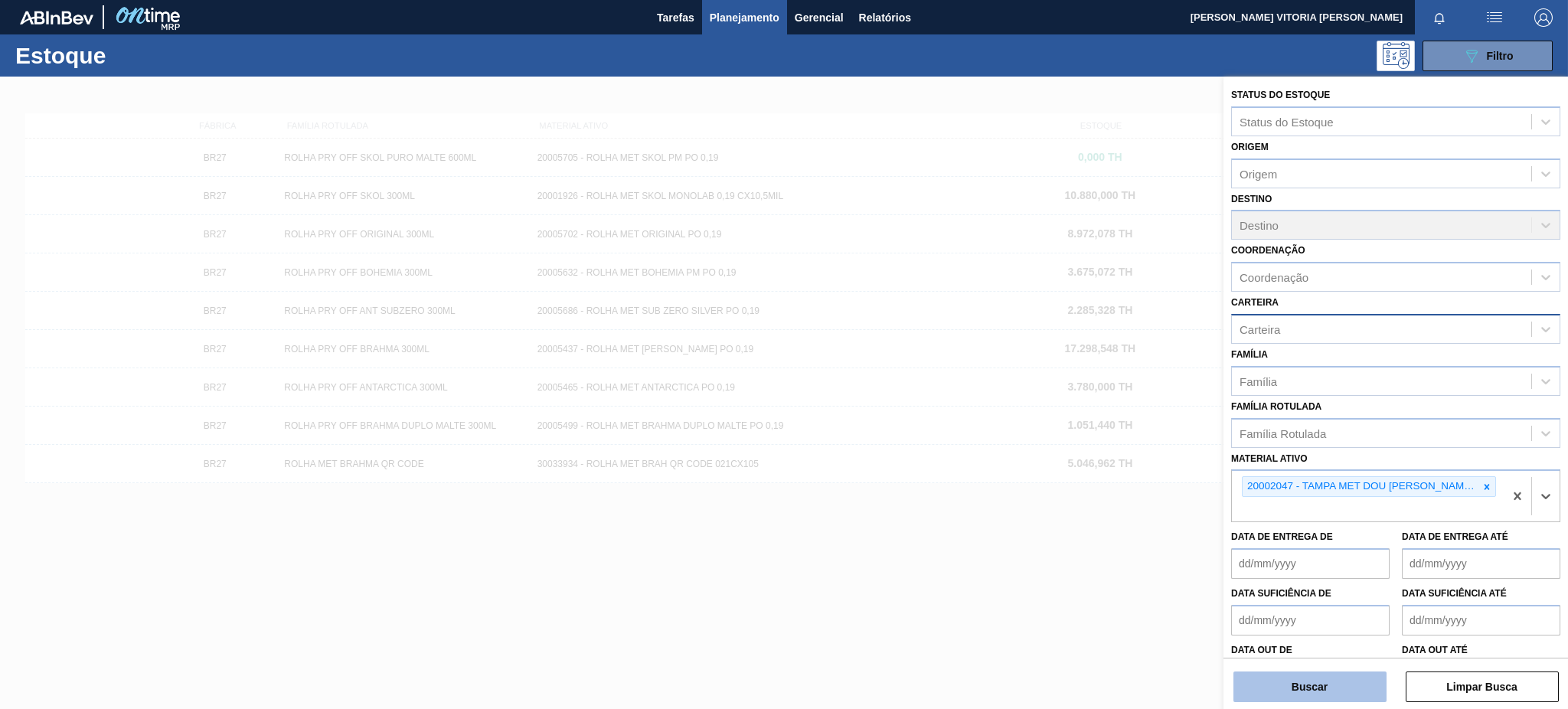
click at [1175, 531] on button "Buscar" at bounding box center [1309, 686] width 153 height 31
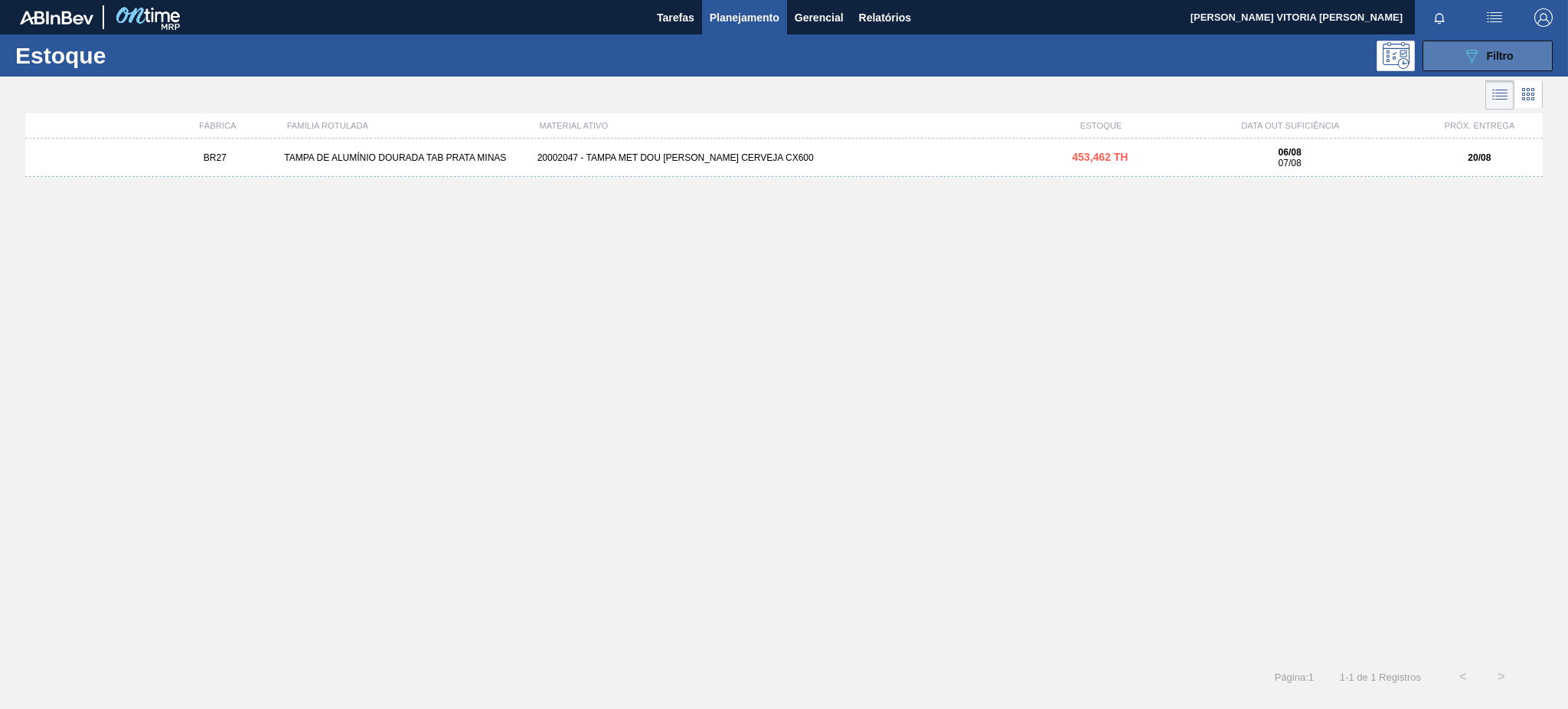
click at [1175, 57] on button "089F7B8B-B2A5-4AFE-B5C0-19BA573D28AC Filtro" at bounding box center [1487, 56] width 130 height 31
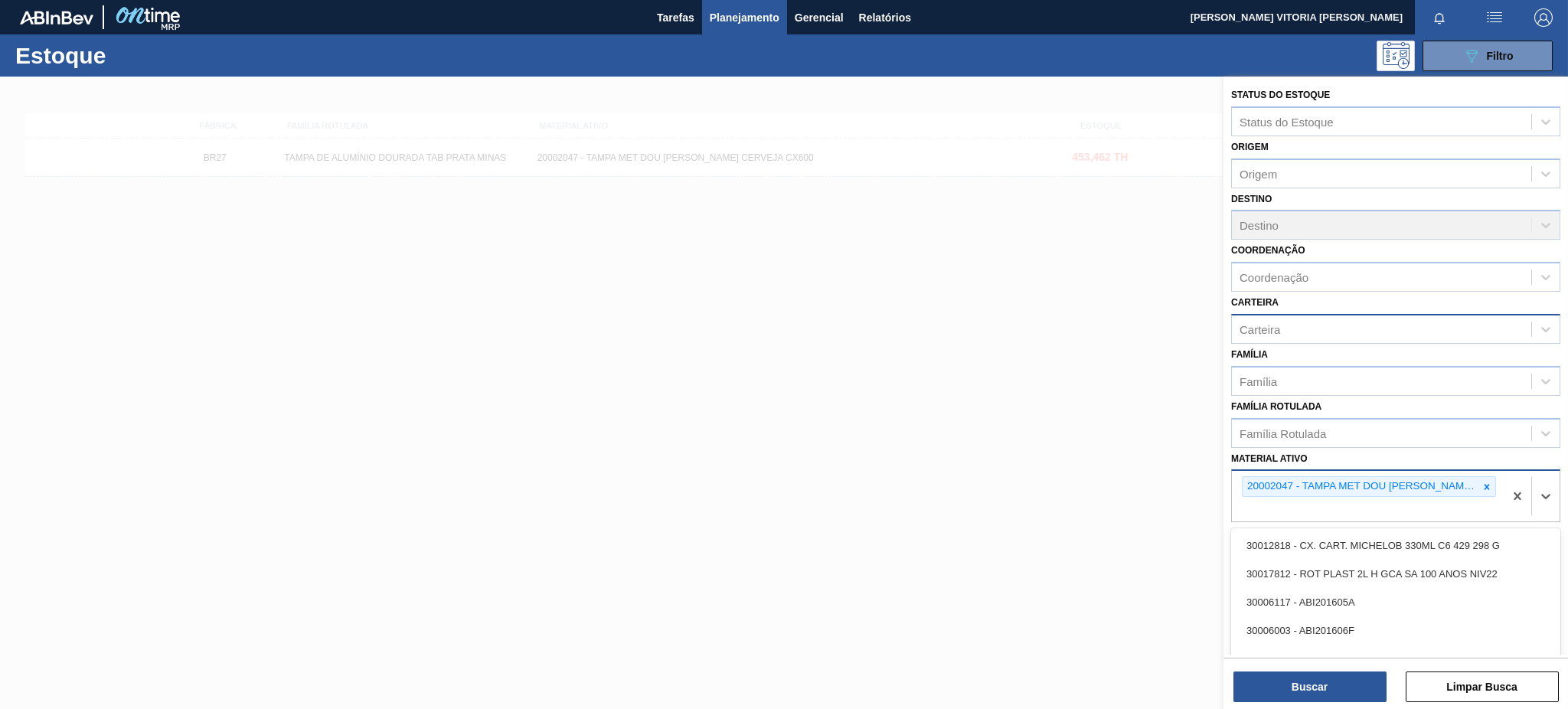
click at [1175, 496] on div "20002047 - TAMPA MET DOU [PERSON_NAME] CERVEJA CX600" at bounding box center [1367, 495] width 272 height 50
paste ativo "20002048"
type ativo "20002048"
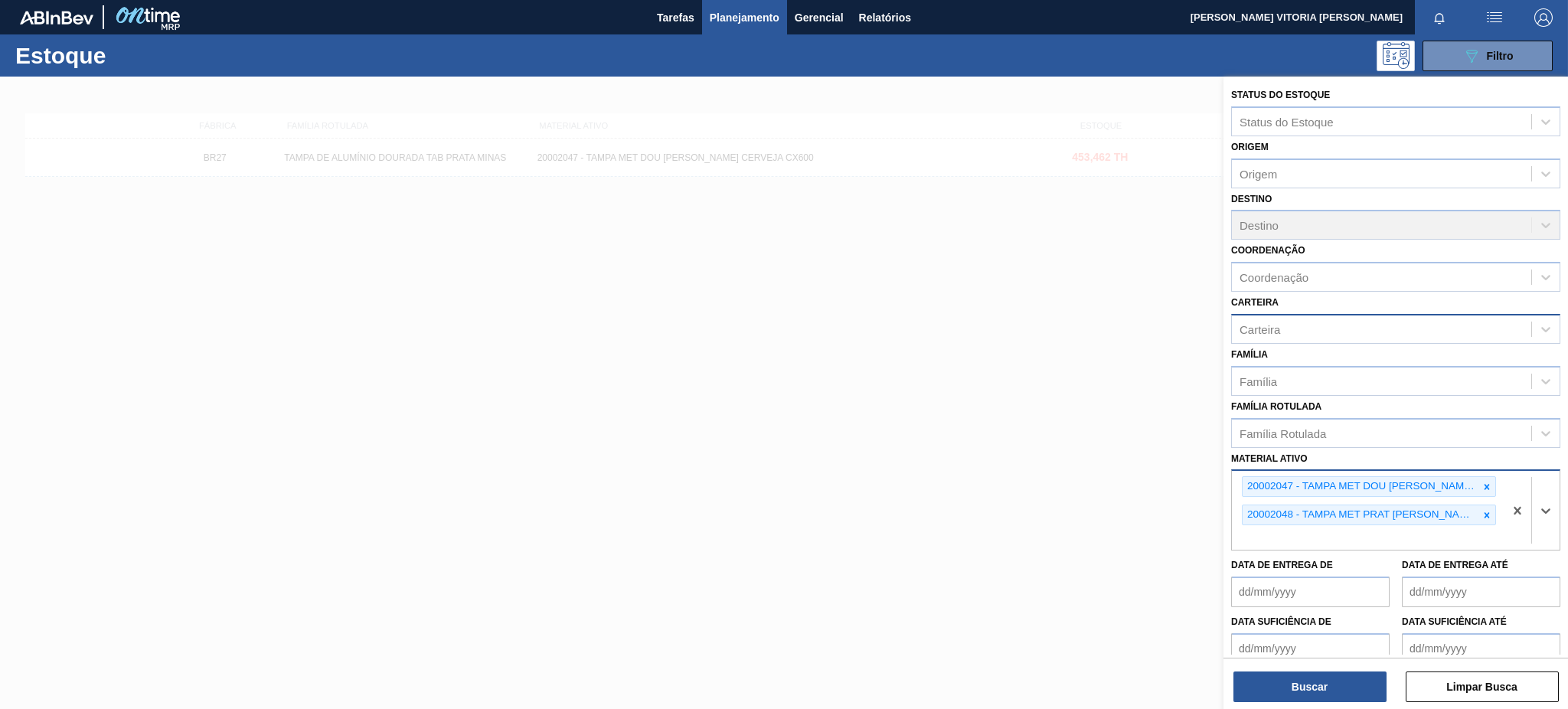
paste ativo "30030646"
type ativo "30030646"
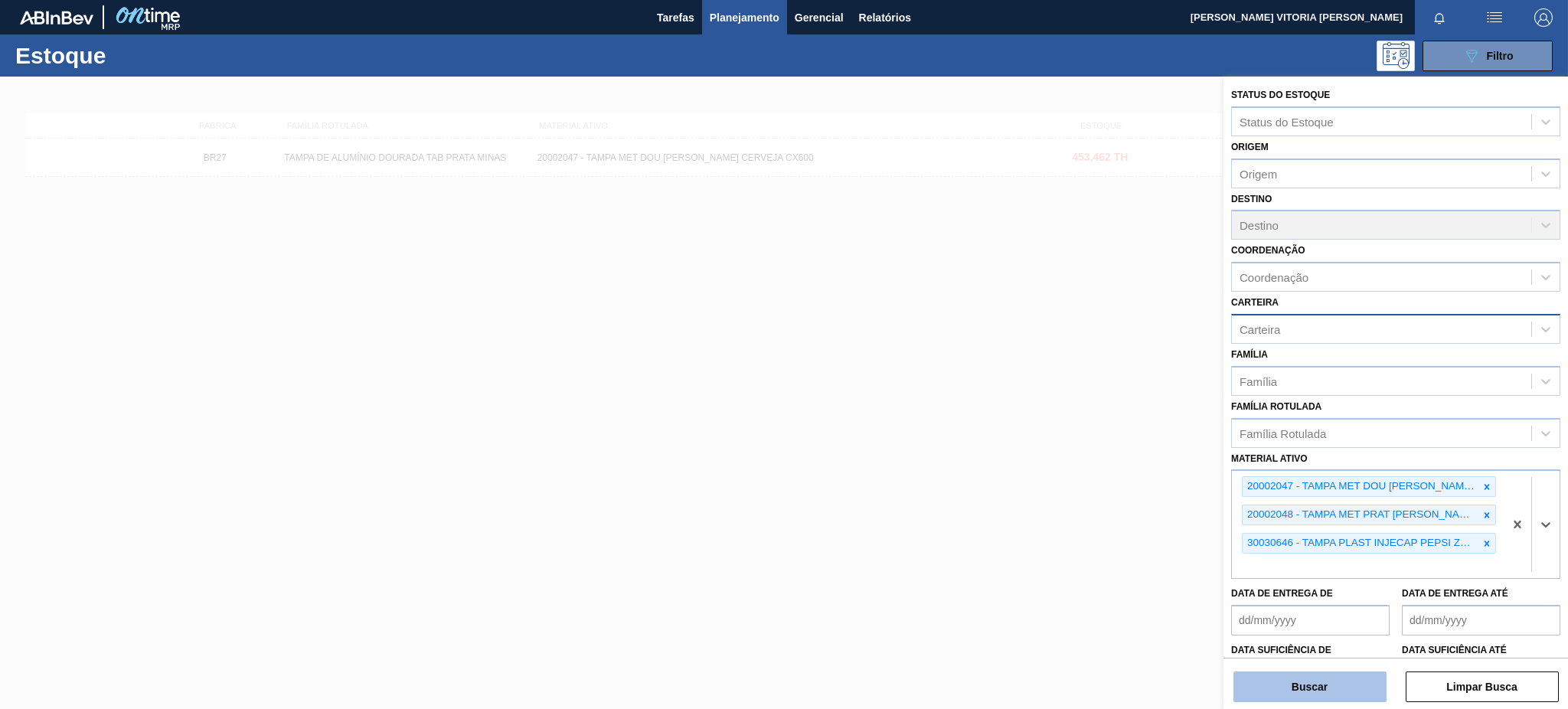
click at [1175, 531] on button "Buscar" at bounding box center [1309, 686] width 153 height 31
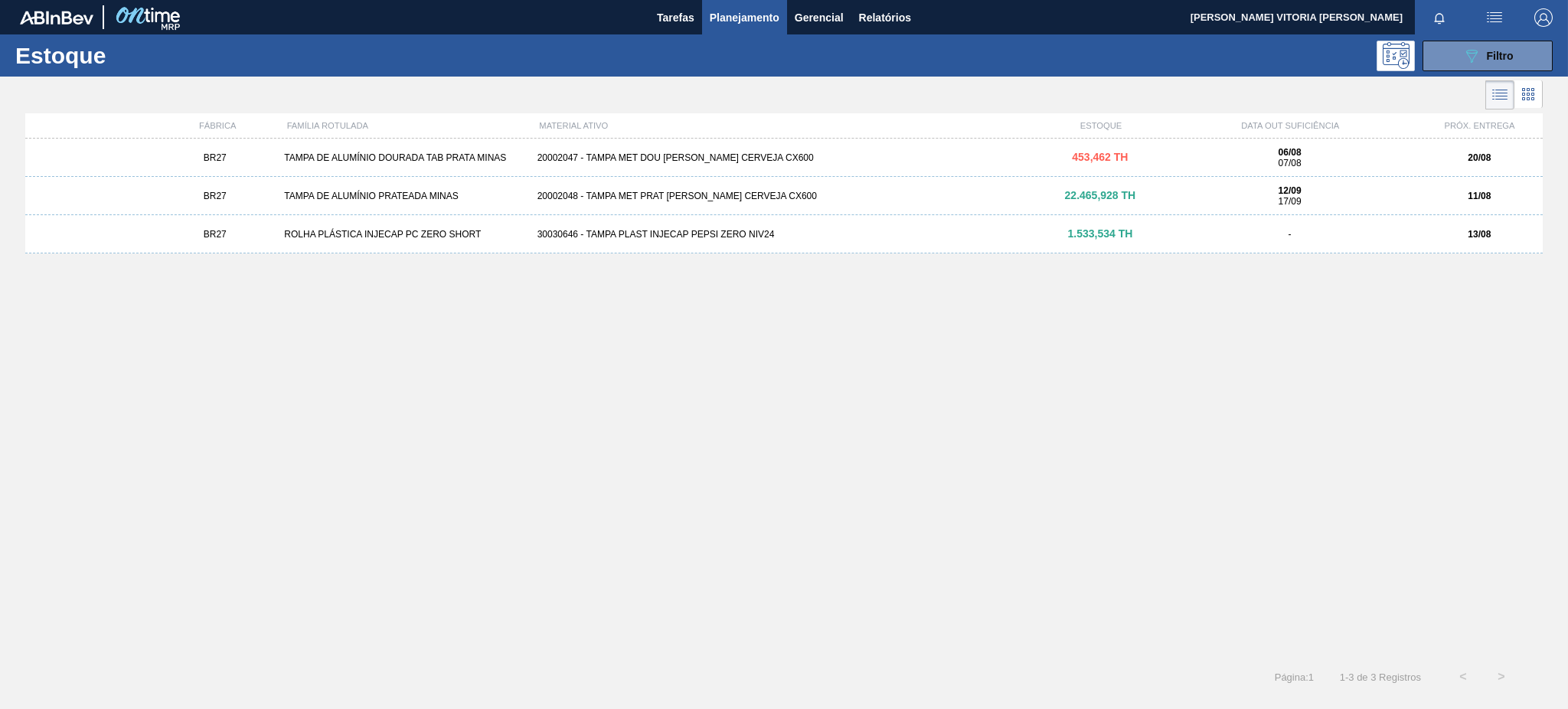
click at [792, 231] on div "30030646 - TAMPA PLAST INJECAP PEPSI ZERO NIV24" at bounding box center [784, 234] width 506 height 11
click at [711, 197] on div "20002048 - TAMPA MET PRAT [PERSON_NAME] CERVEJA CX600" at bounding box center [784, 196] width 506 height 11
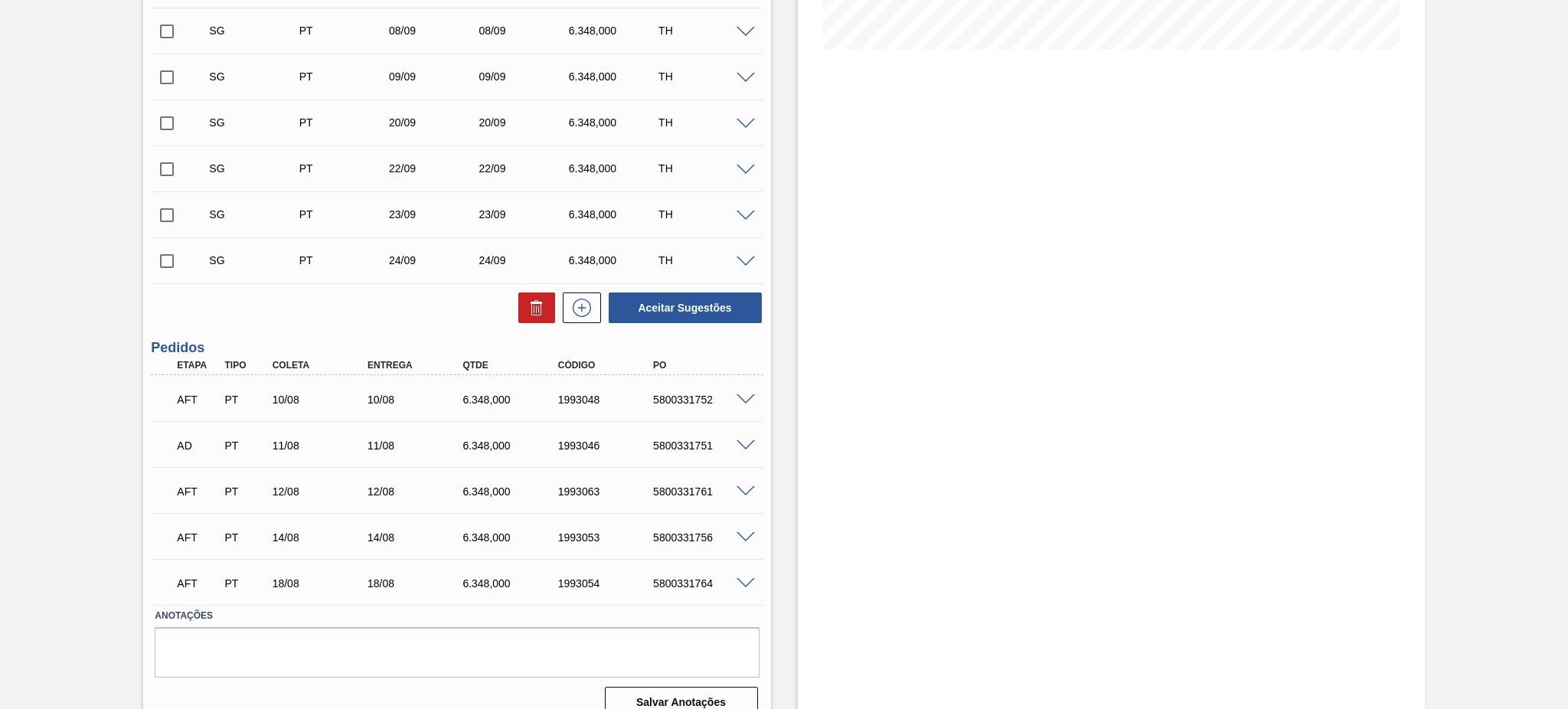
scroll to position [418, 0]
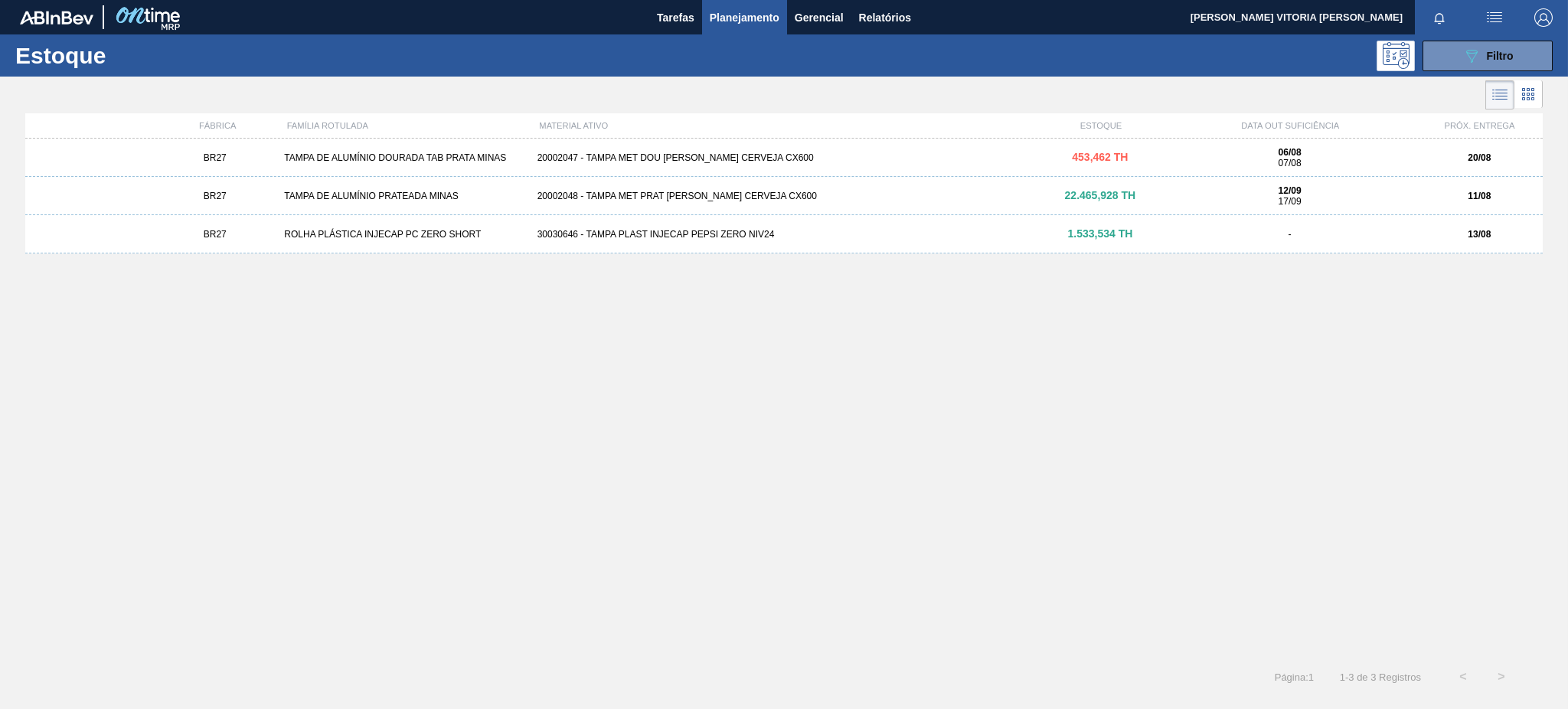
click at [597, 166] on div "BR27 TAMPA DE ALUMÍNIO DOURADA TAB PRATA MINAS 20002047 - TAMPA MET DOU [PERSON…" at bounding box center [784, 157] width 1518 height 38
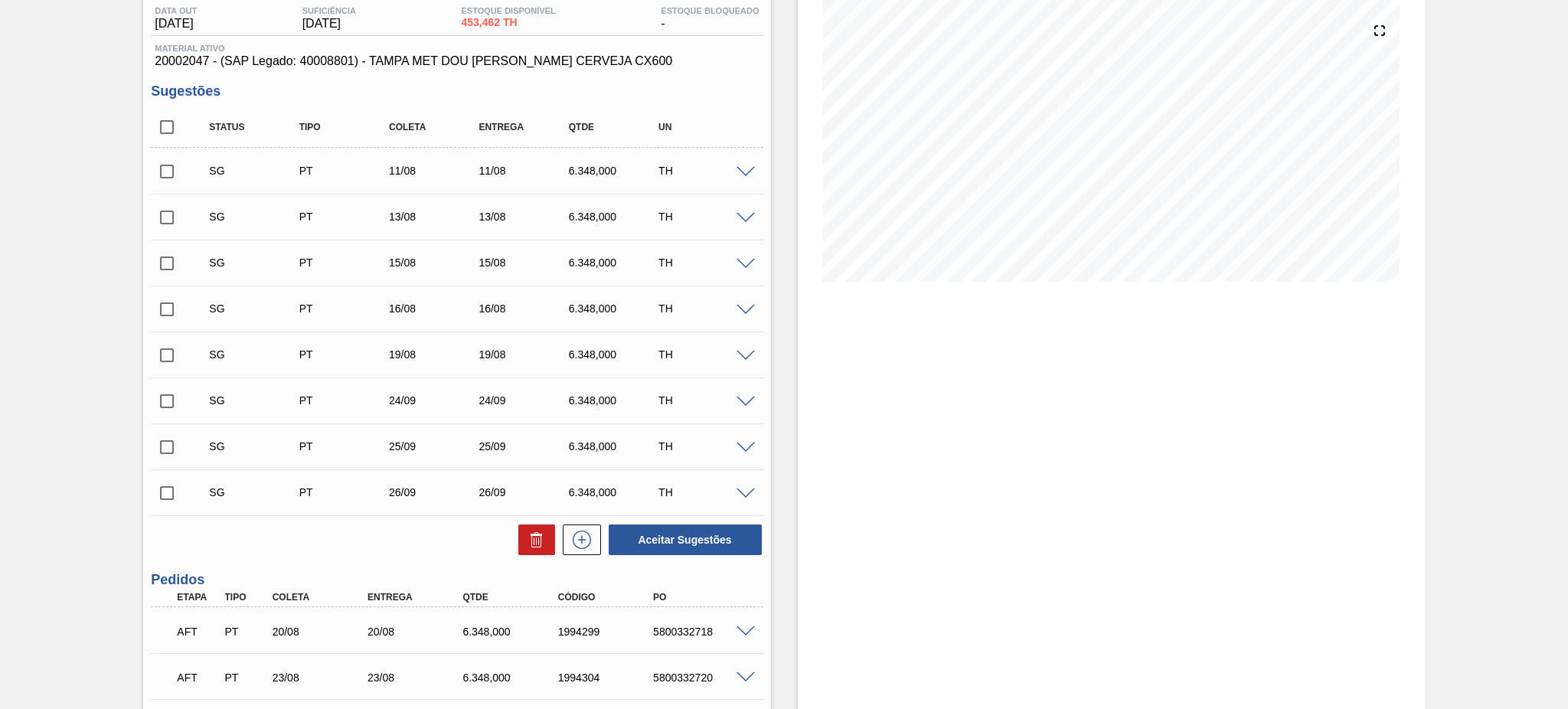
scroll to position [326, 0]
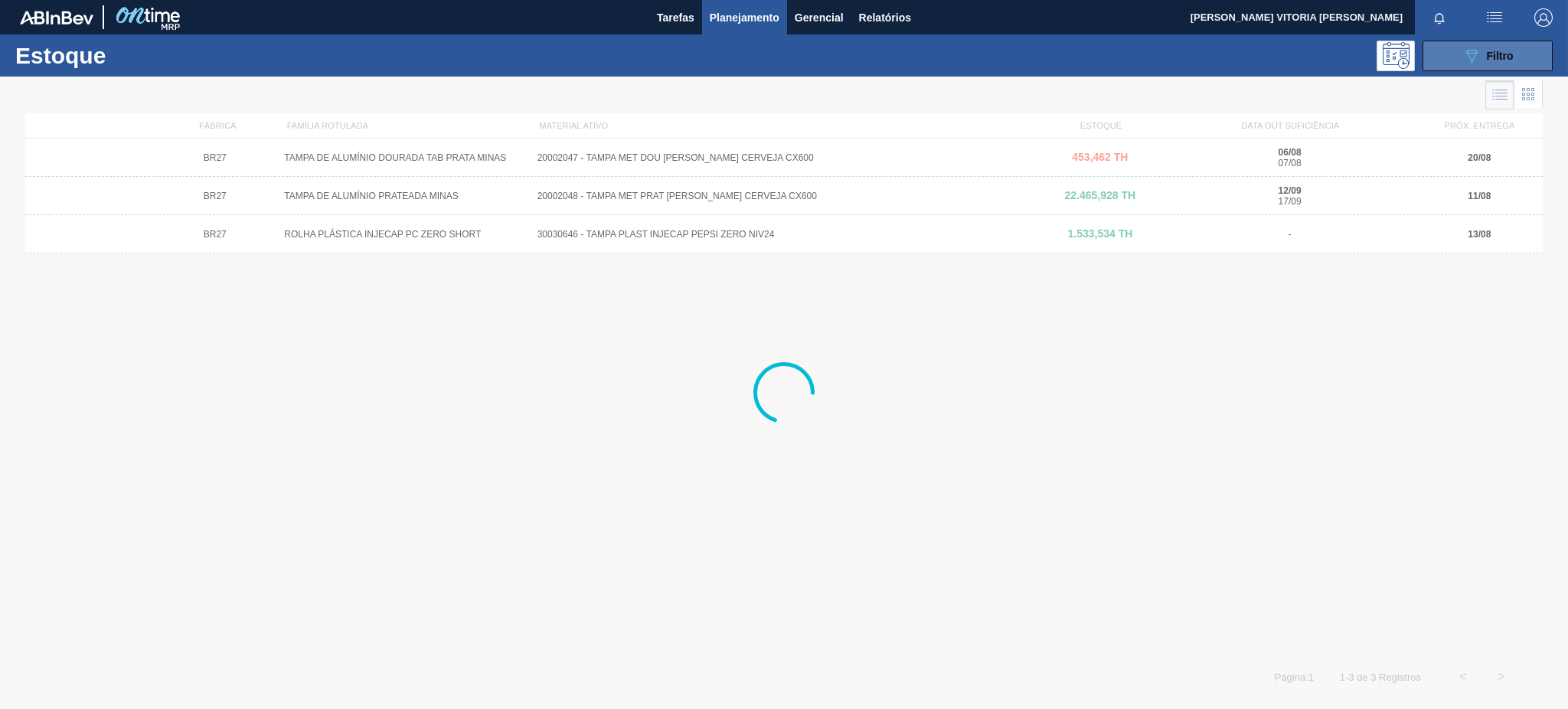
click at [1175, 57] on button "089F7B8B-B2A5-4AFE-B5C0-19BA573D28AC Filtro" at bounding box center [1487, 56] width 130 height 31
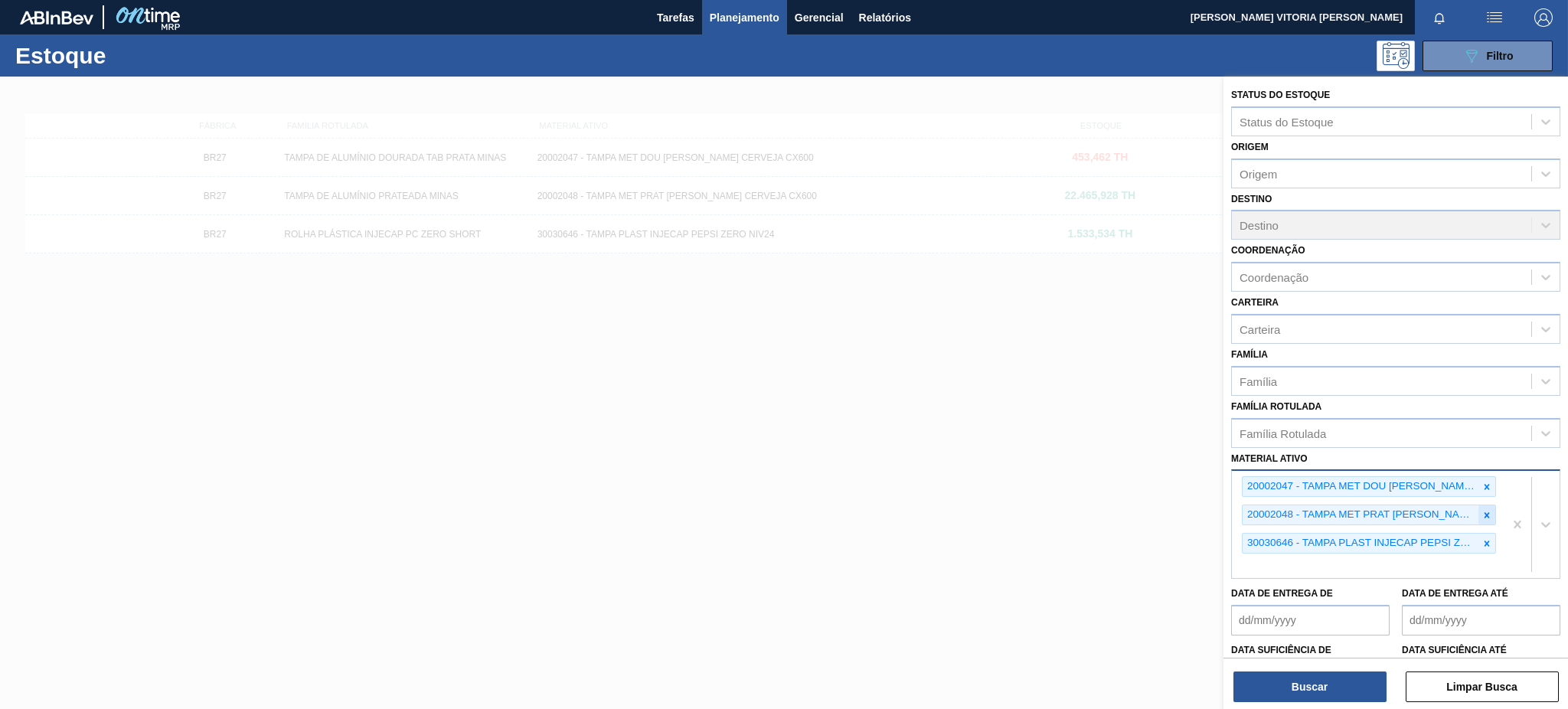
click at [1175, 509] on div at bounding box center [1487, 515] width 17 height 19
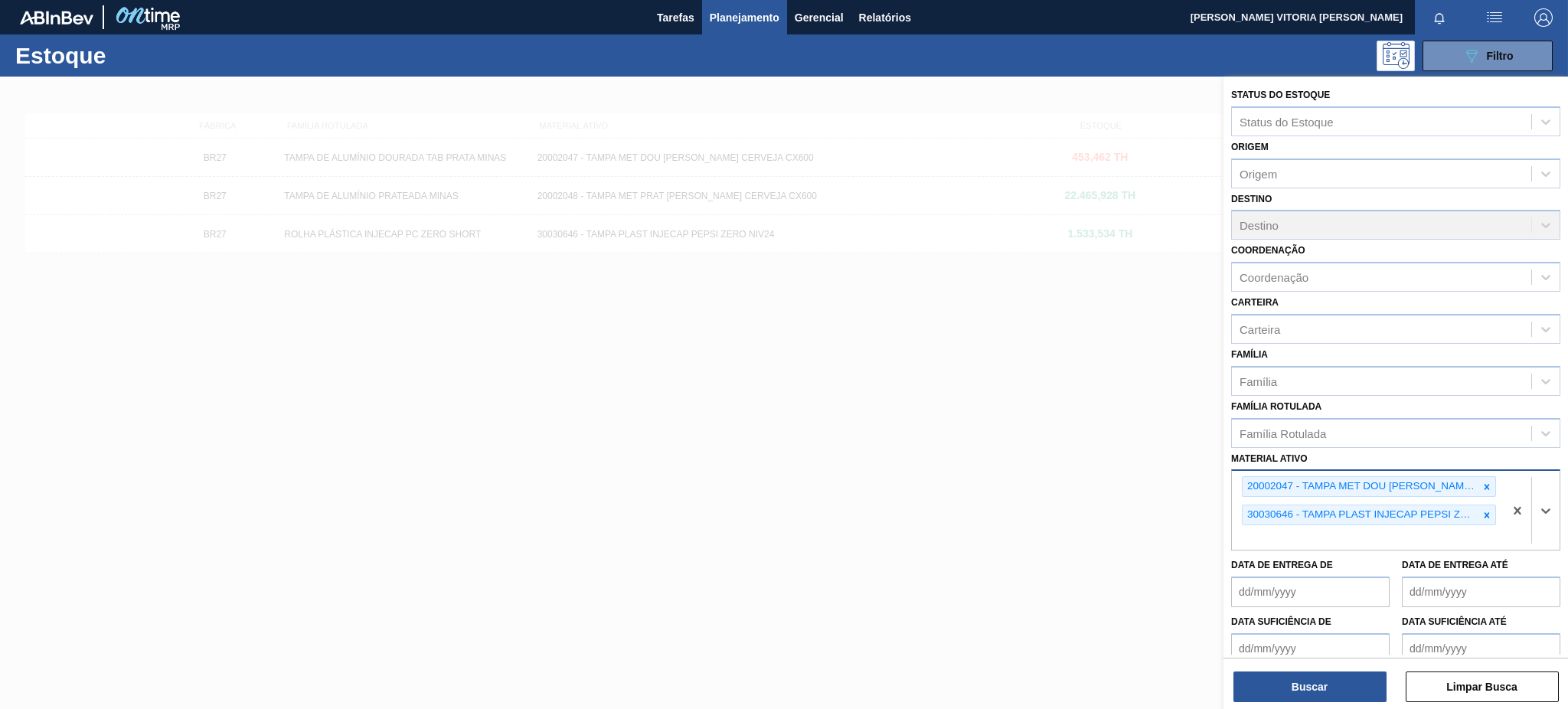
click at [1175, 509] on div at bounding box center [1487, 515] width 17 height 19
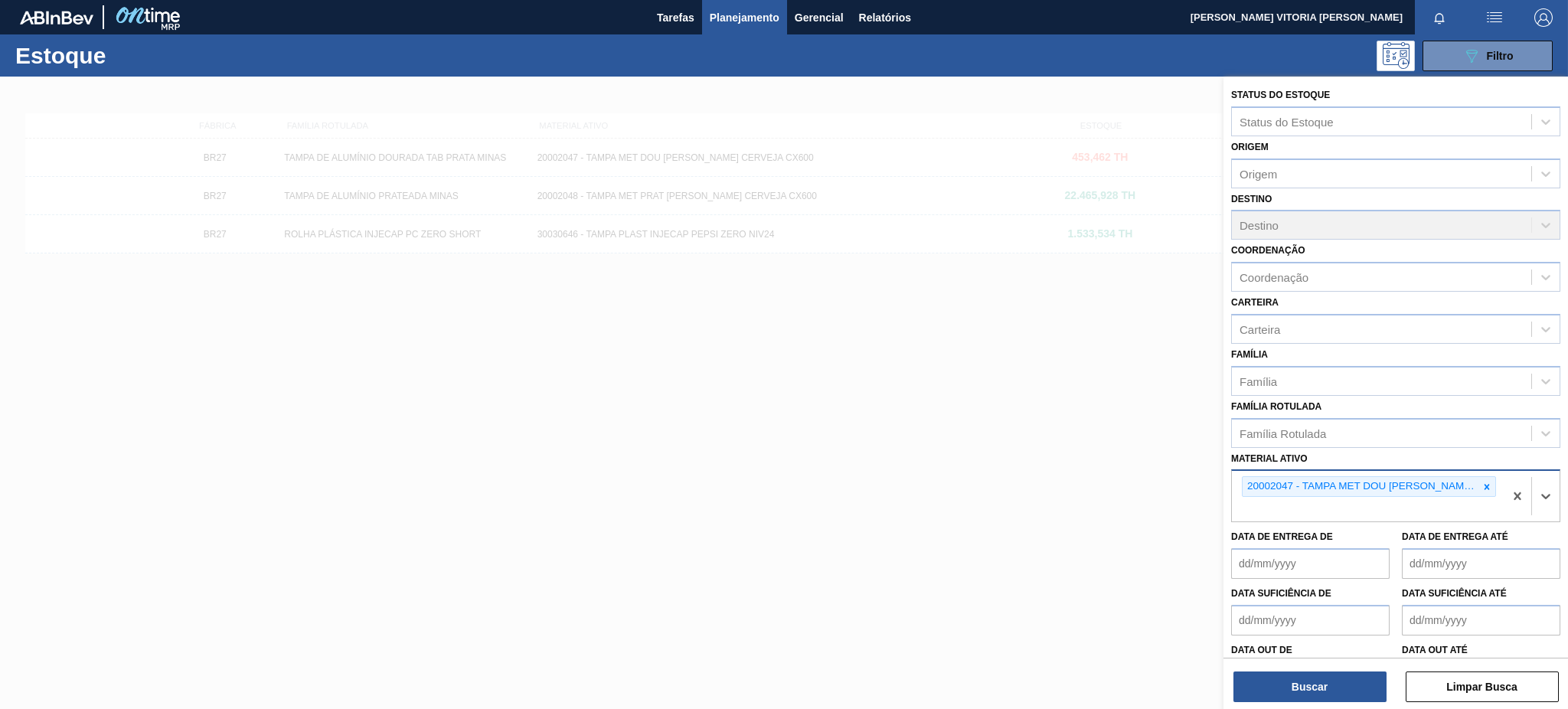
click at [1175, 509] on div "20002047 - TAMPA MET DOU [PERSON_NAME] CERVEJA CX600" at bounding box center [1367, 495] width 272 height 50
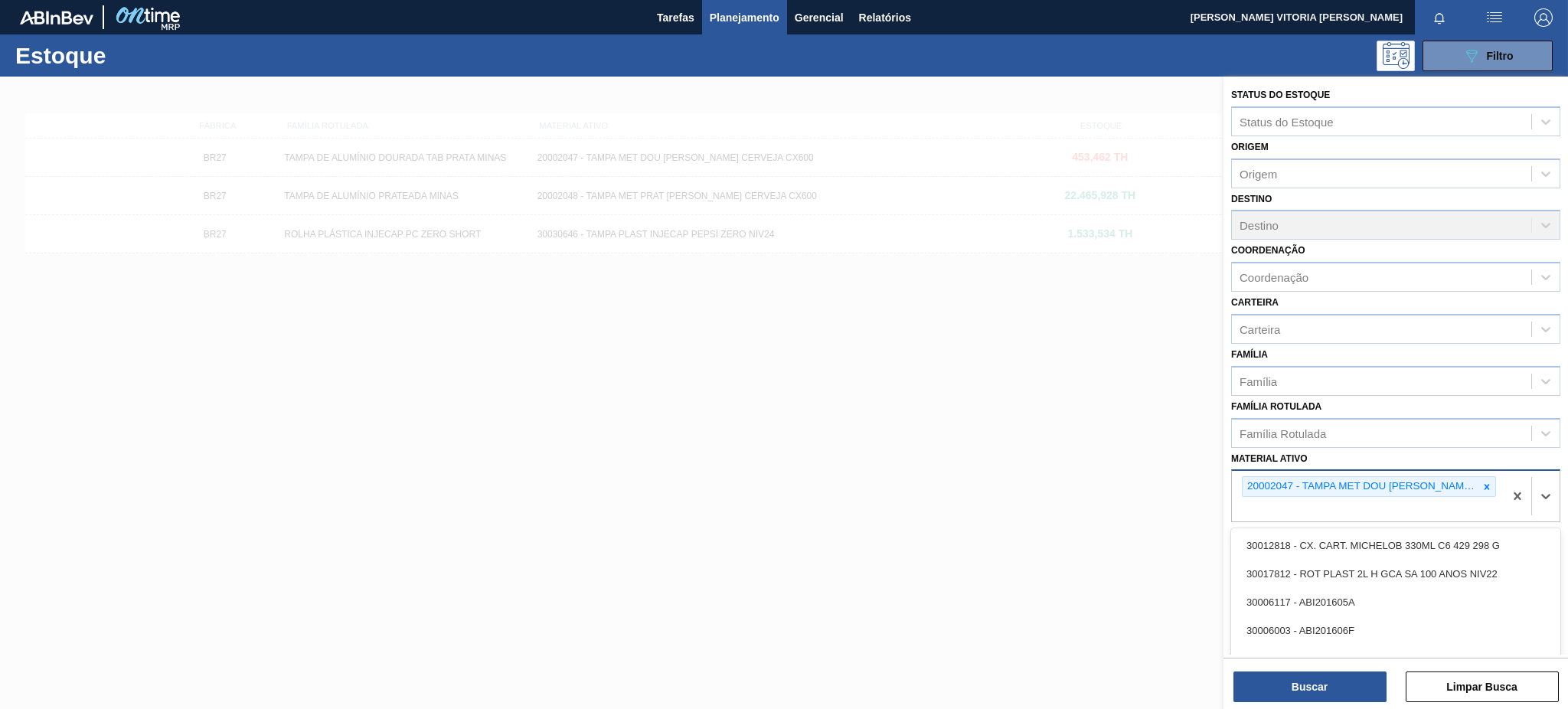
paste ativo "30003189"
type ativo "30003189"
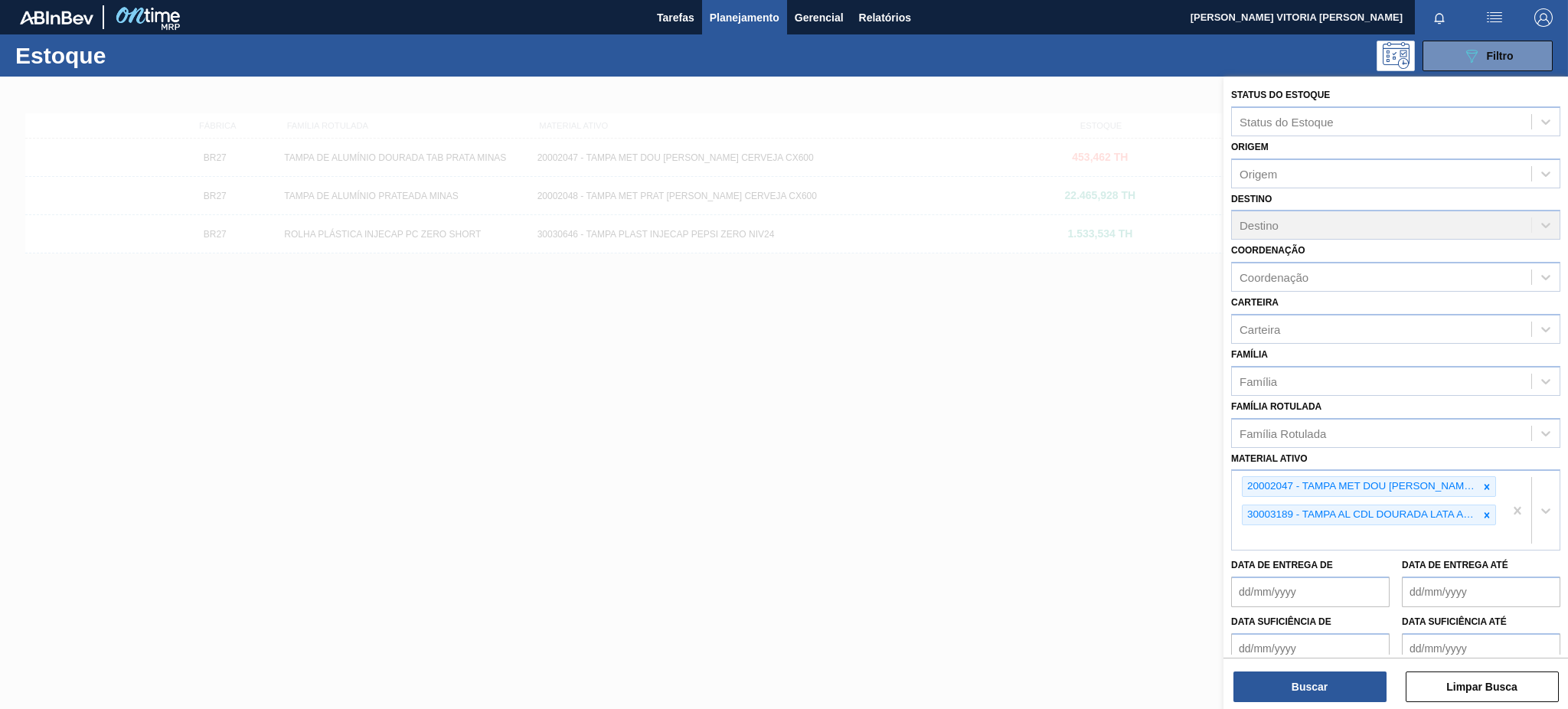
click at [1175, 531] on div "Status do Estoque Status do Estoque Origem Origem Destino Destino Coordenação C…" at bounding box center [1396, 394] width 345 height 635
click at [1175, 531] on button "Buscar" at bounding box center [1309, 686] width 153 height 31
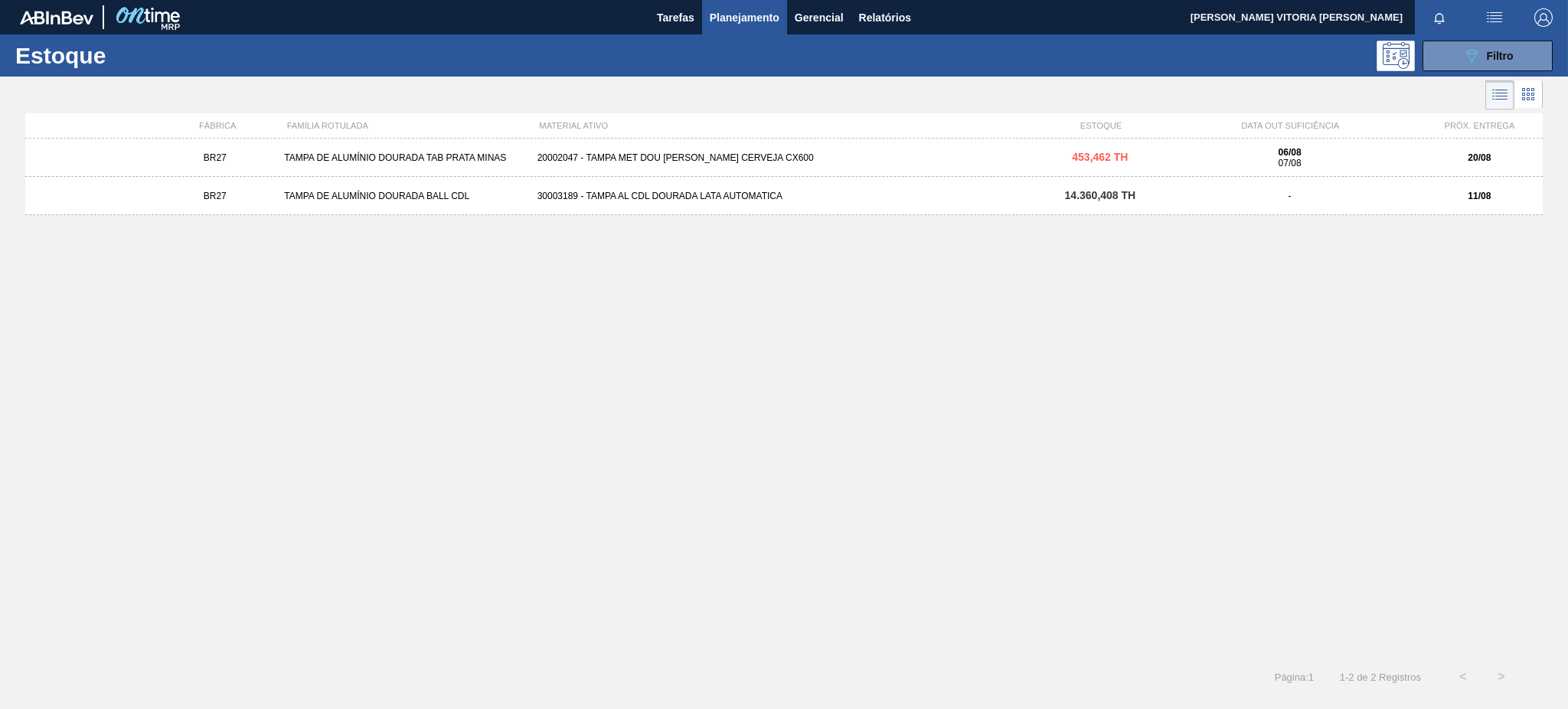
click at [1111, 194] on span "14.360,408 TH" at bounding box center [1101, 195] width 72 height 12
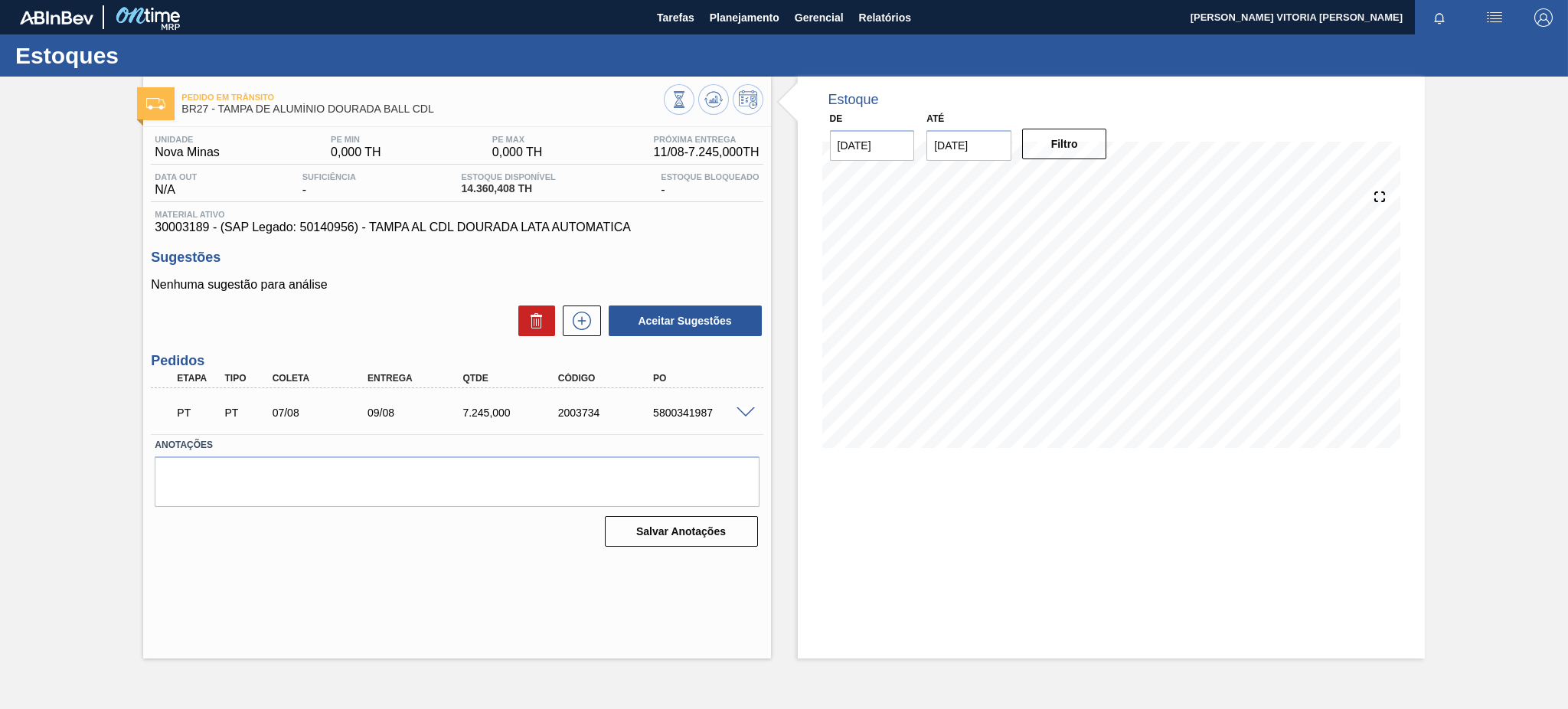
click at [743, 419] on div "PT PT 07/08 09/08 7.245,000 2003734 5800341987" at bounding box center [457, 411] width 611 height 38
click at [740, 411] on span at bounding box center [746, 412] width 19 height 11
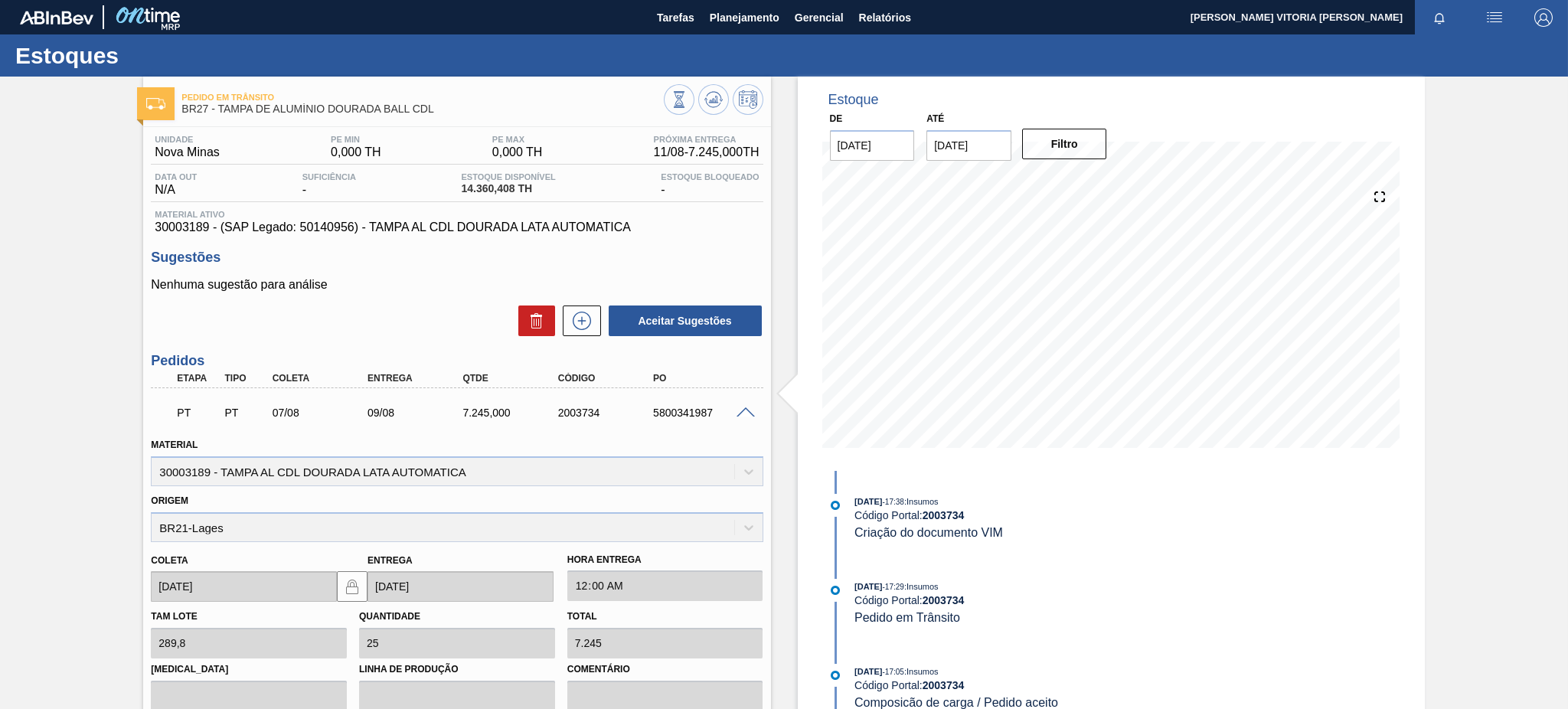
click at [741, 410] on span at bounding box center [746, 412] width 19 height 11
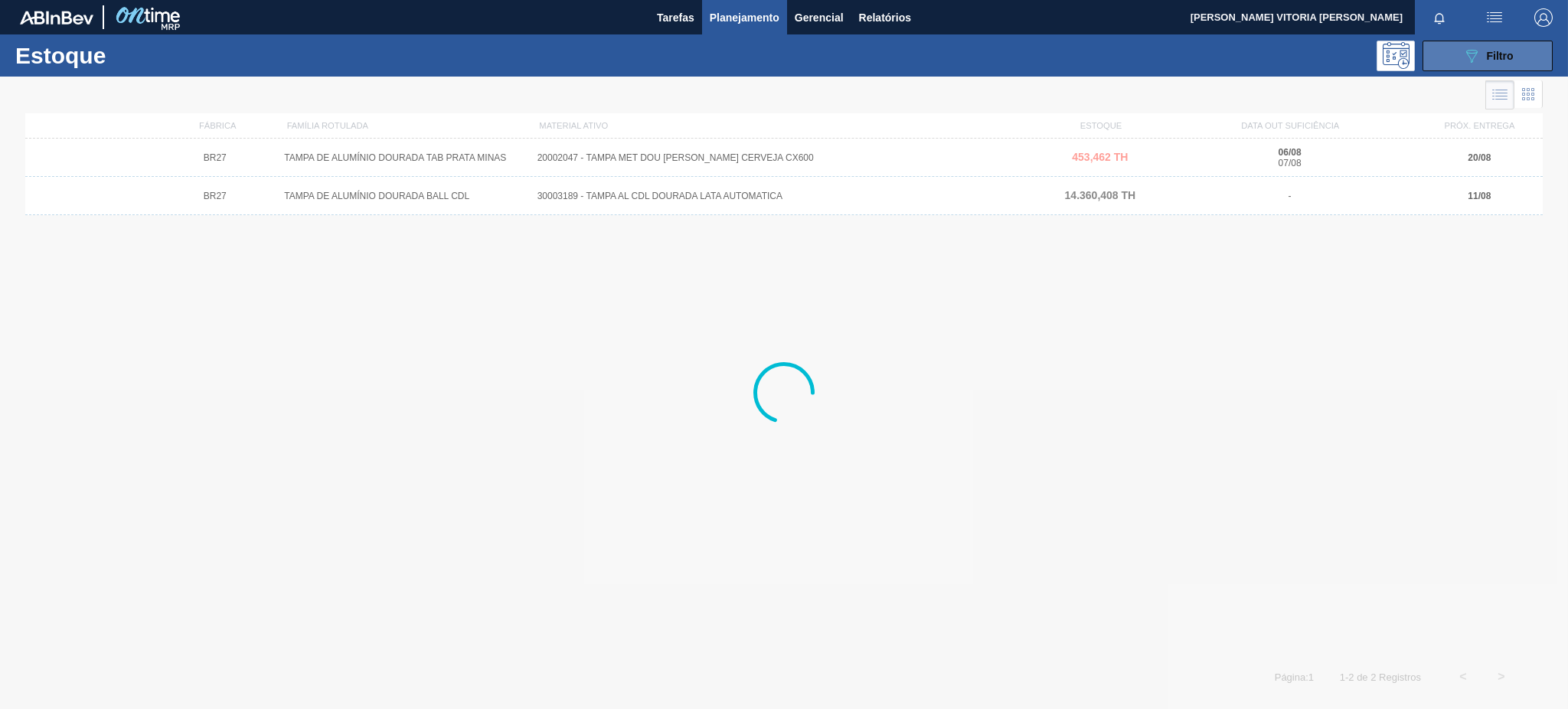
click at [1175, 53] on icon "089F7B8B-B2A5-4AFE-B5C0-19BA573D28AC" at bounding box center [1471, 56] width 19 height 19
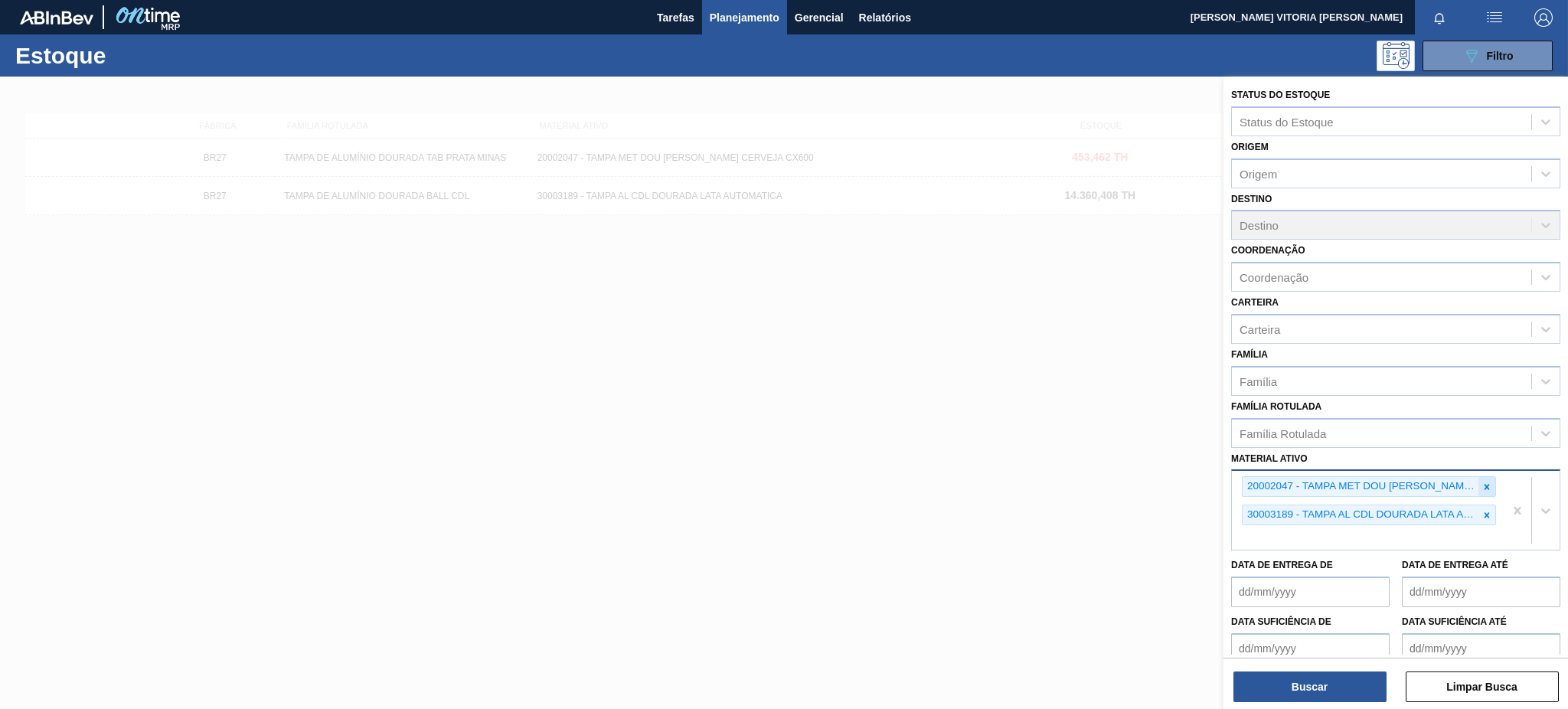
click at [1175, 486] on icon at bounding box center [1487, 486] width 11 height 11
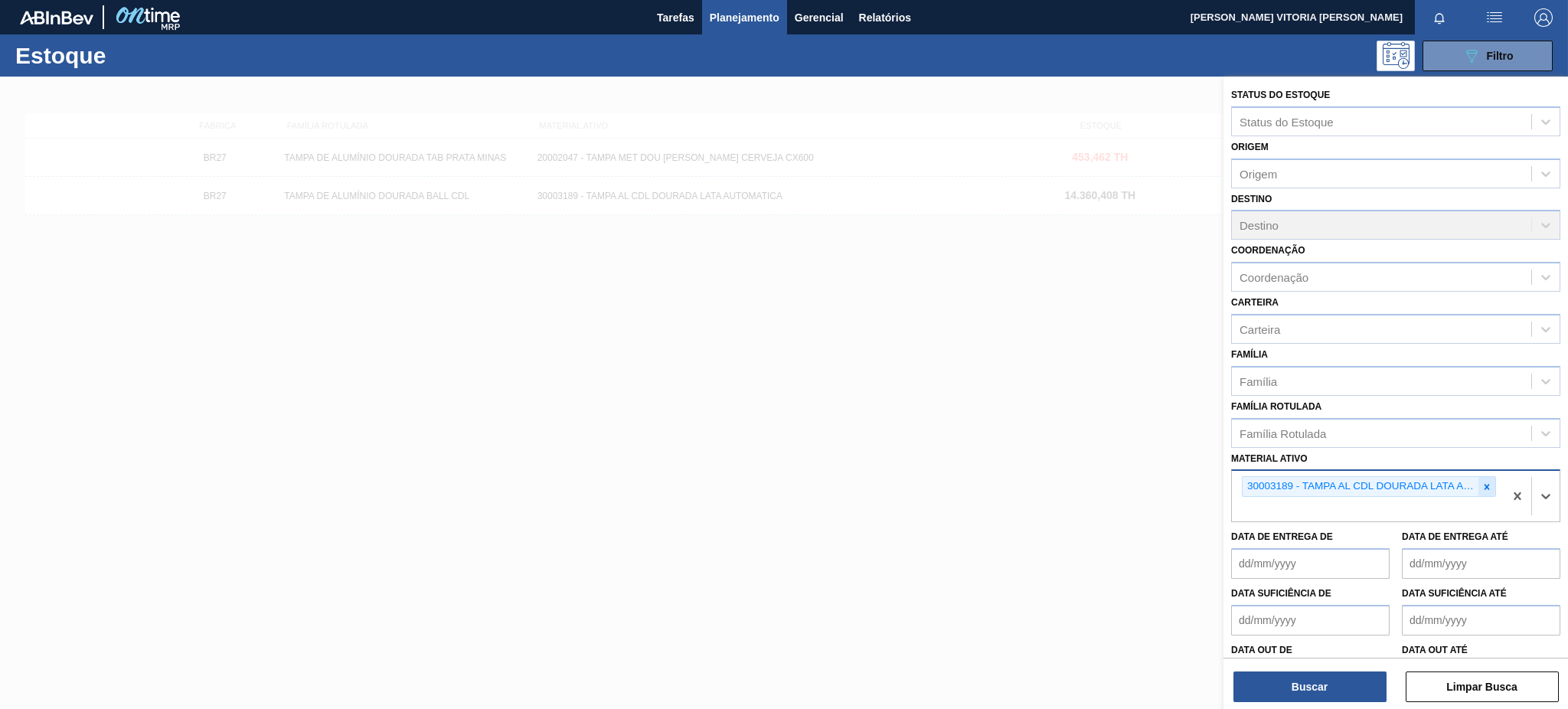
click at [1175, 481] on icon at bounding box center [1487, 486] width 11 height 11
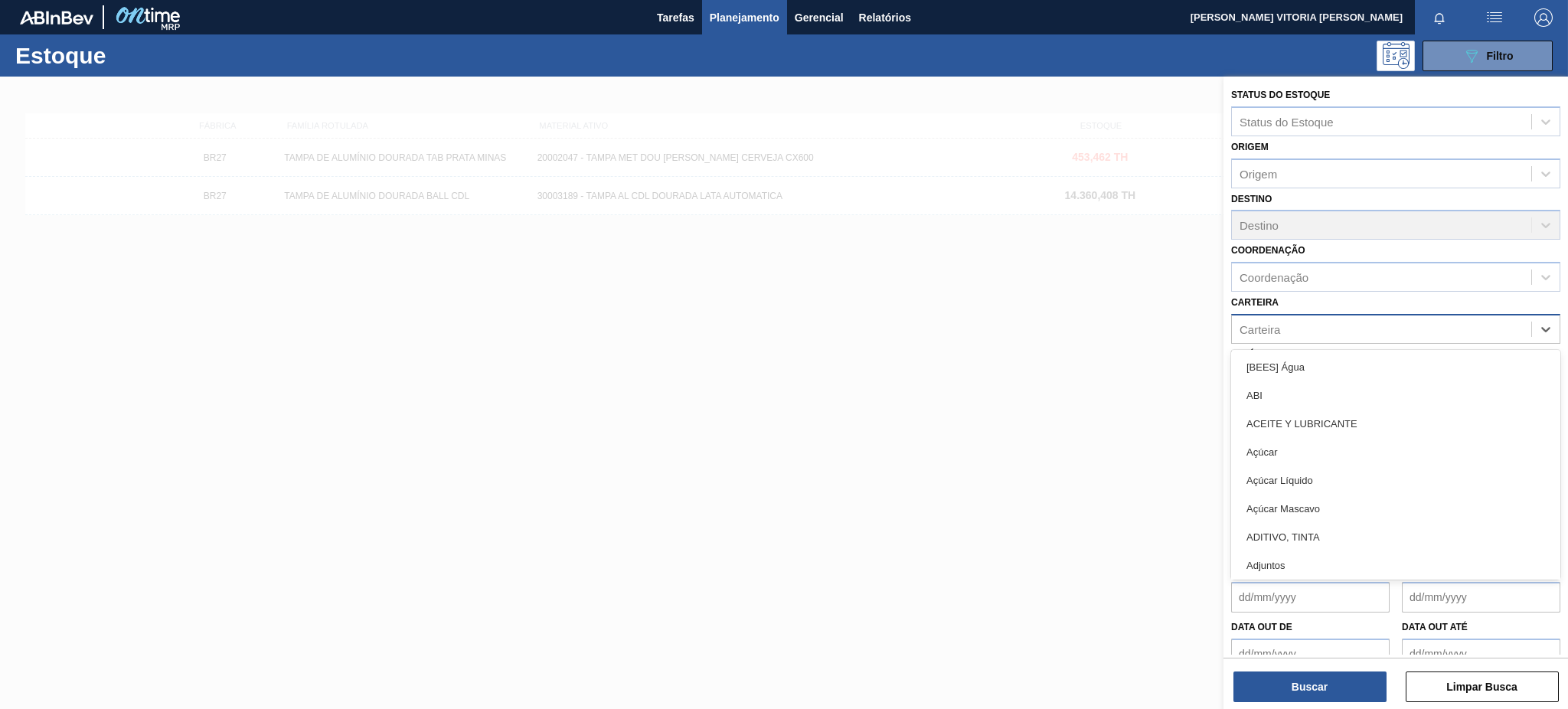
click at [1175, 328] on div "Carteira" at bounding box center [1381, 328] width 299 height 22
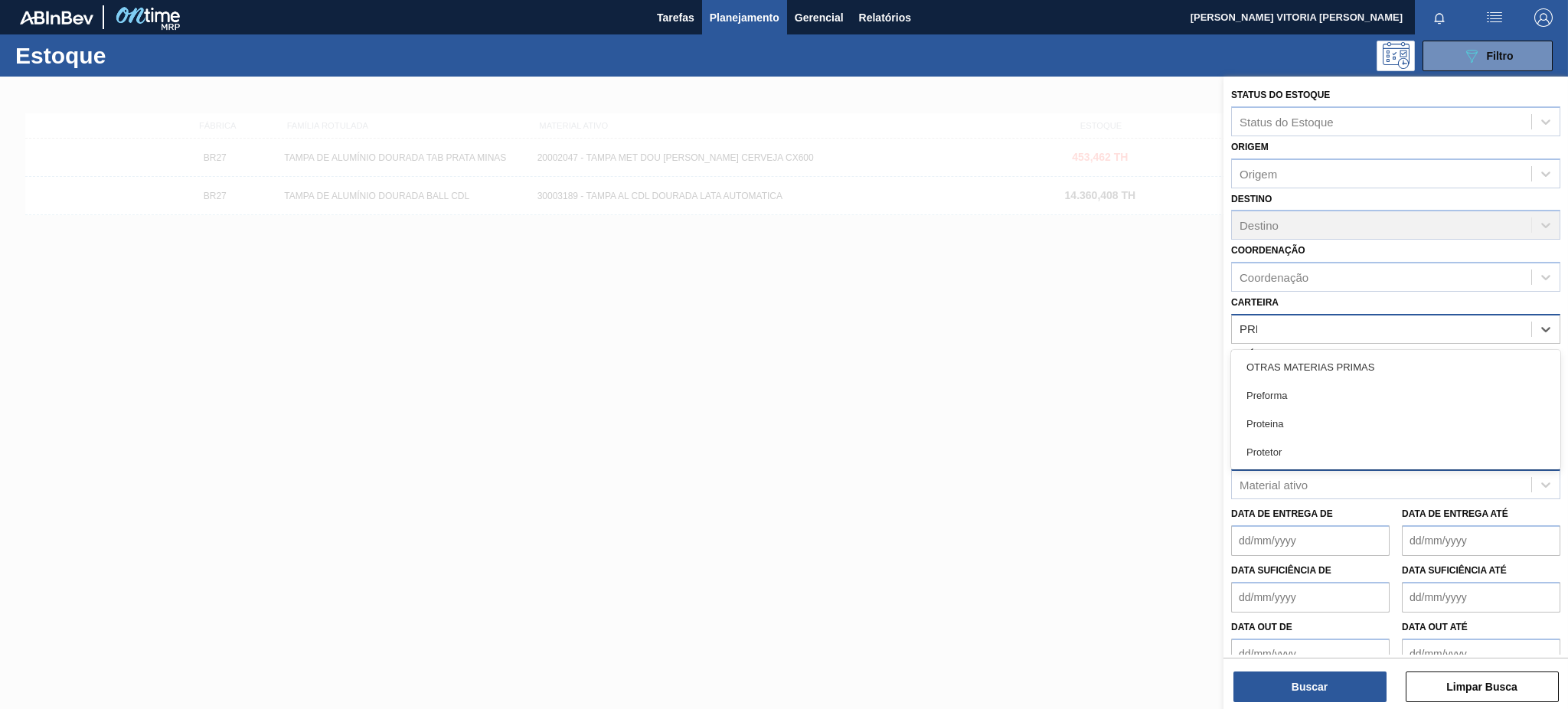
type input "PREF"
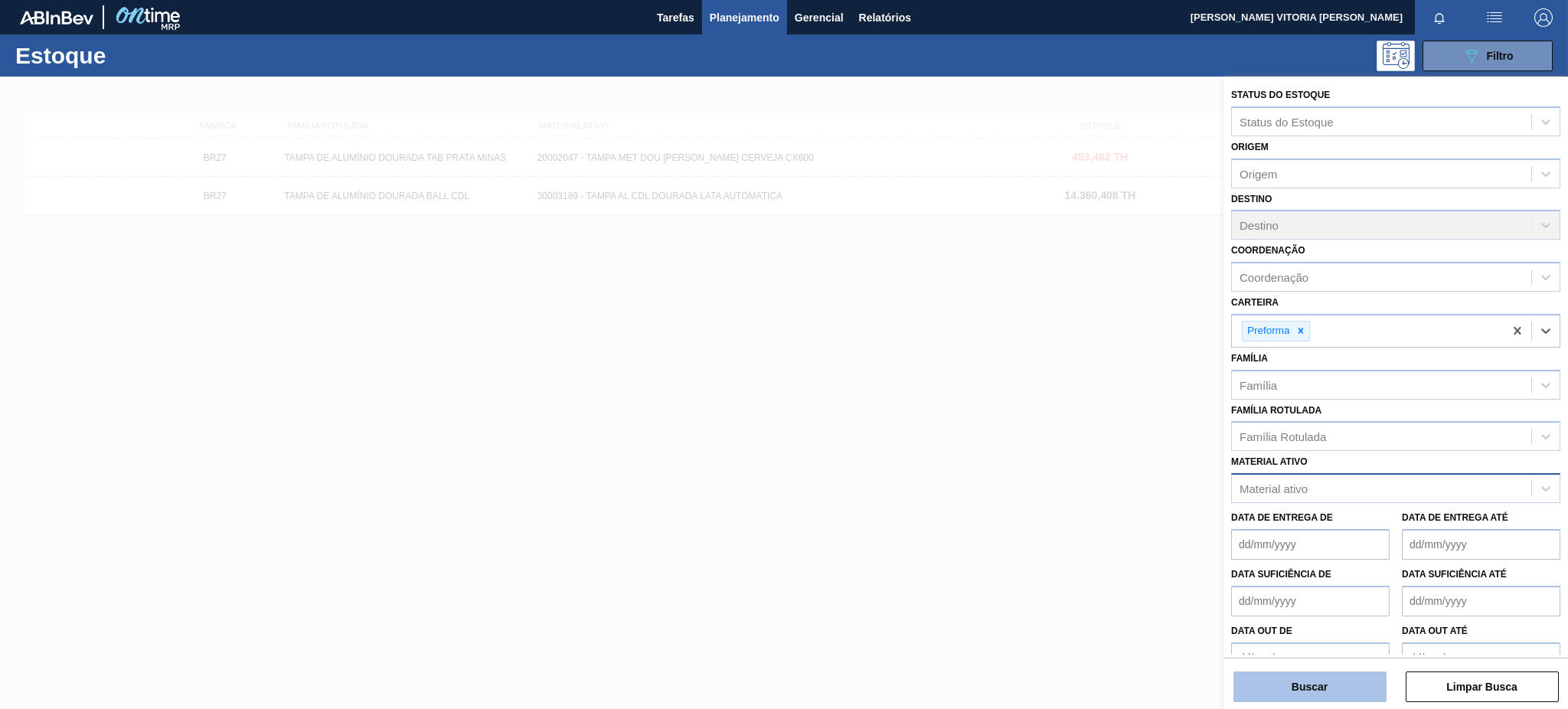
click at [1175, 531] on button "Buscar" at bounding box center [1309, 686] width 153 height 31
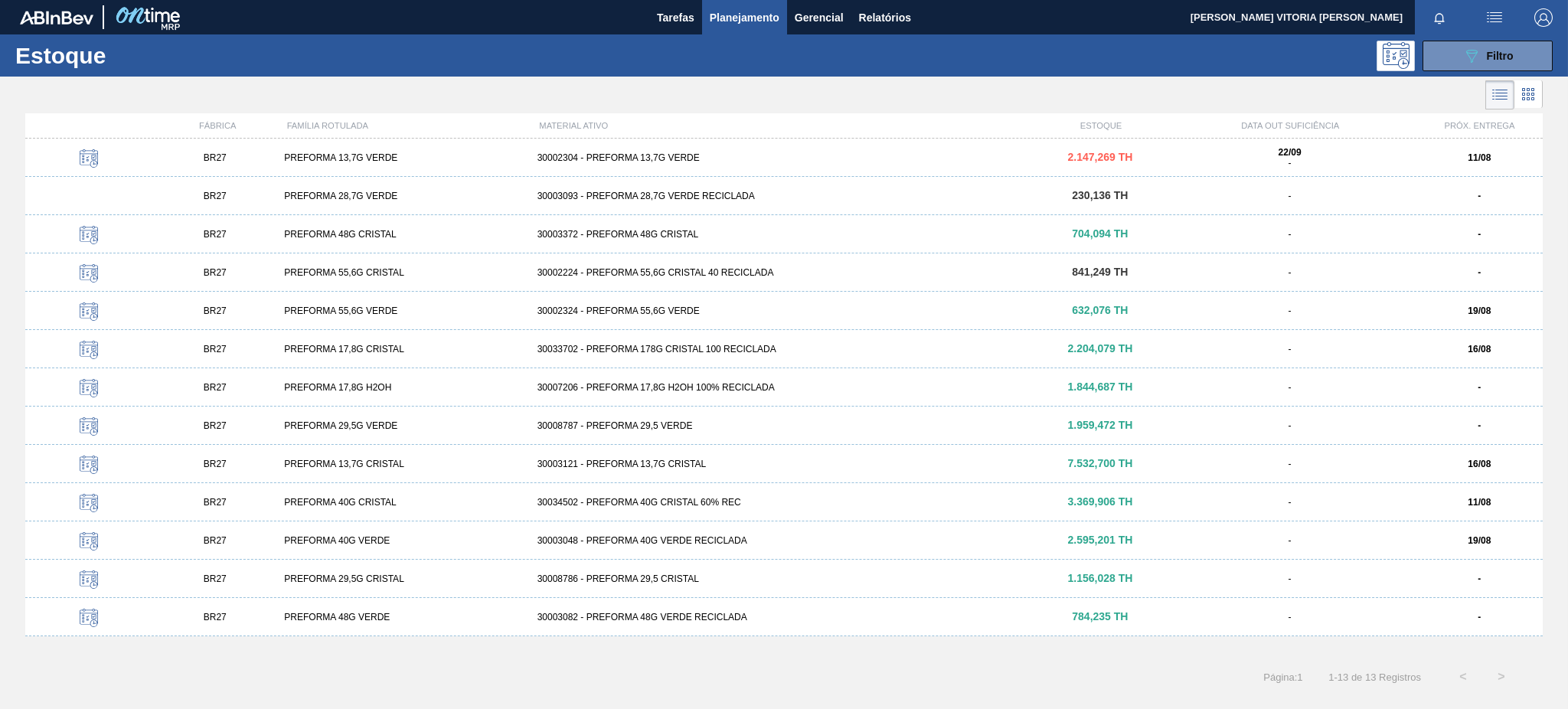
click at [744, 159] on div "30002304 - PREFORMA 13,7G VERDE" at bounding box center [784, 157] width 506 height 11
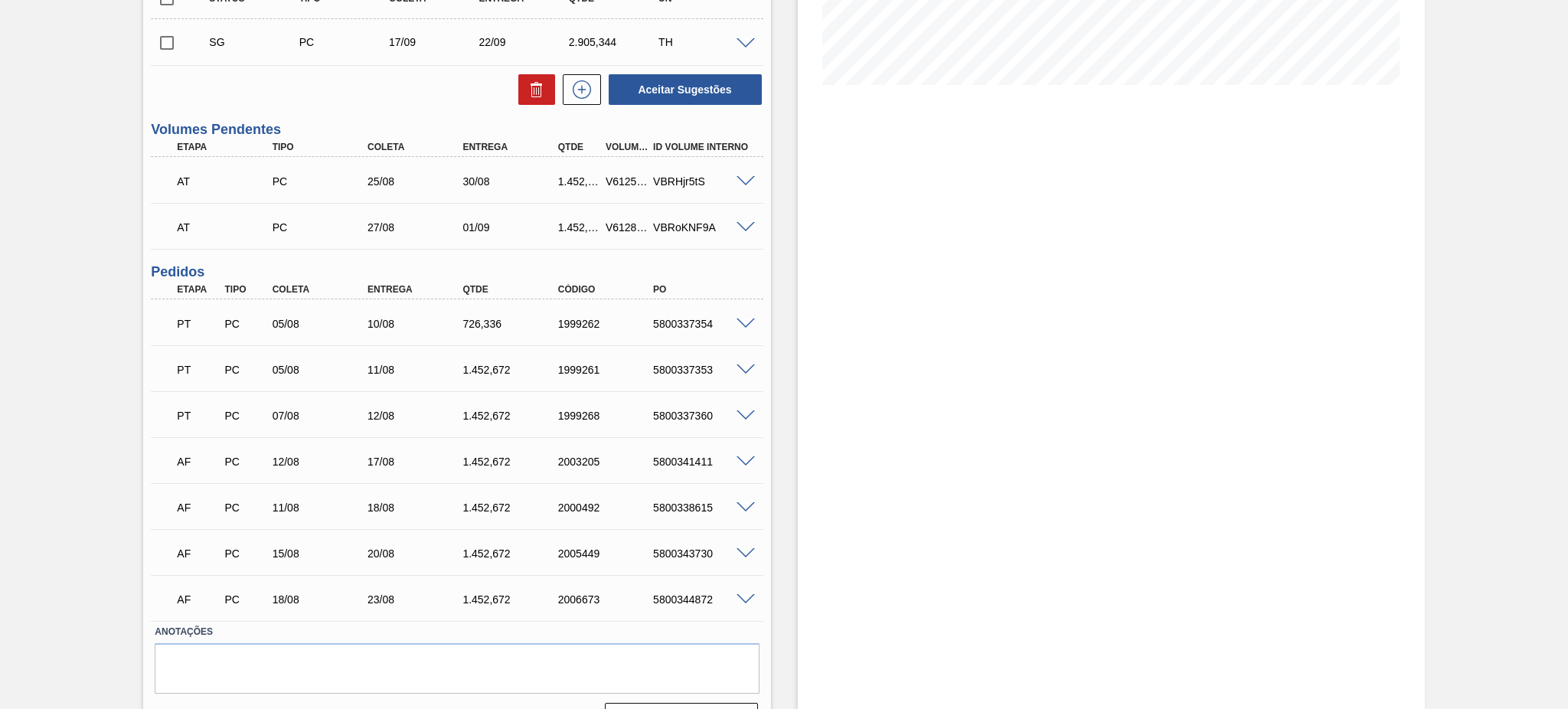
scroll to position [398, 0]
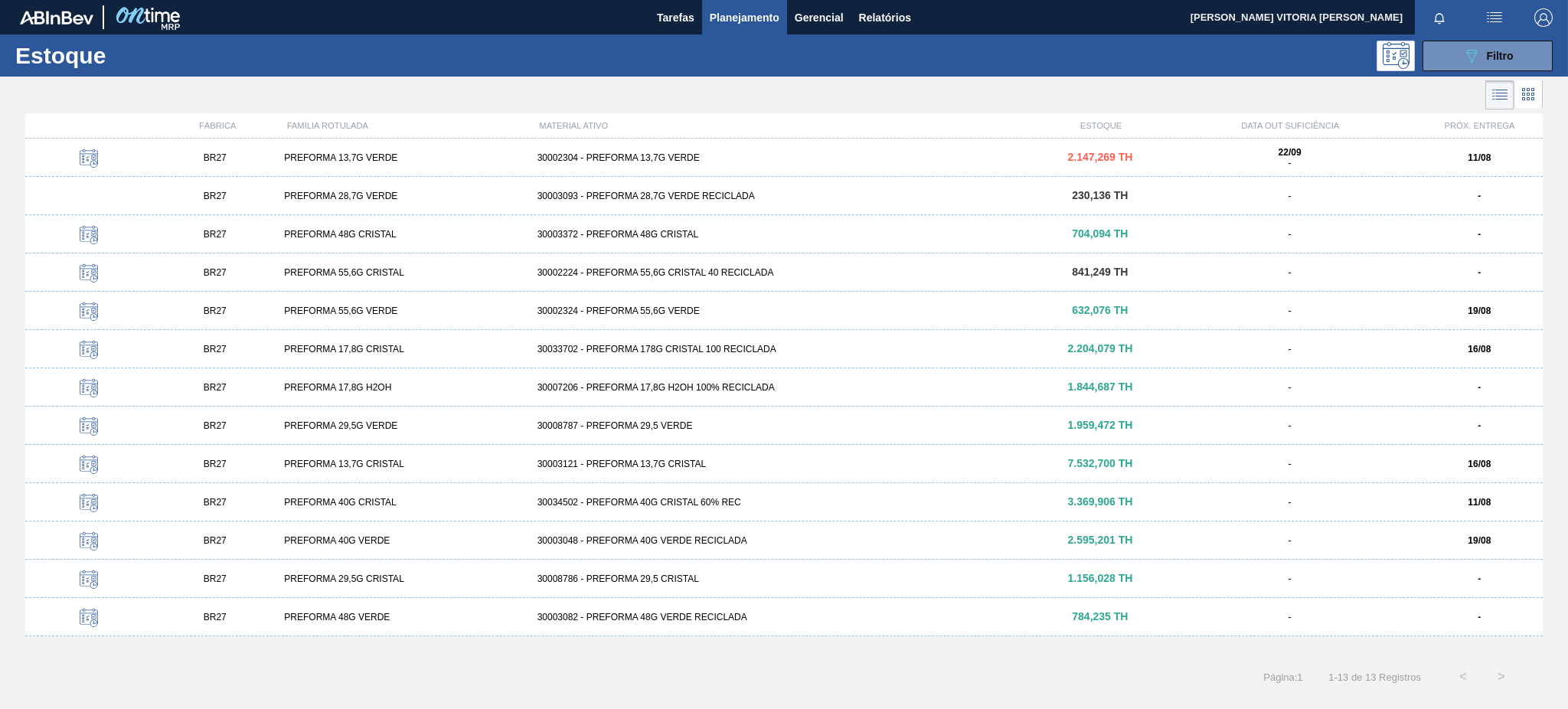
click at [714, 475] on div "BR27 PREFORMA 13,7G CRISTAL 30003121 - PREFORMA 13,7G CRISTAL 7.532,700 TH - 16…" at bounding box center [784, 464] width 1518 height 38
click at [1175, 57] on span "Filtro" at bounding box center [1500, 56] width 27 height 12
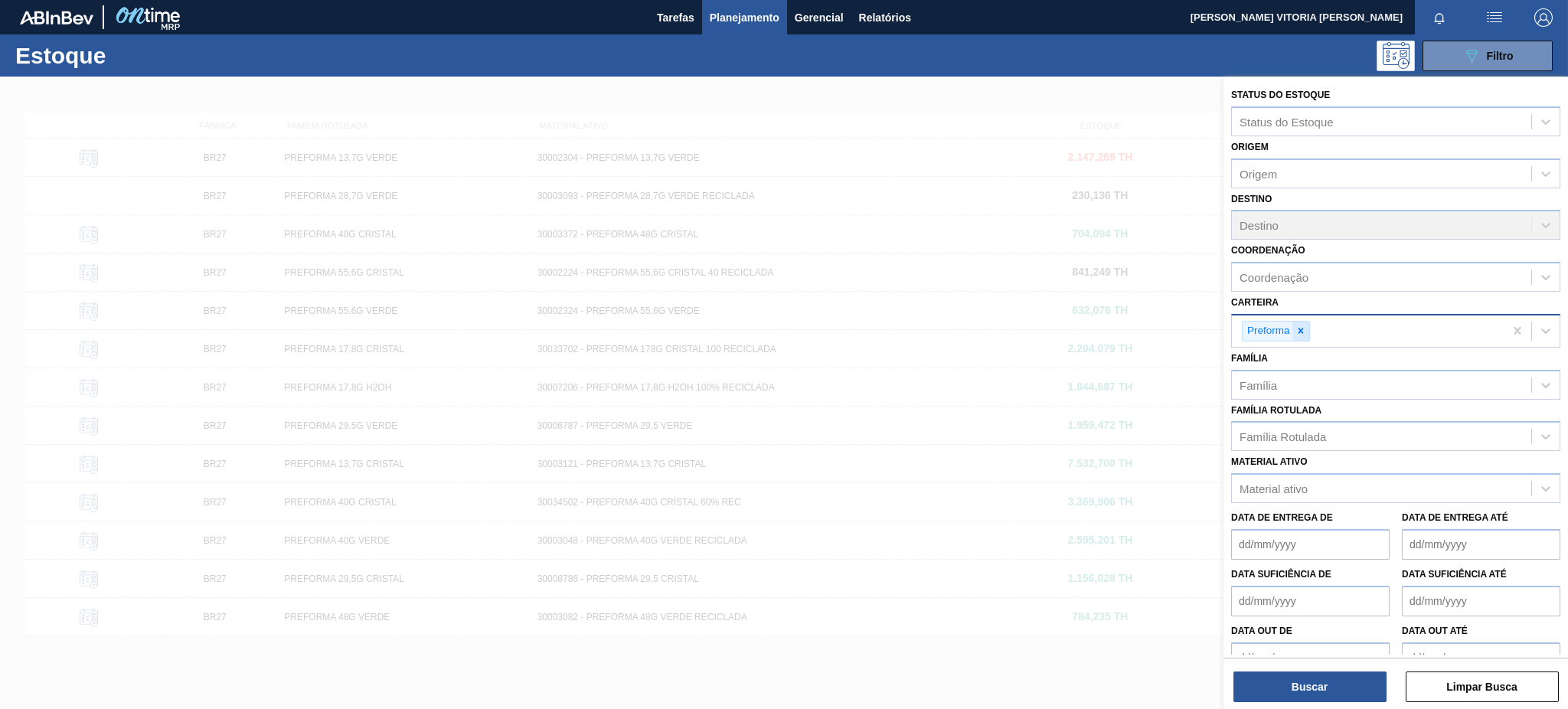
click at [1175, 321] on div at bounding box center [1300, 331] width 17 height 19
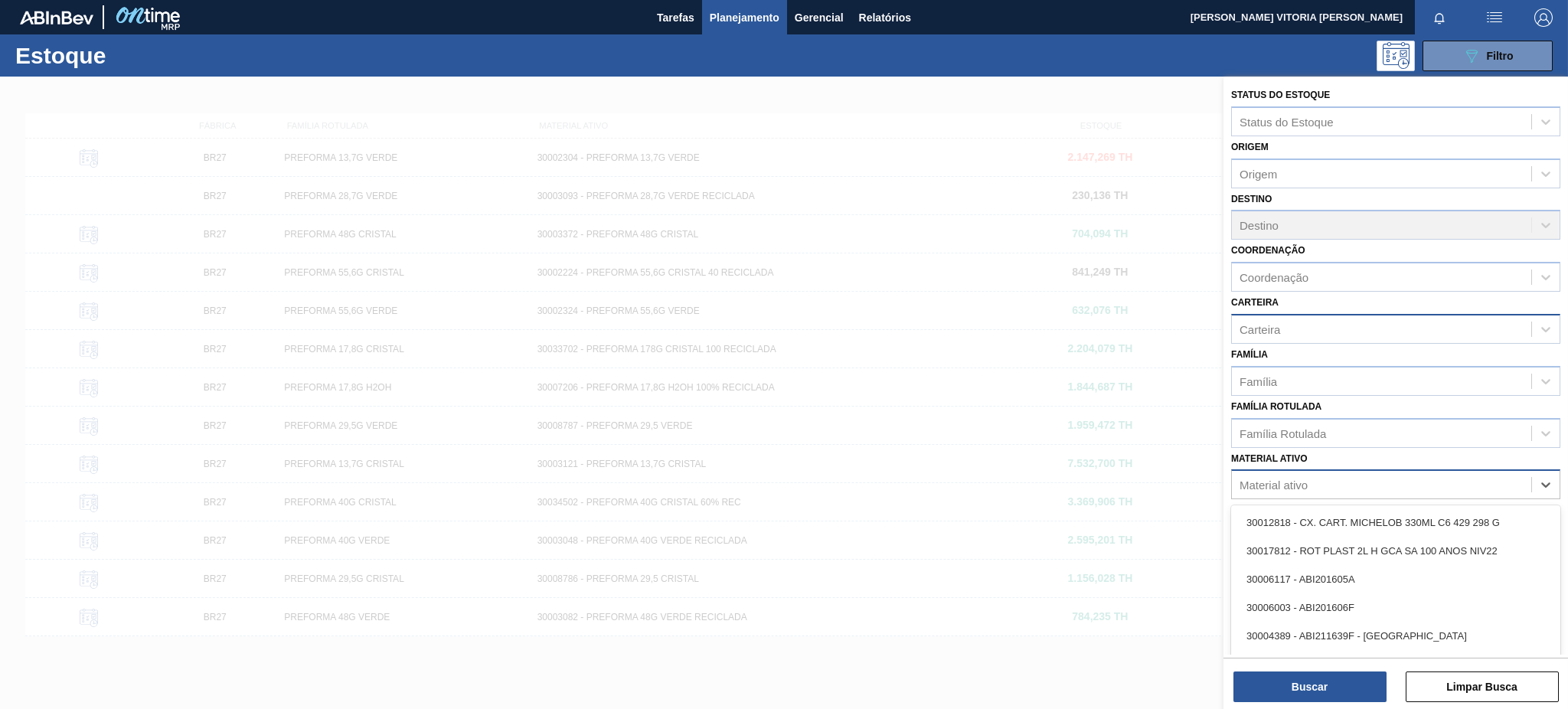
click at [1175, 469] on div "Material ativo" at bounding box center [1396, 484] width 330 height 30
paste ativo "30034436"
type ativo "30034436"
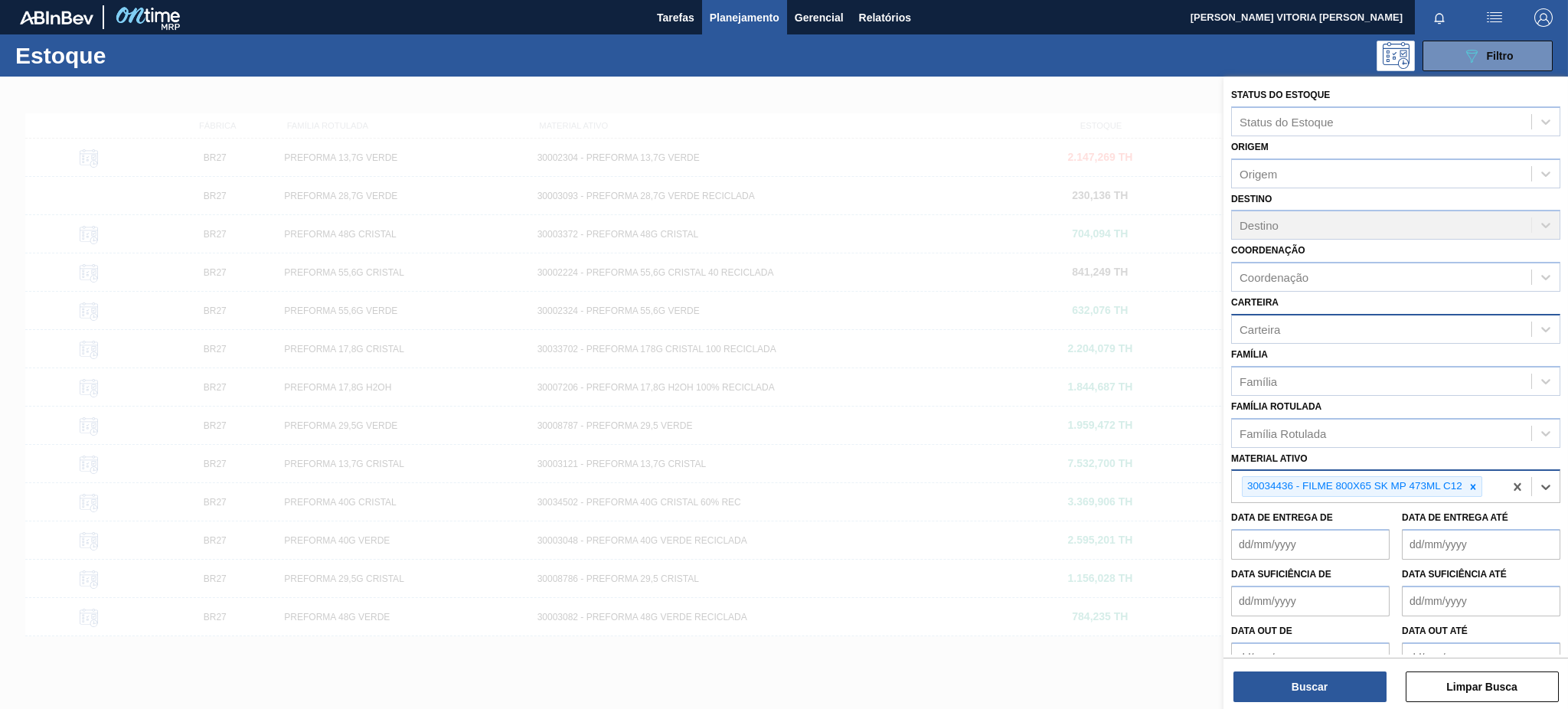
paste ativo "30029828"
type ativo "30029828"
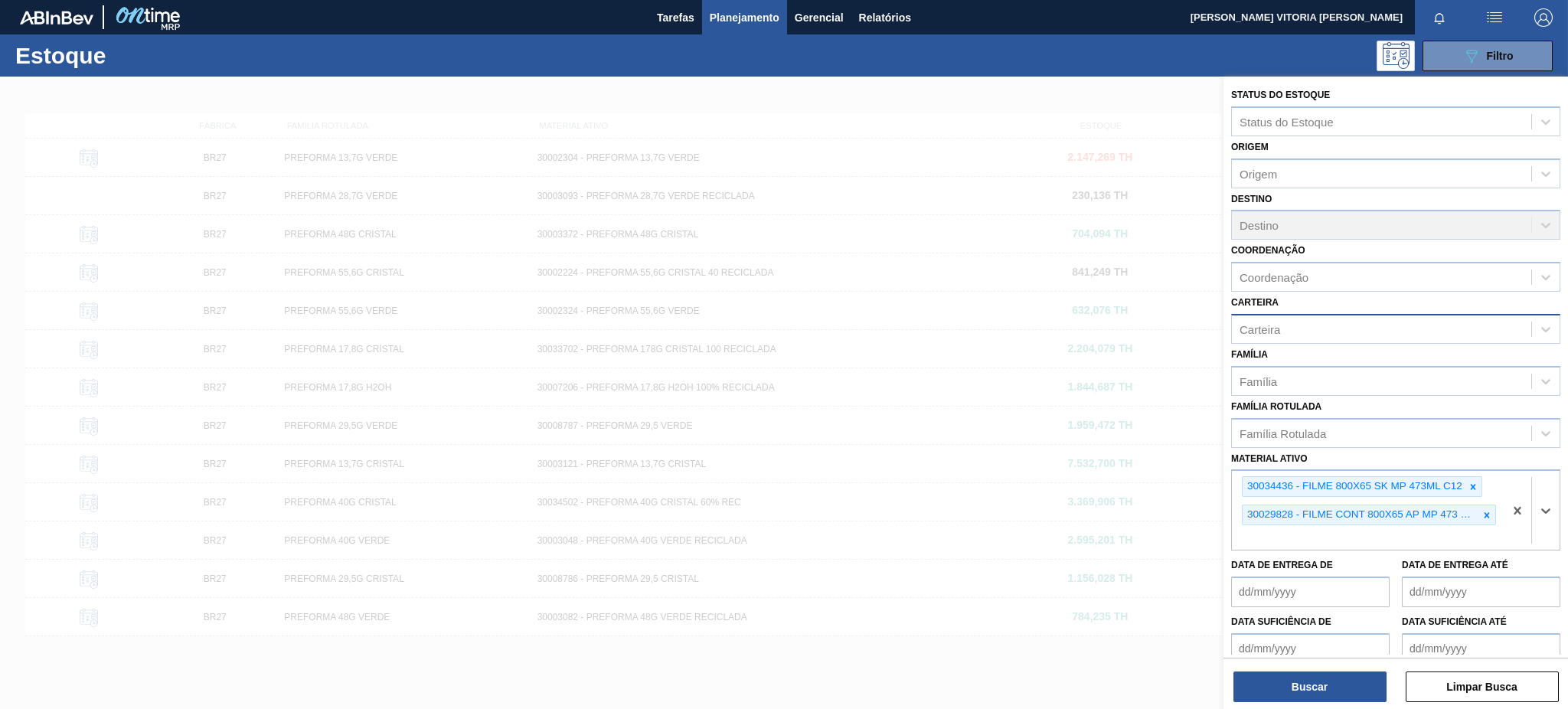
paste ativo "30033805"
type ativo "30033805"
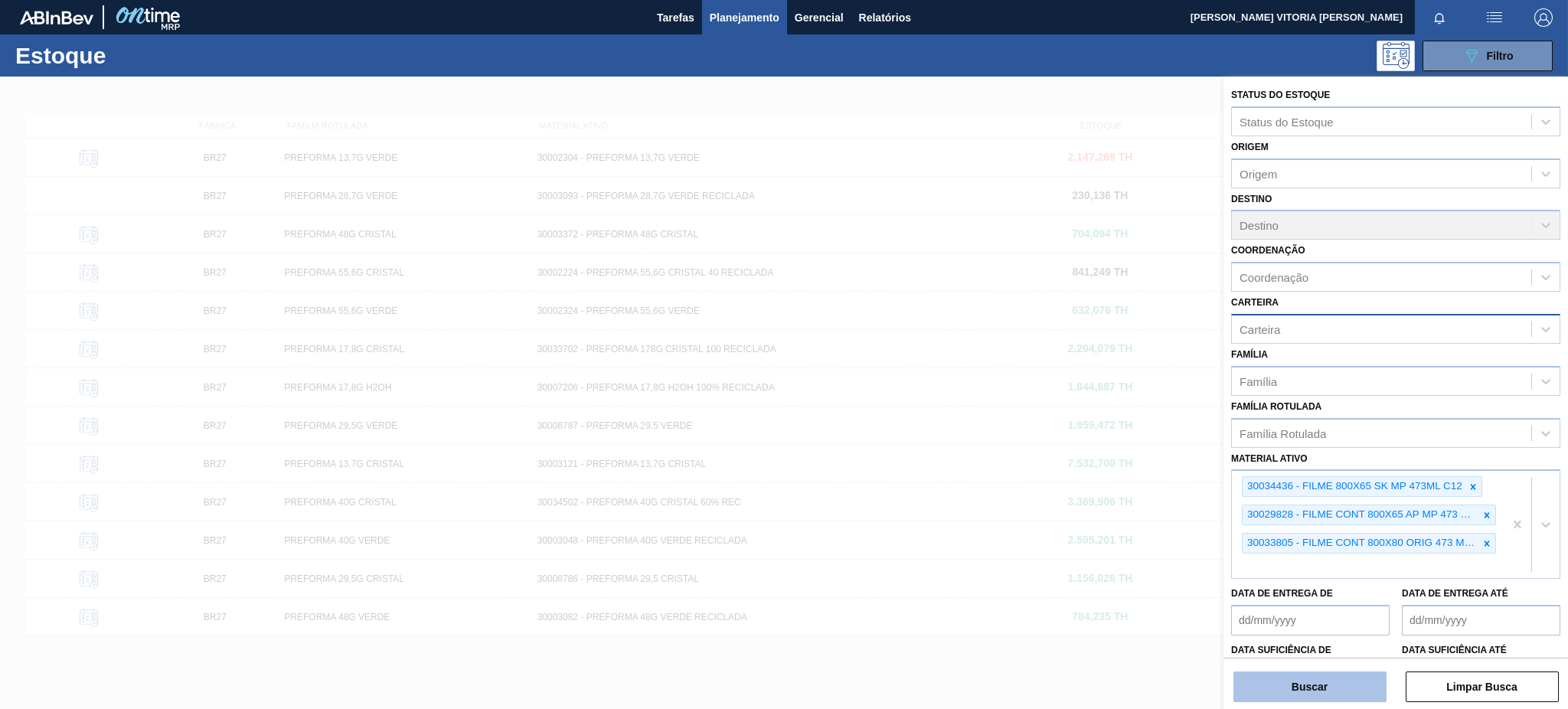
click at [1175, 531] on button "Buscar" at bounding box center [1309, 686] width 153 height 31
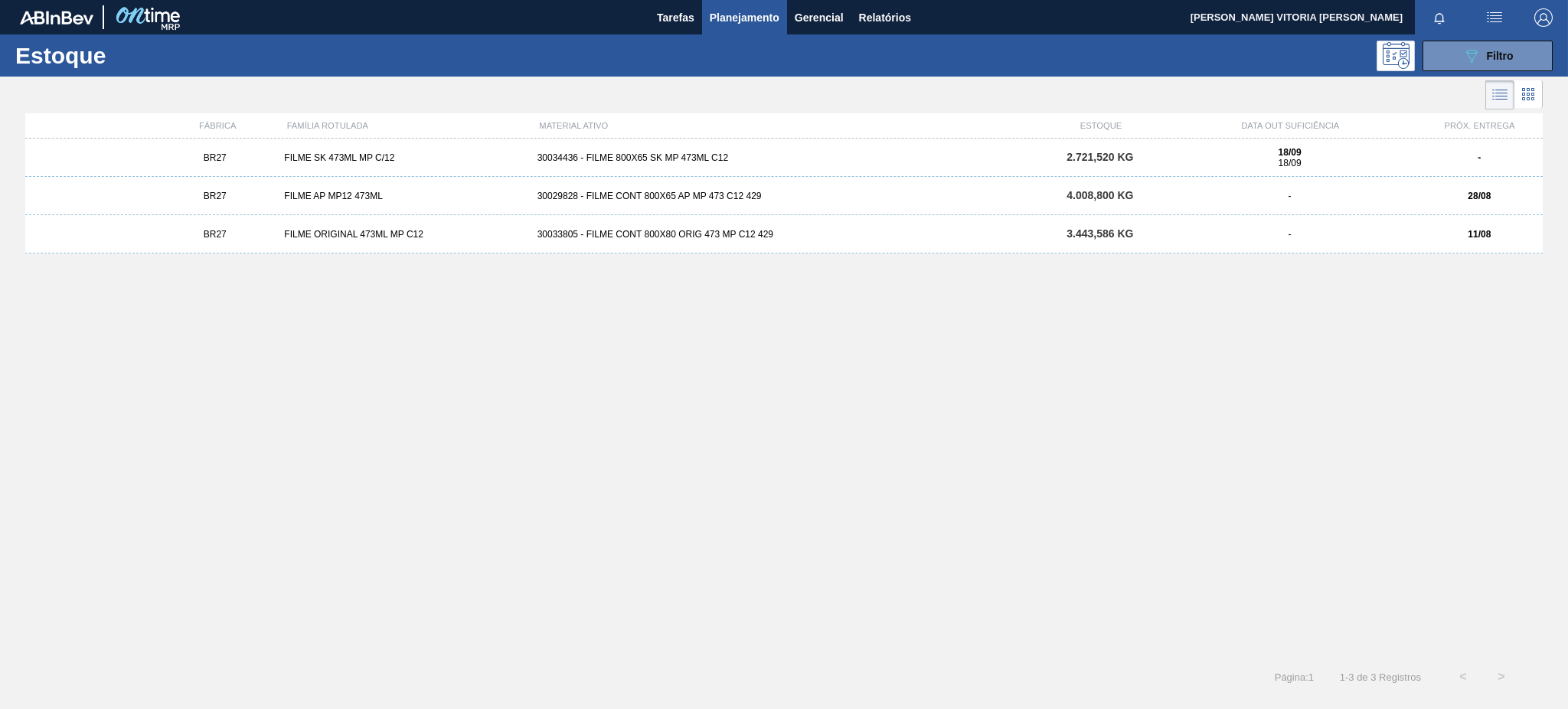
click at [1175, 158] on div "18/09 18/09" at bounding box center [1289, 157] width 240 height 21
click at [1175, 42] on button "089F7B8B-B2A5-4AFE-B5C0-19BA573D28AC Filtro" at bounding box center [1487, 56] width 130 height 31
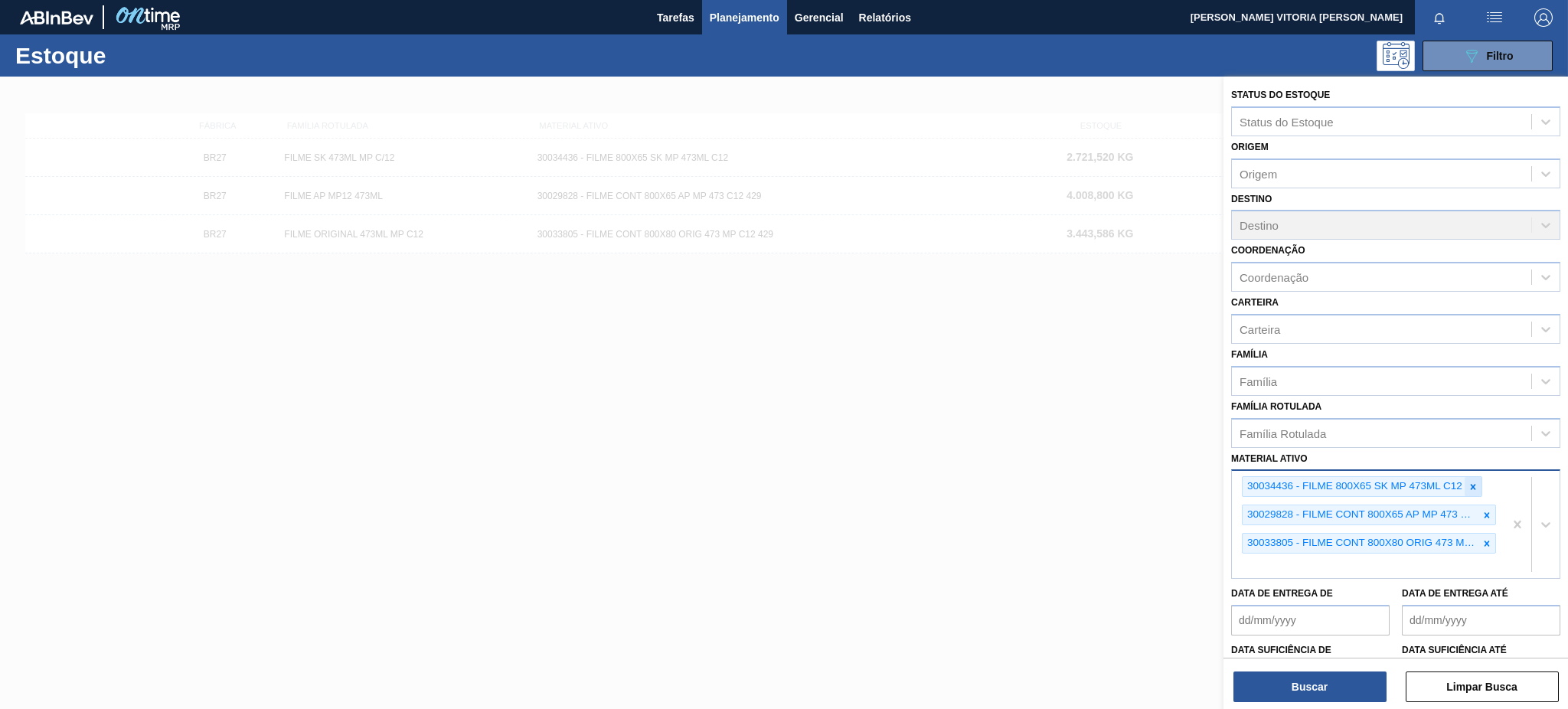
click at [1175, 481] on icon at bounding box center [1473, 486] width 11 height 11
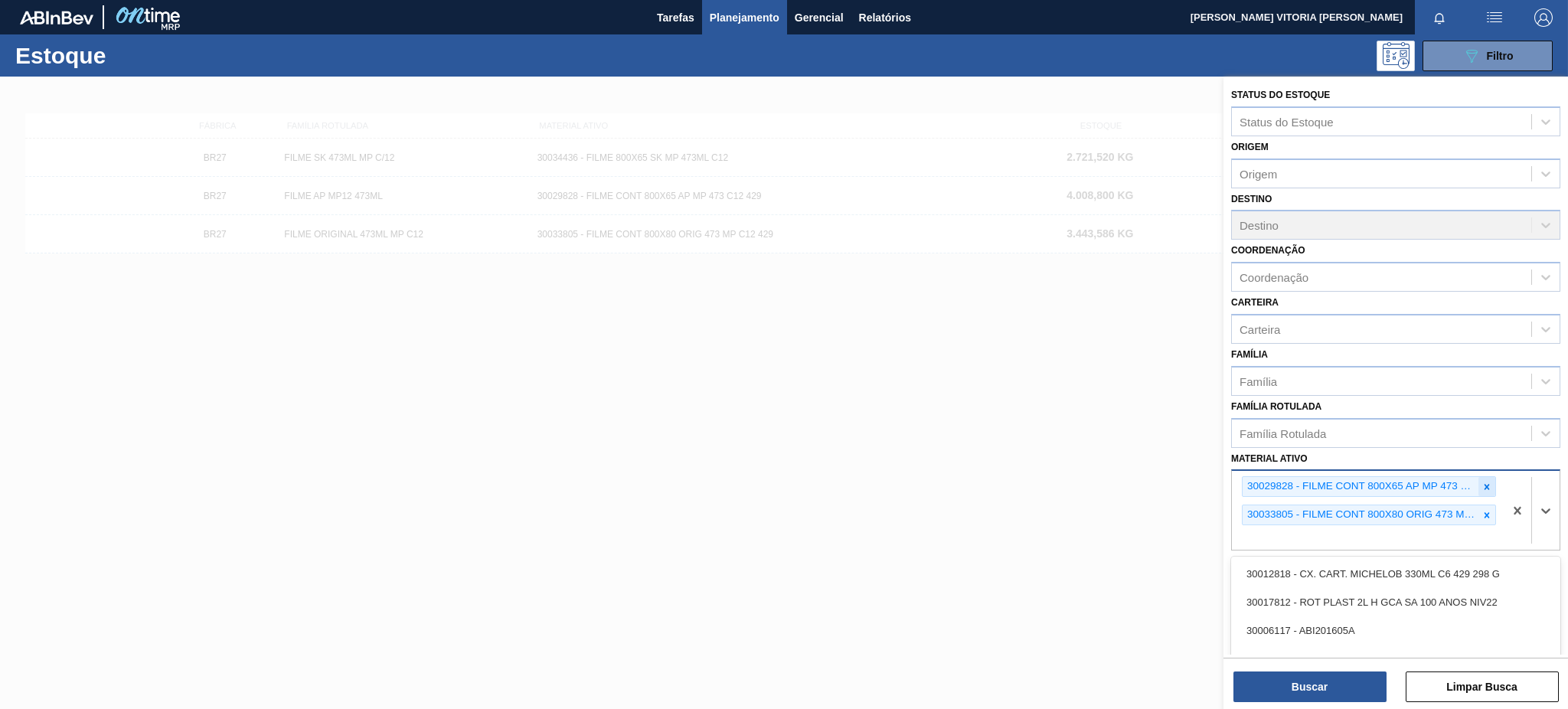
click at [1175, 481] on icon at bounding box center [1487, 486] width 11 height 11
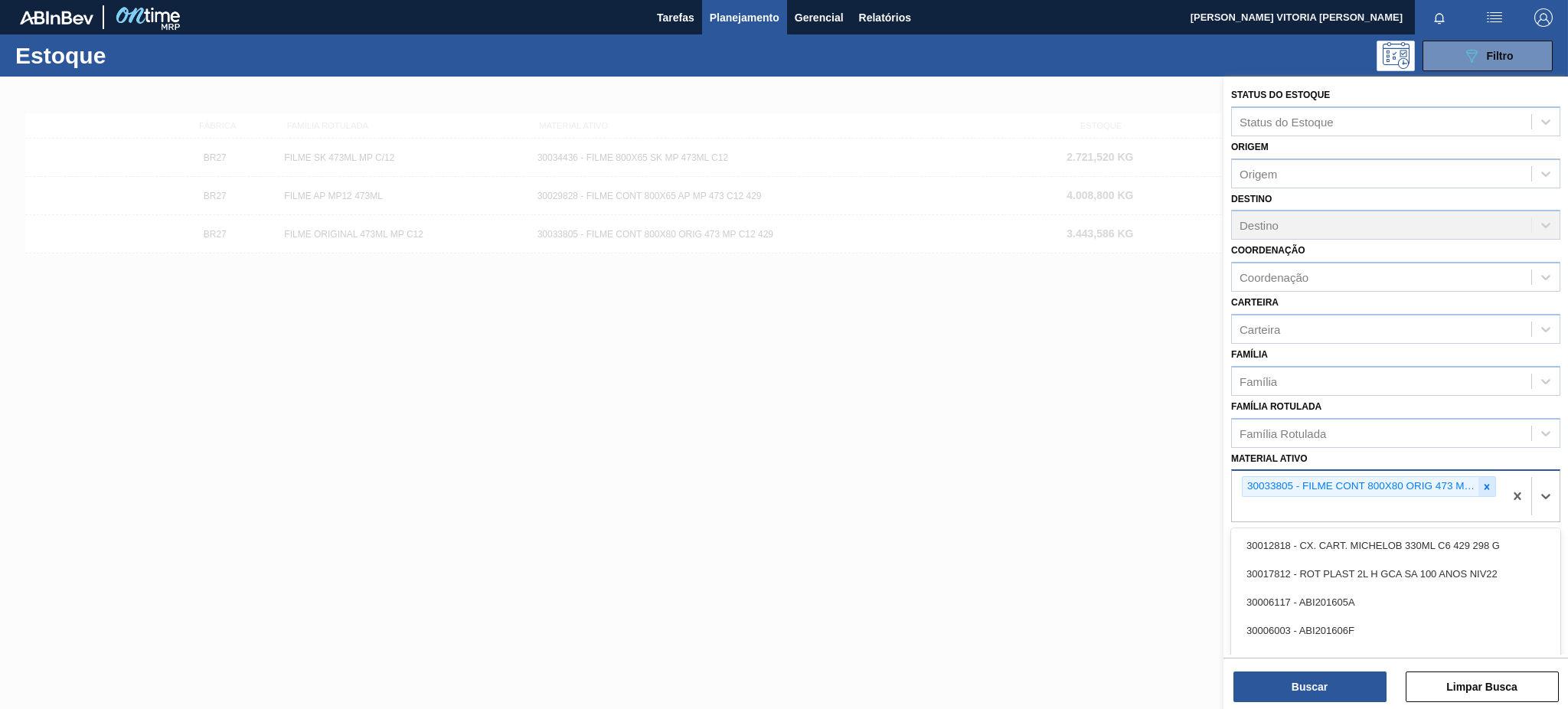
click at [1175, 484] on icon at bounding box center [1487, 486] width 5 height 5
paste ativo "30003516"
type ativo "30003516"
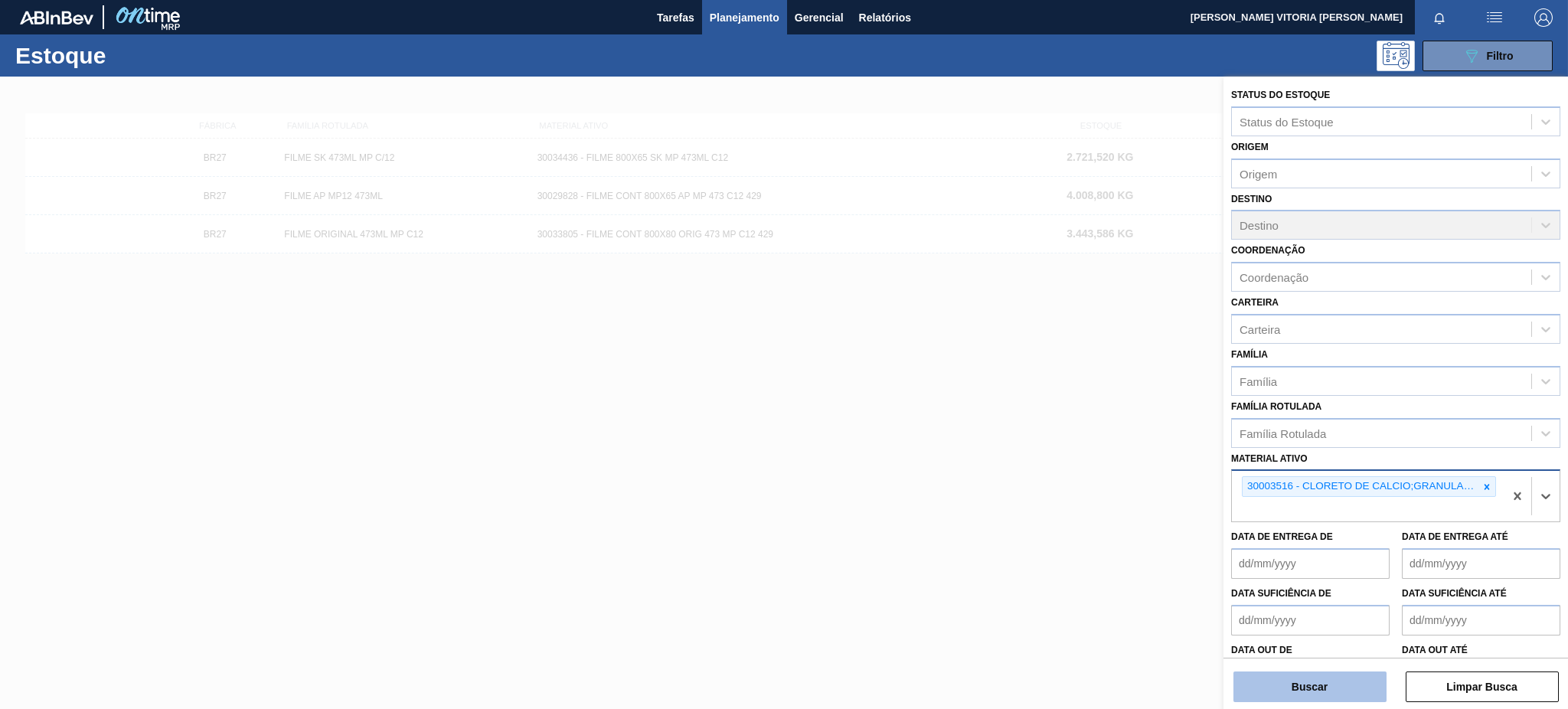
click at [1175, 531] on button "Buscar" at bounding box center [1309, 686] width 153 height 31
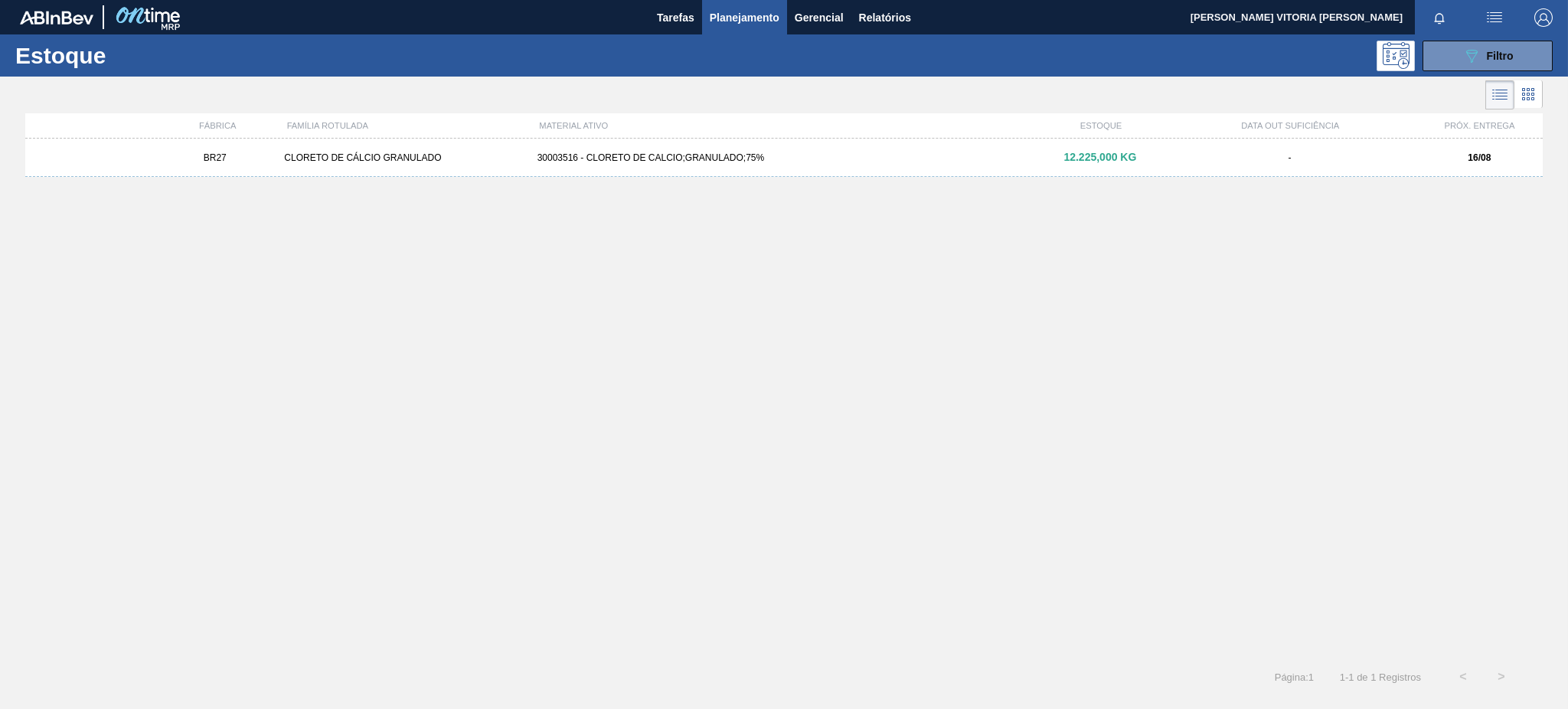
click at [709, 167] on div "BR27 CLORETO DE CÁLCIO GRANULADO 30003516 - CLORETO DE CALCIO;GRANULADO;75% 12.…" at bounding box center [784, 157] width 1518 height 38
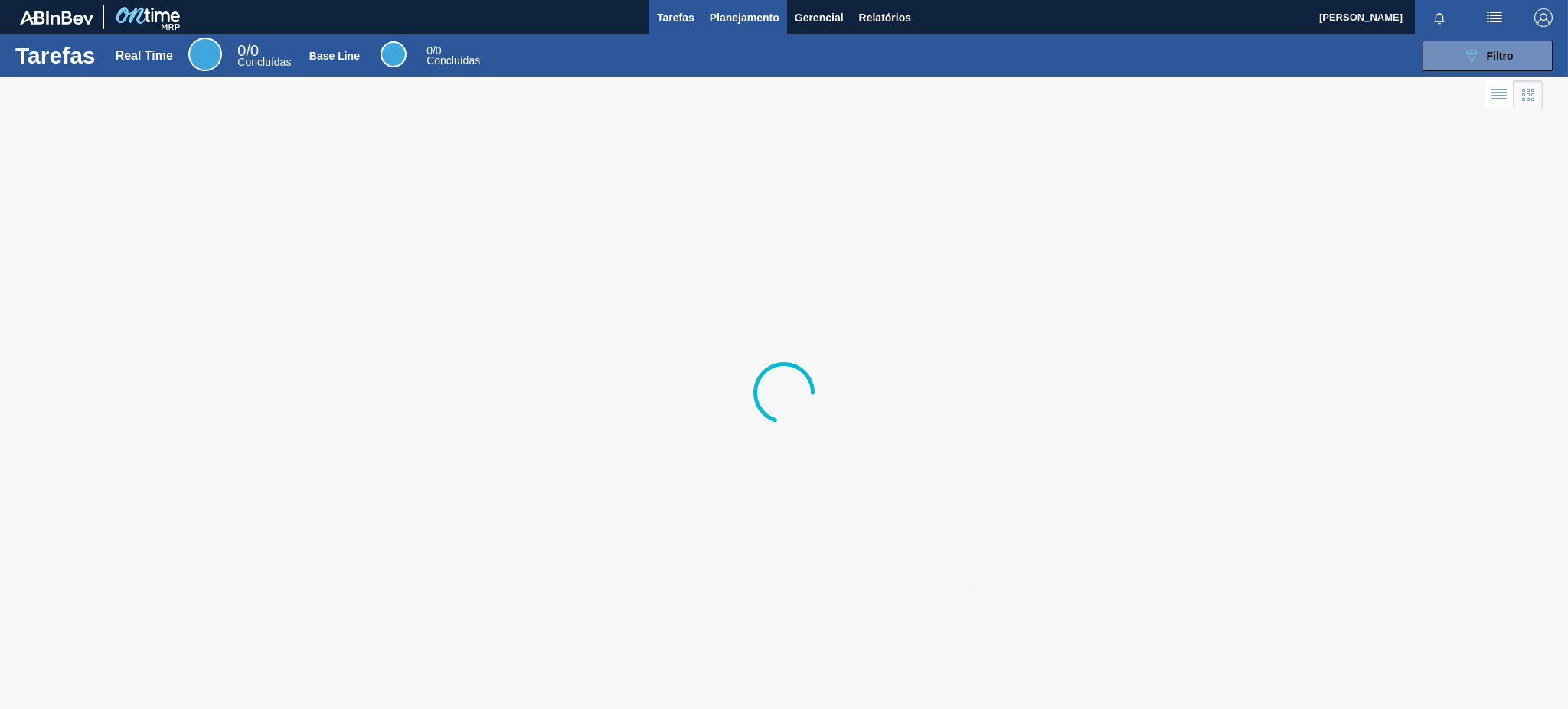
click at [746, 21] on span "Planejamento" at bounding box center [744, 18] width 70 height 19
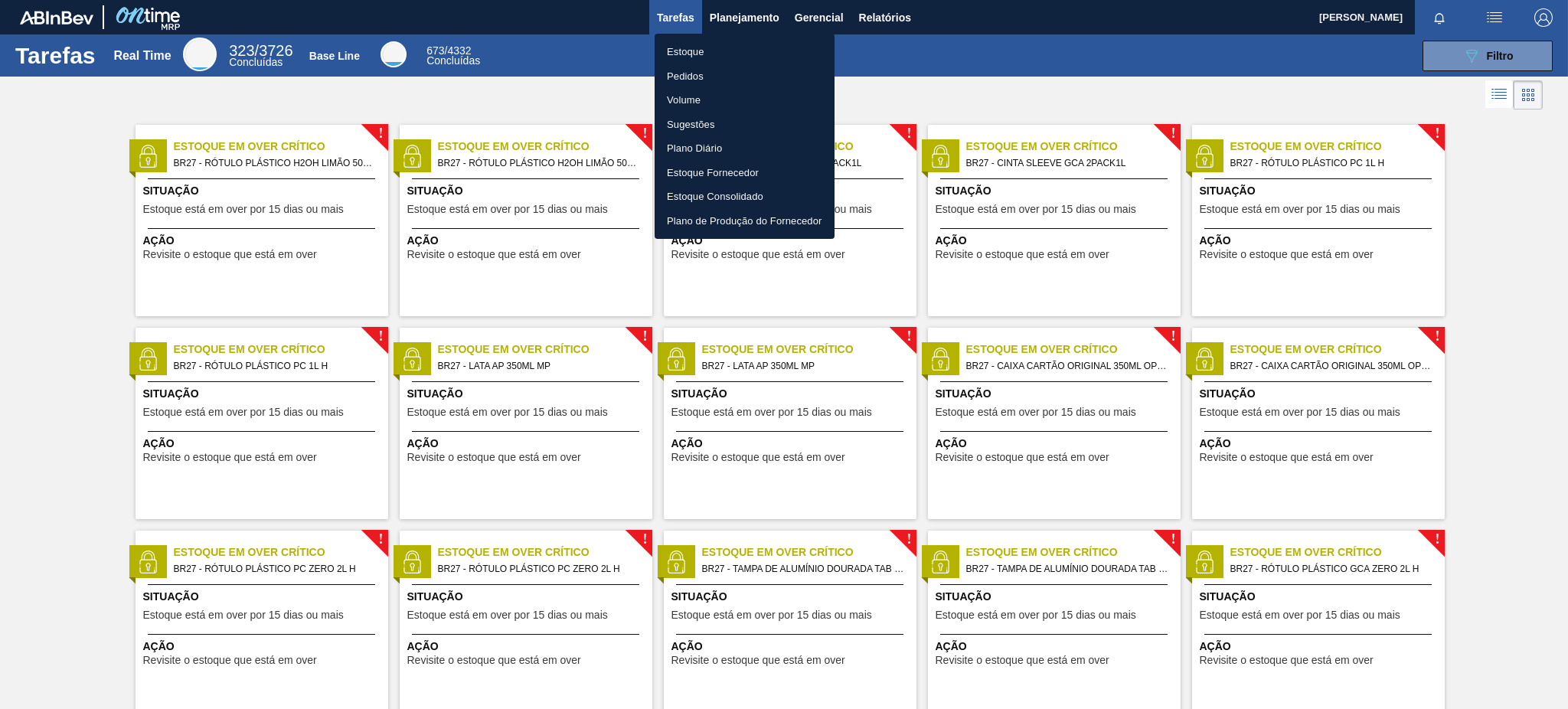
click at [717, 56] on li "Estoque" at bounding box center [745, 52] width 180 height 25
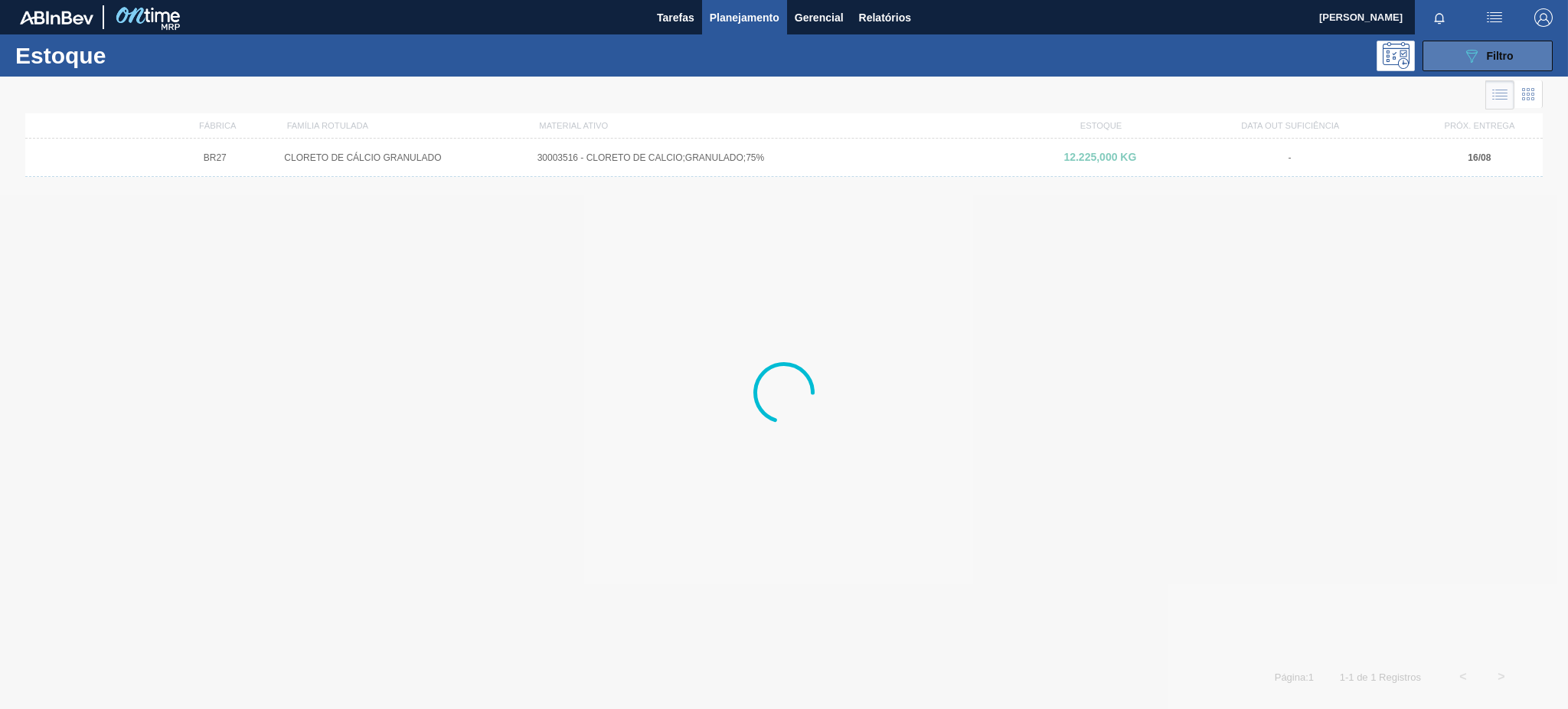
click at [1450, 60] on button "089F7B8B-B2A5-4AFE-B5C0-19BA573D28AC Filtro" at bounding box center [1487, 56] width 130 height 31
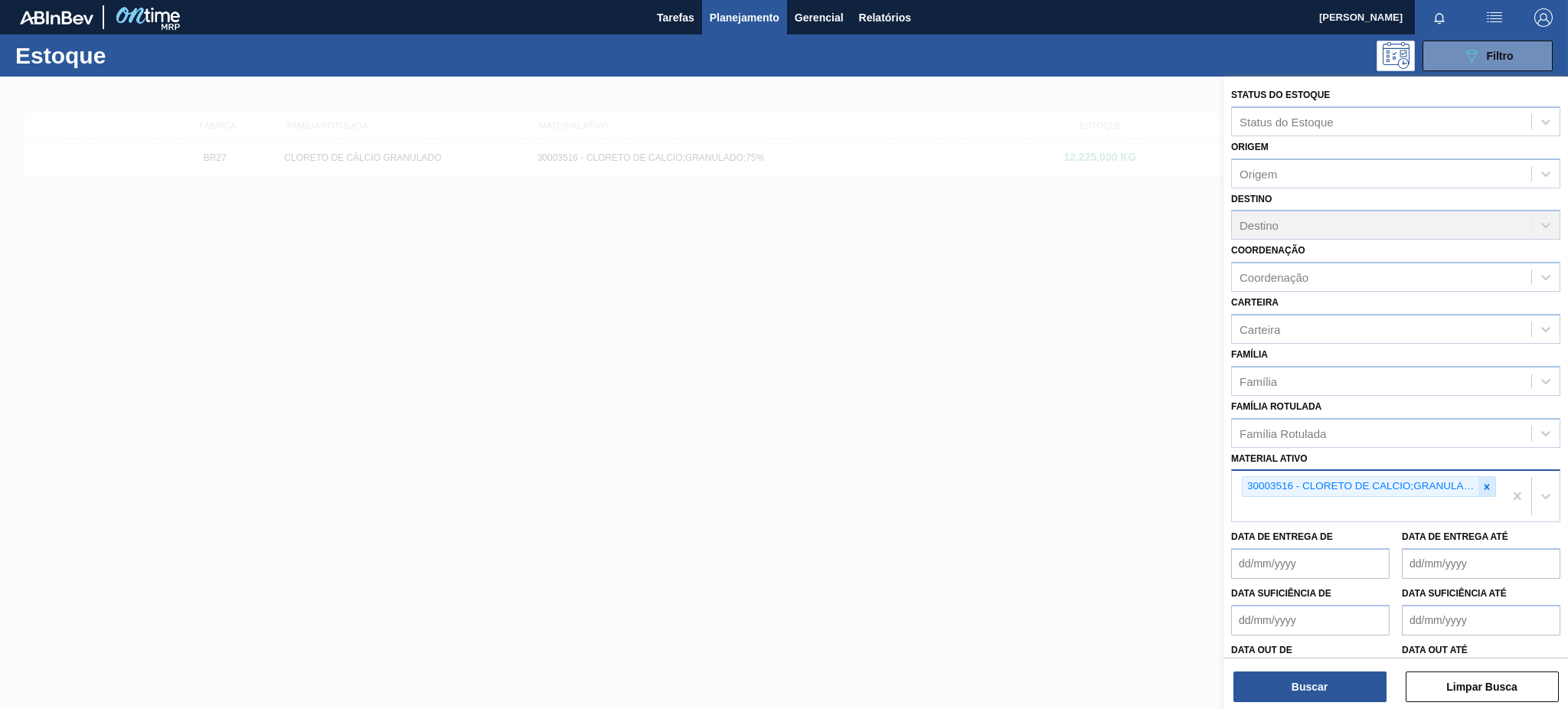
click at [1481, 481] on icon at bounding box center [1487, 486] width 11 height 11
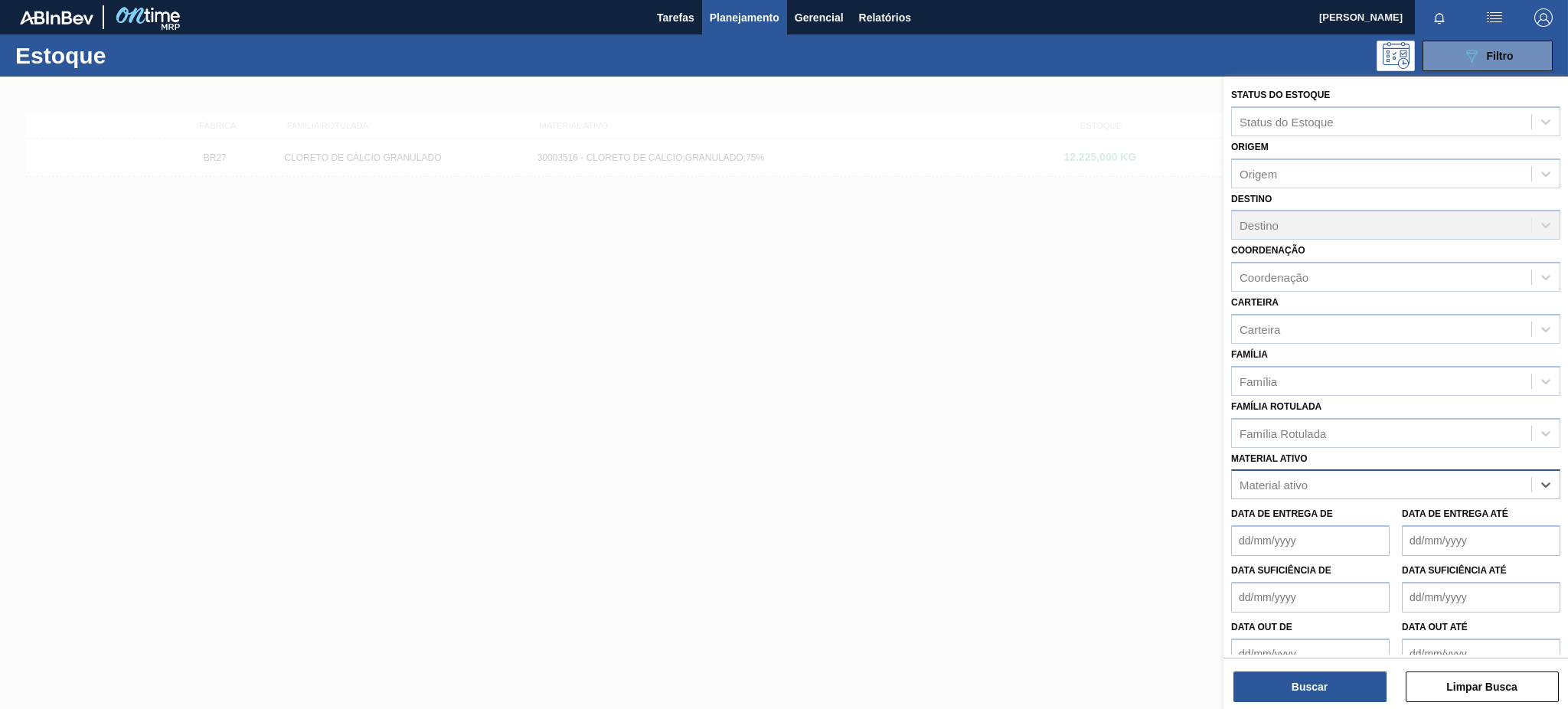
paste ativo "30002293"
type ativo "30002293"
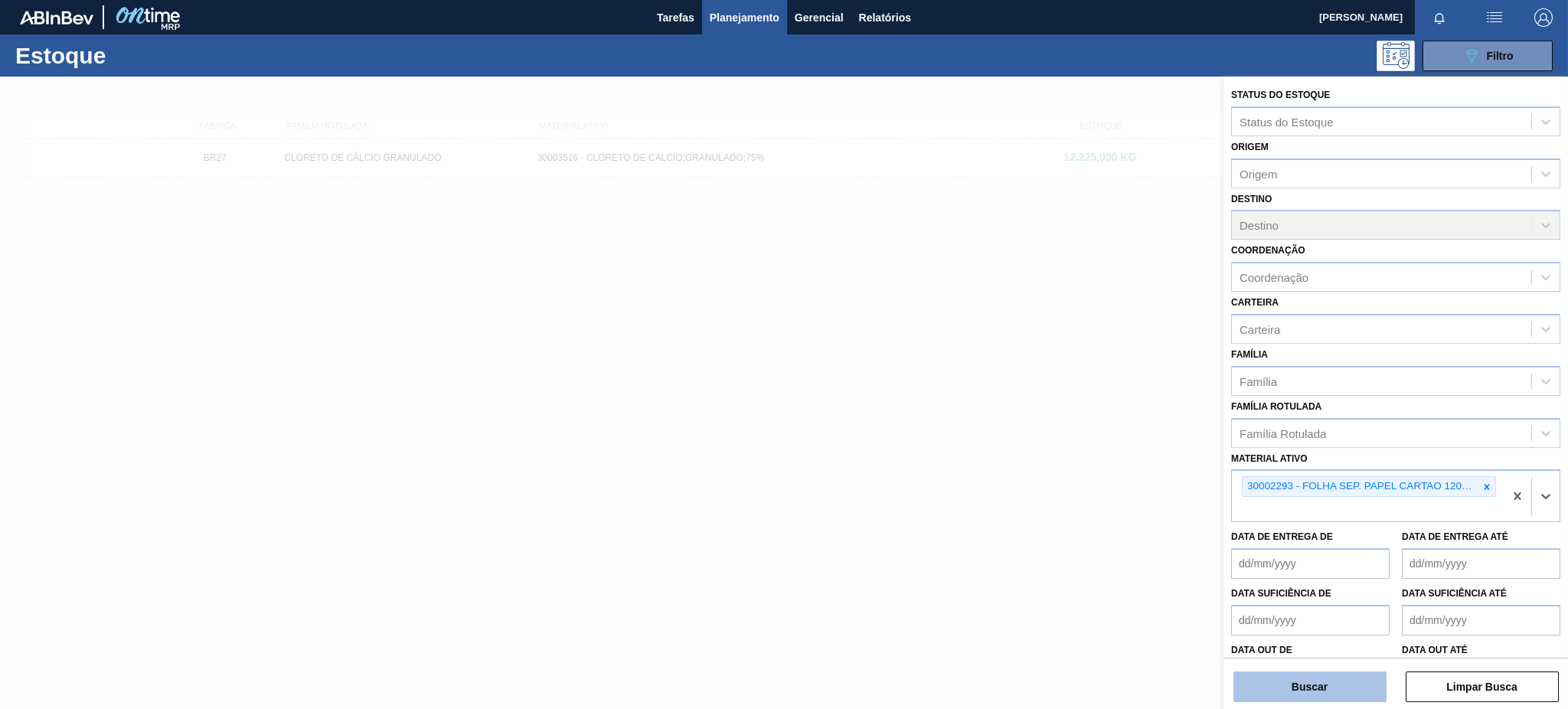
click at [1363, 699] on button "Buscar" at bounding box center [1309, 686] width 153 height 31
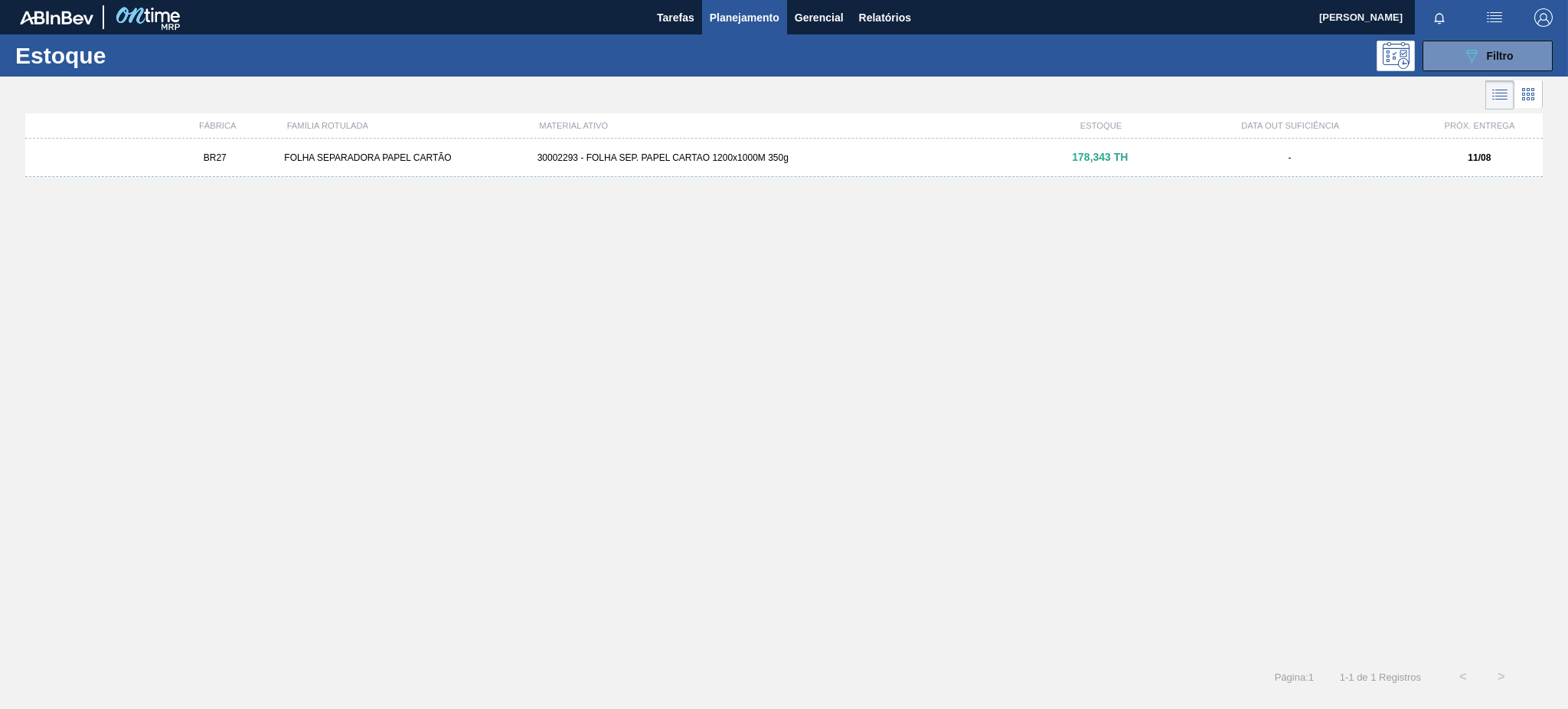
click at [1286, 159] on div "-" at bounding box center [1289, 157] width 253 height 11
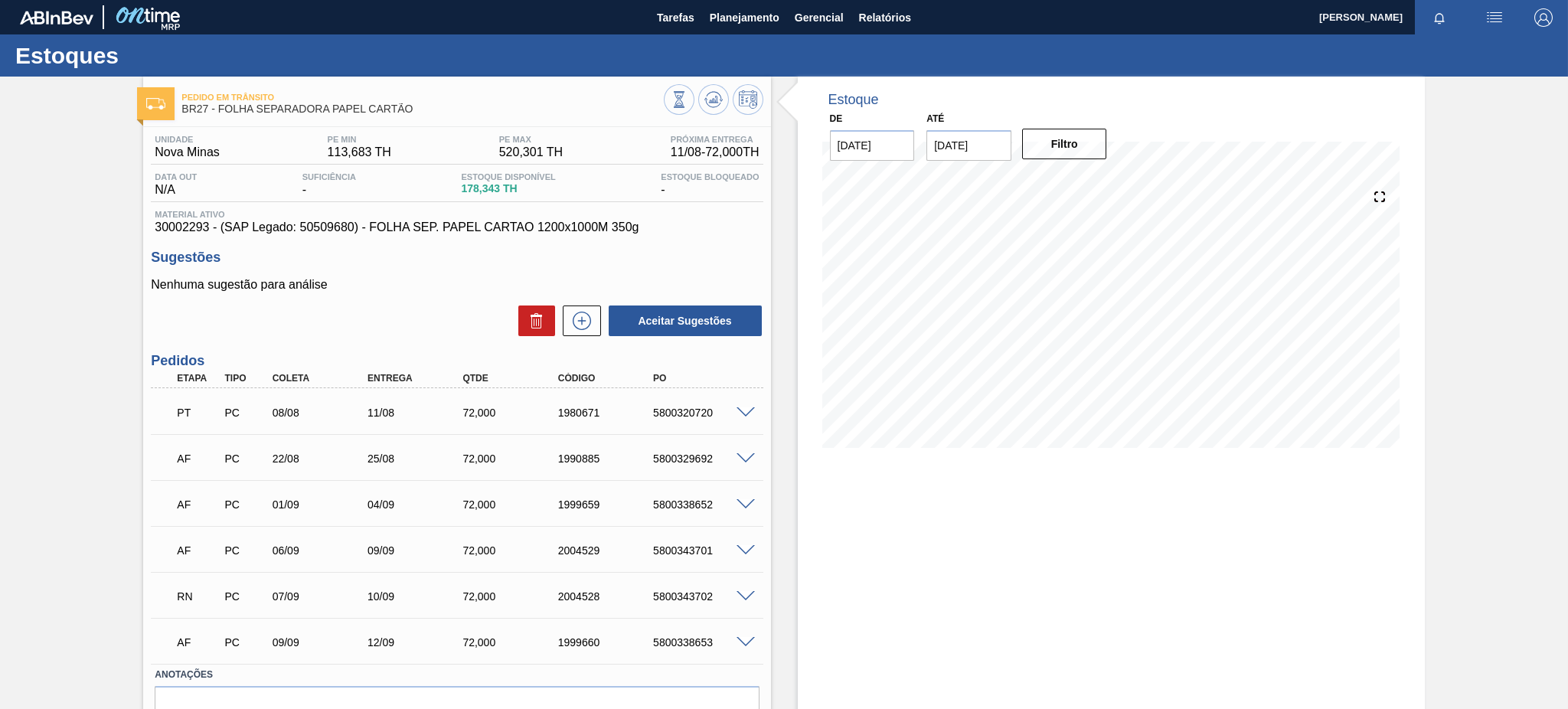
scroll to position [79, 0]
